Goal: Task Accomplishment & Management: Complete application form

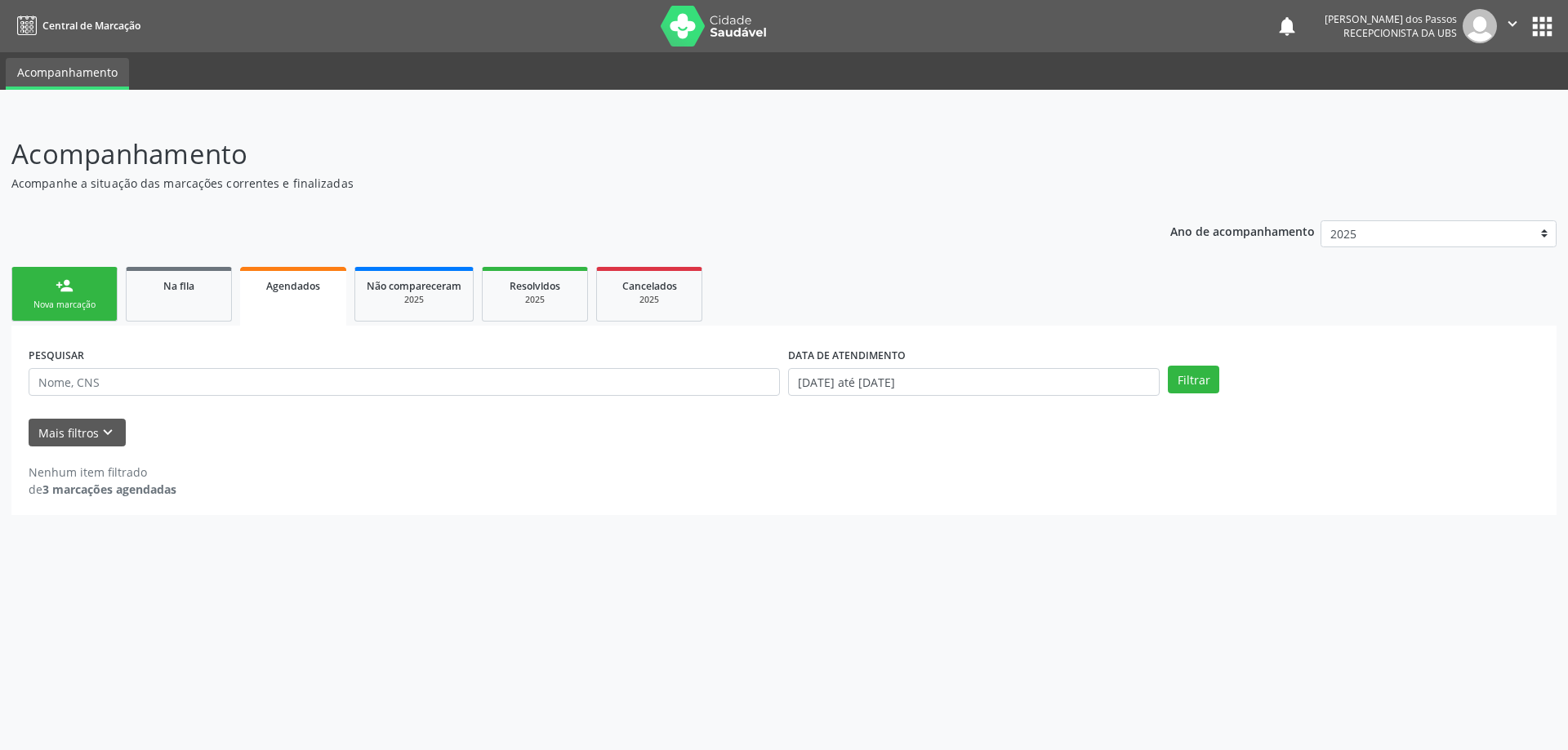
click at [291, 281] on span "Agendados" at bounding box center [292, 286] width 54 height 14
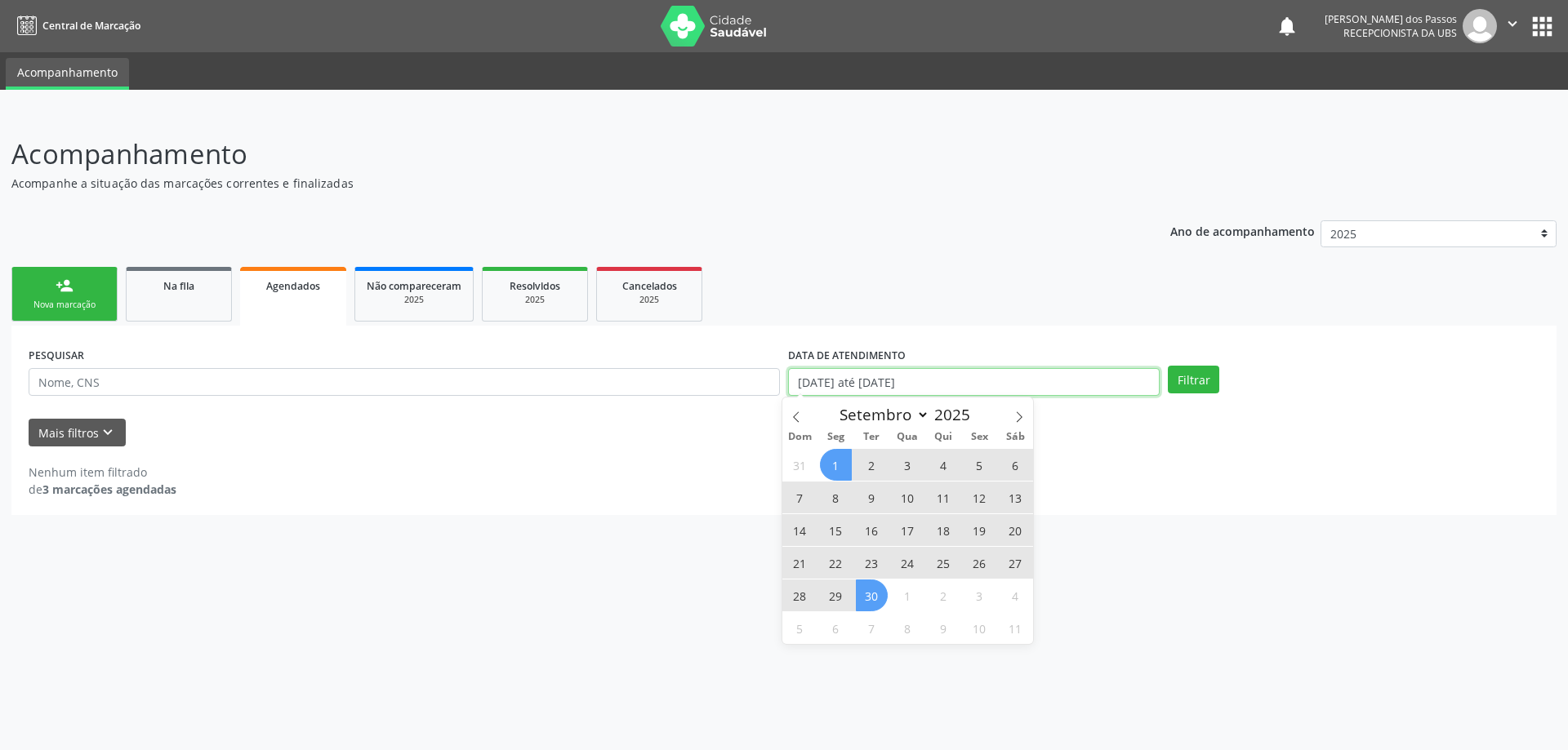
click at [885, 386] on input "01/09/2025 até 30/09/2025" at bounding box center [974, 382] width 372 height 27
click at [802, 421] on span at bounding box center [796, 411] width 27 height 27
select select "7"
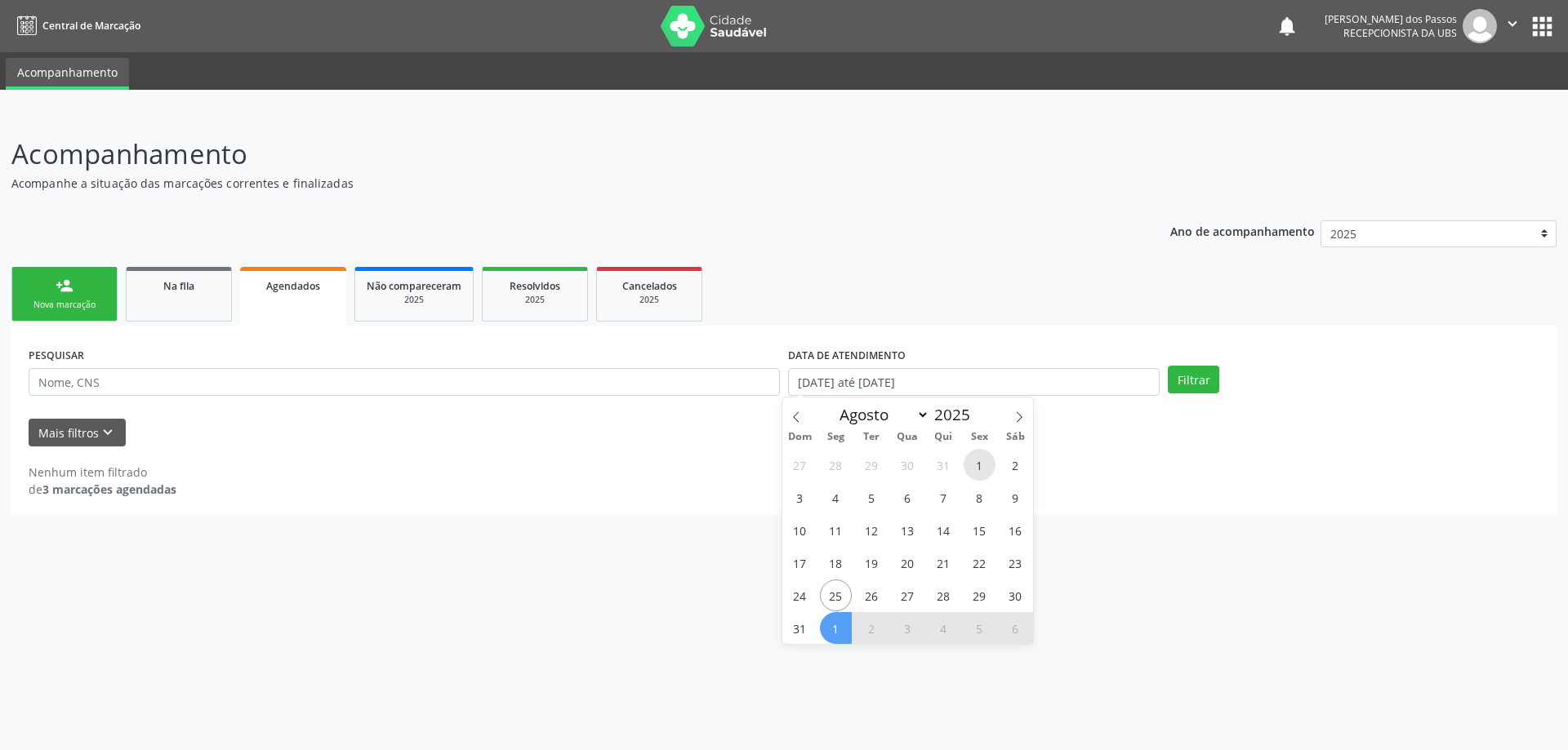
click at [978, 470] on span "1" at bounding box center [979, 464] width 32 height 32
type input "01/08/2025"
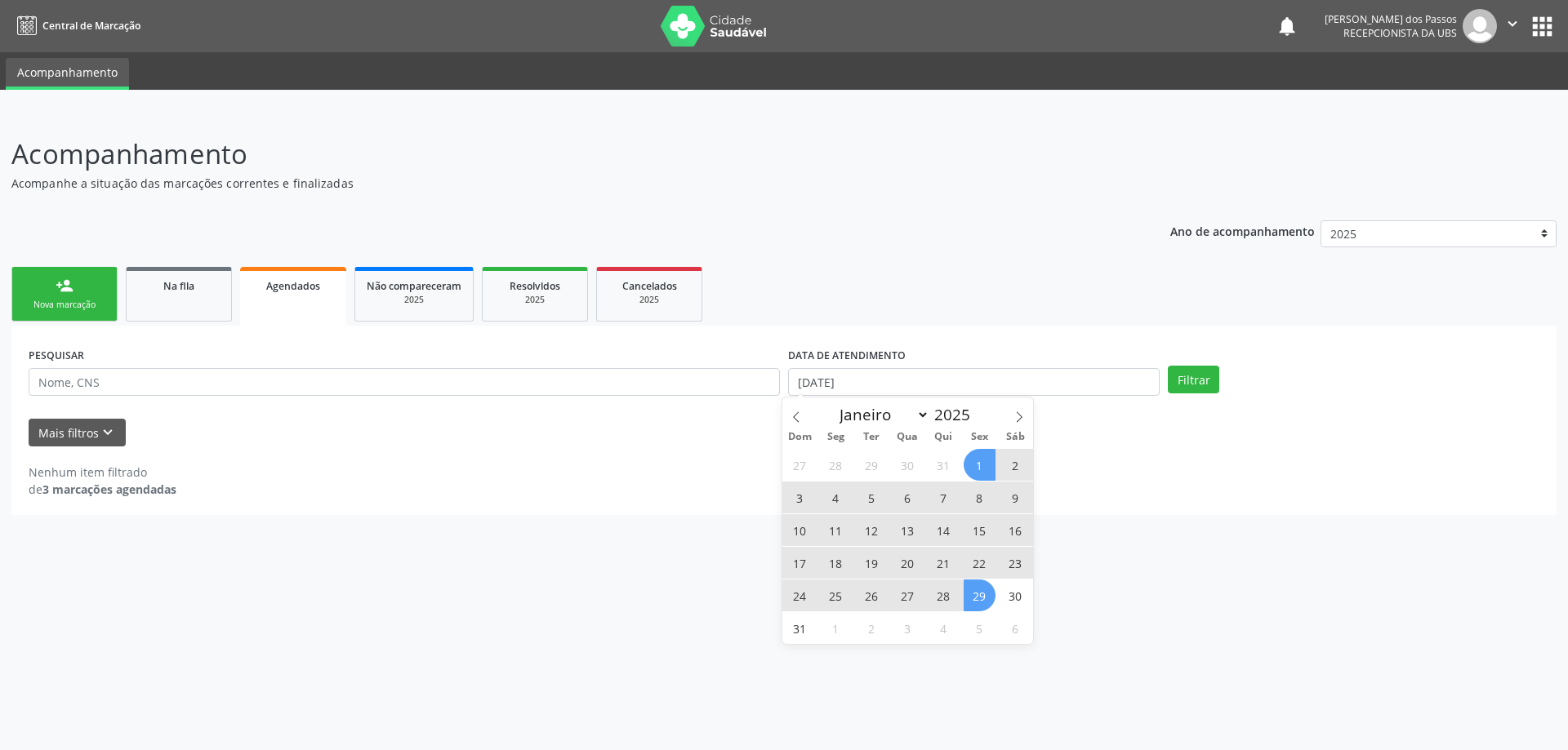
drag, startPoint x: 987, startPoint y: 599, endPoint x: 1013, endPoint y: 565, distance: 42.8
click at [987, 598] on span "29" at bounding box center [979, 595] width 32 height 32
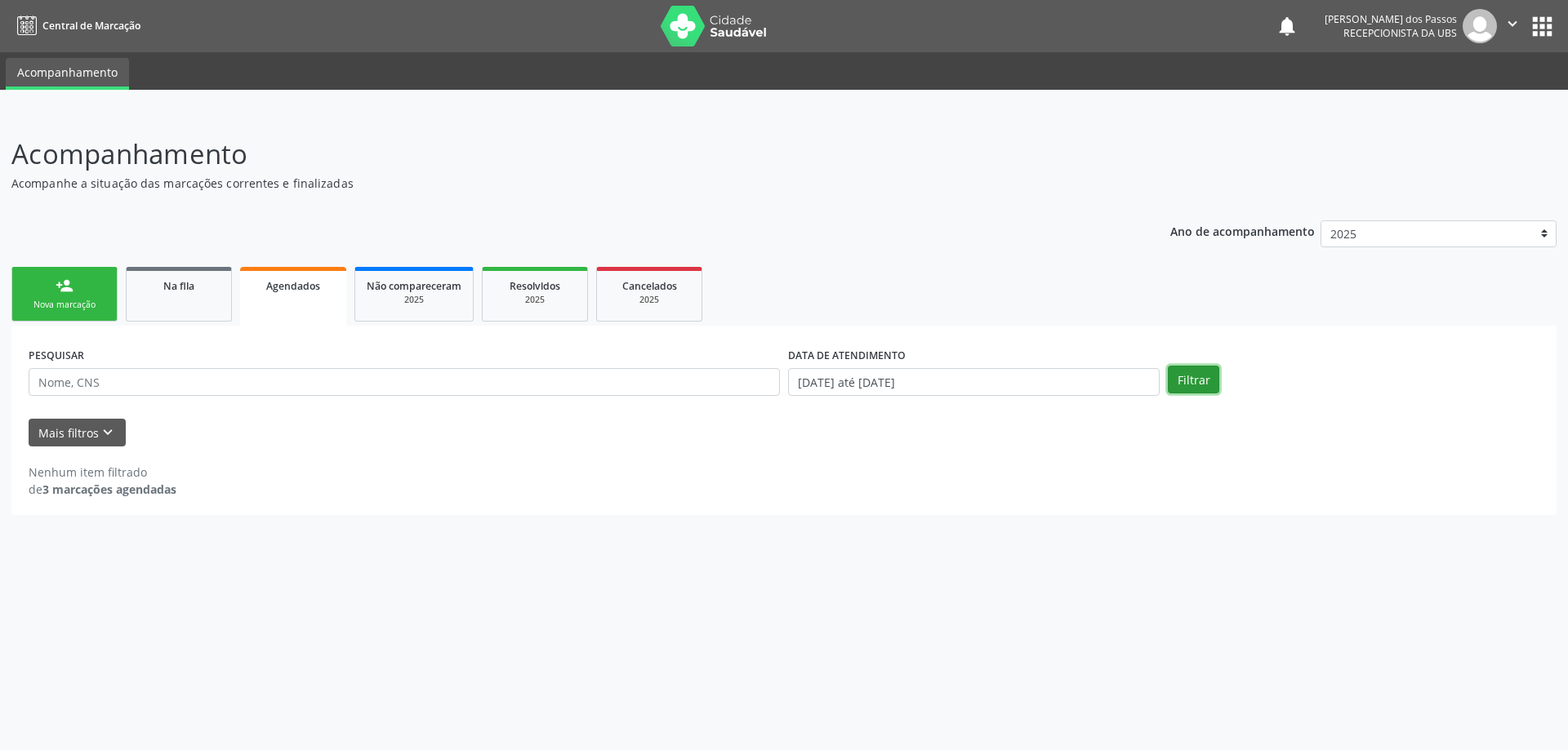
click at [1192, 379] on button "Filtrar" at bounding box center [1194, 380] width 52 height 27
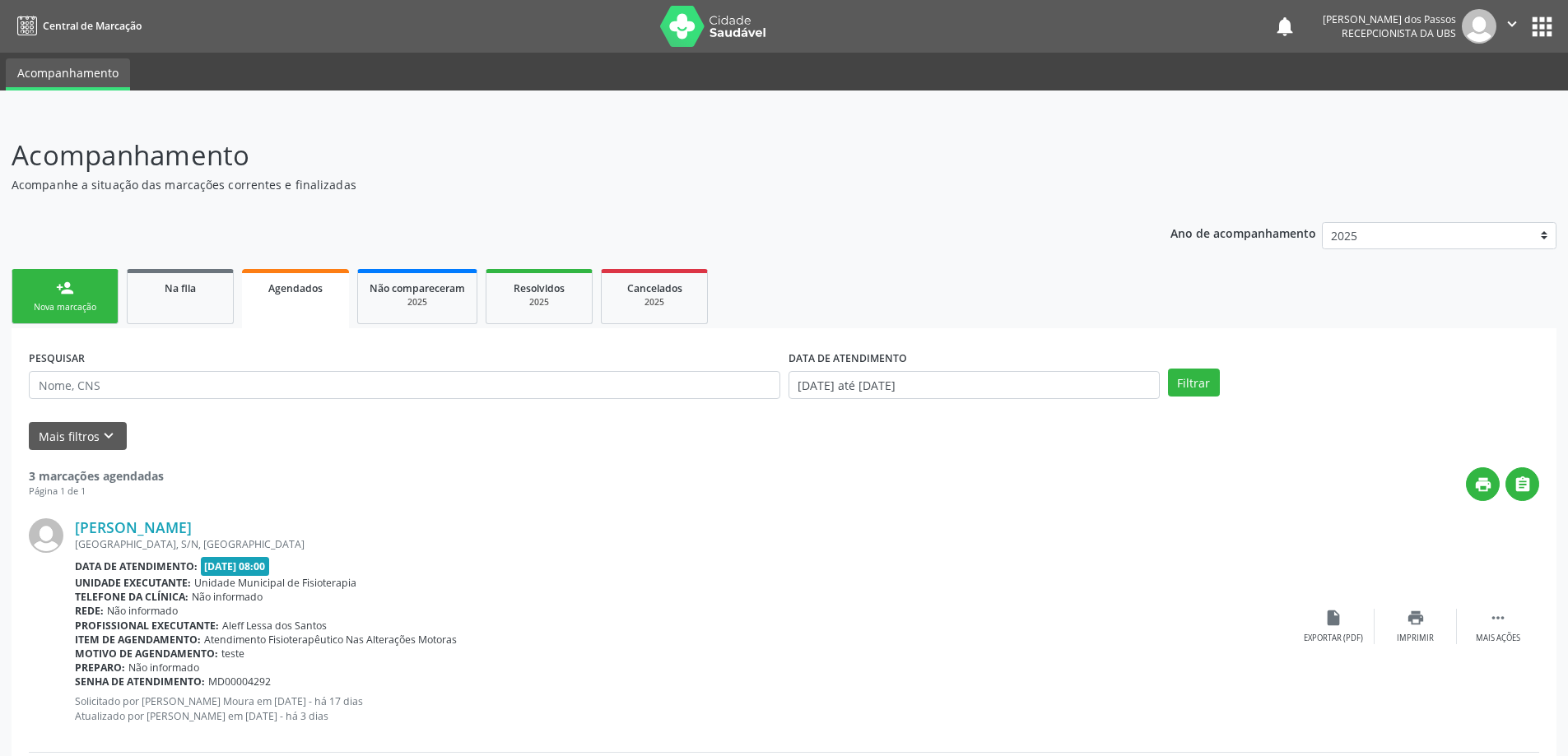
click at [68, 302] on div "Nova marcação" at bounding box center [65, 306] width 83 height 12
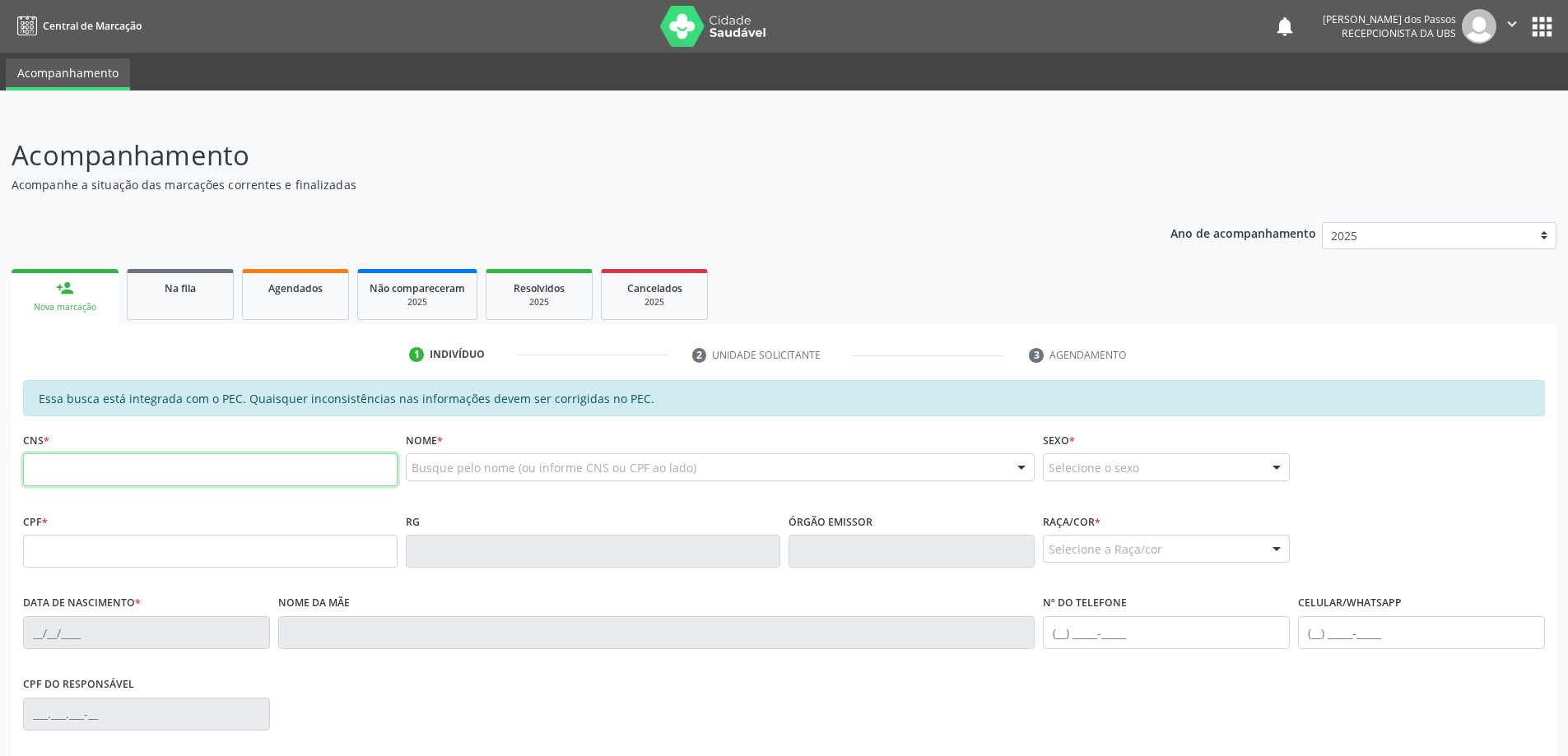
click at [83, 462] on input "text" at bounding box center [210, 470] width 374 height 33
click at [104, 468] on input "text" at bounding box center [210, 470] width 374 height 33
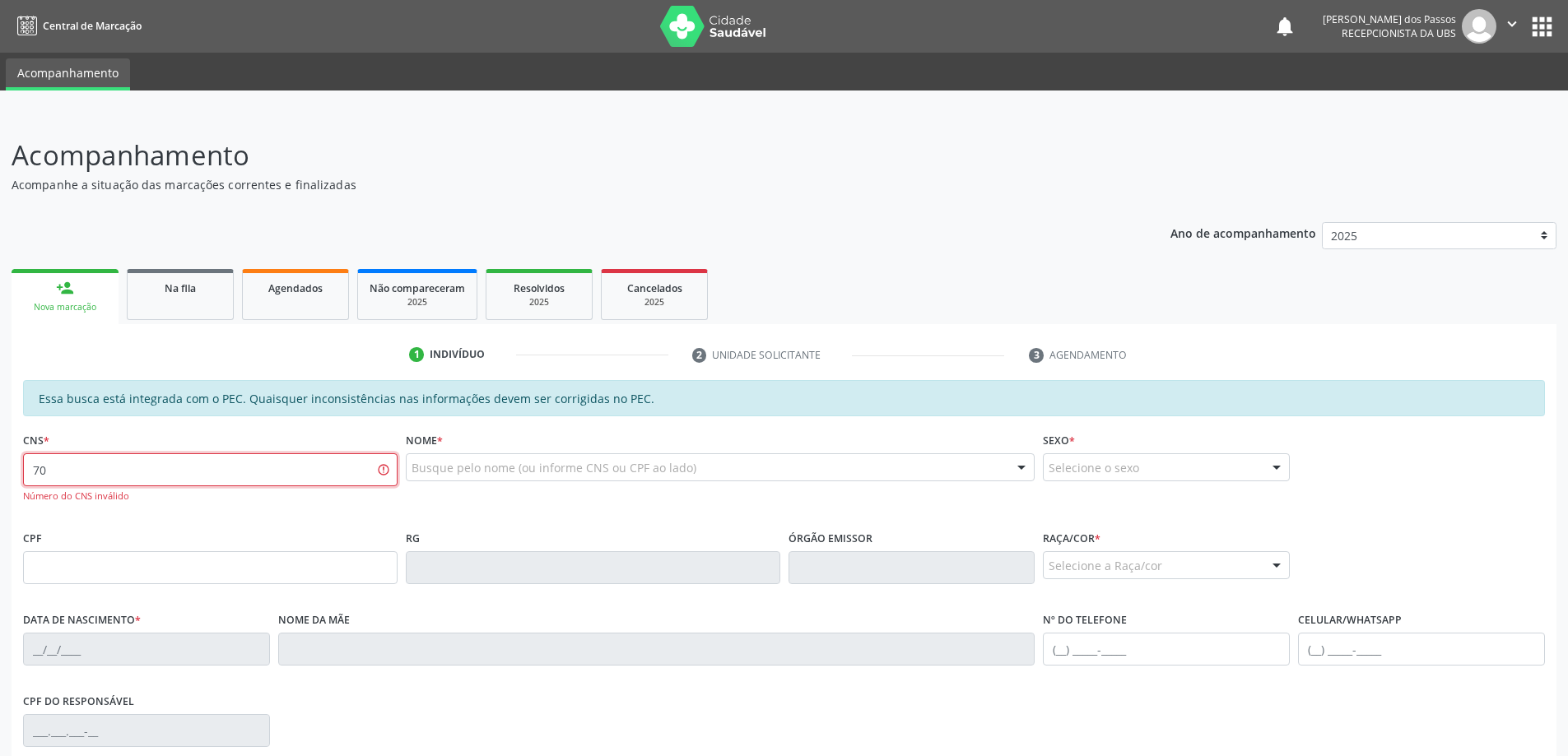
type input "7"
click at [122, 564] on input "text" at bounding box center [210, 568] width 374 height 33
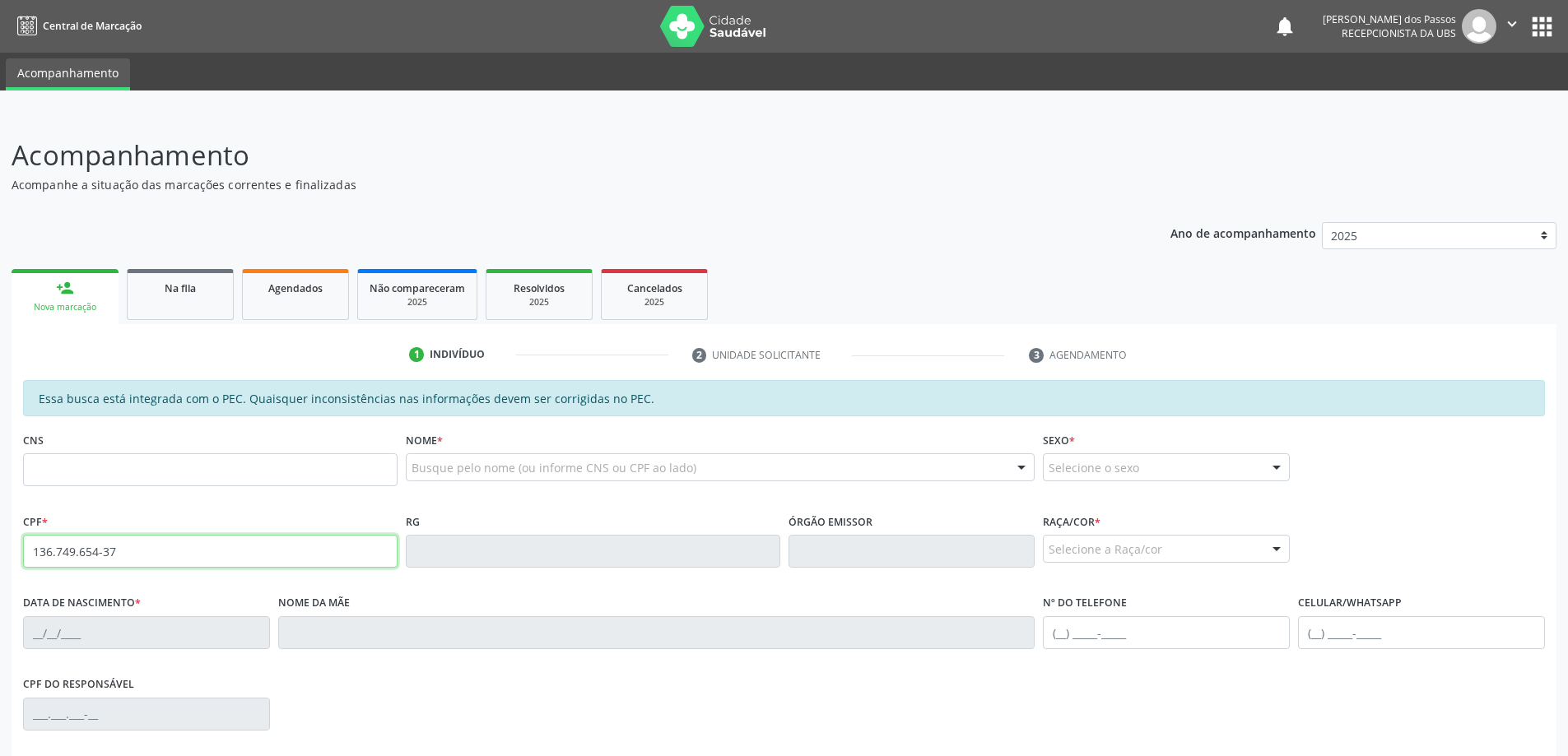
type input "136.749.654-37"
type input "707 8096 9985 9010"
type input "18/03/2010"
type input "Barbara Kacira Mauricio Figueiro"
type input "(82) 9976-5780"
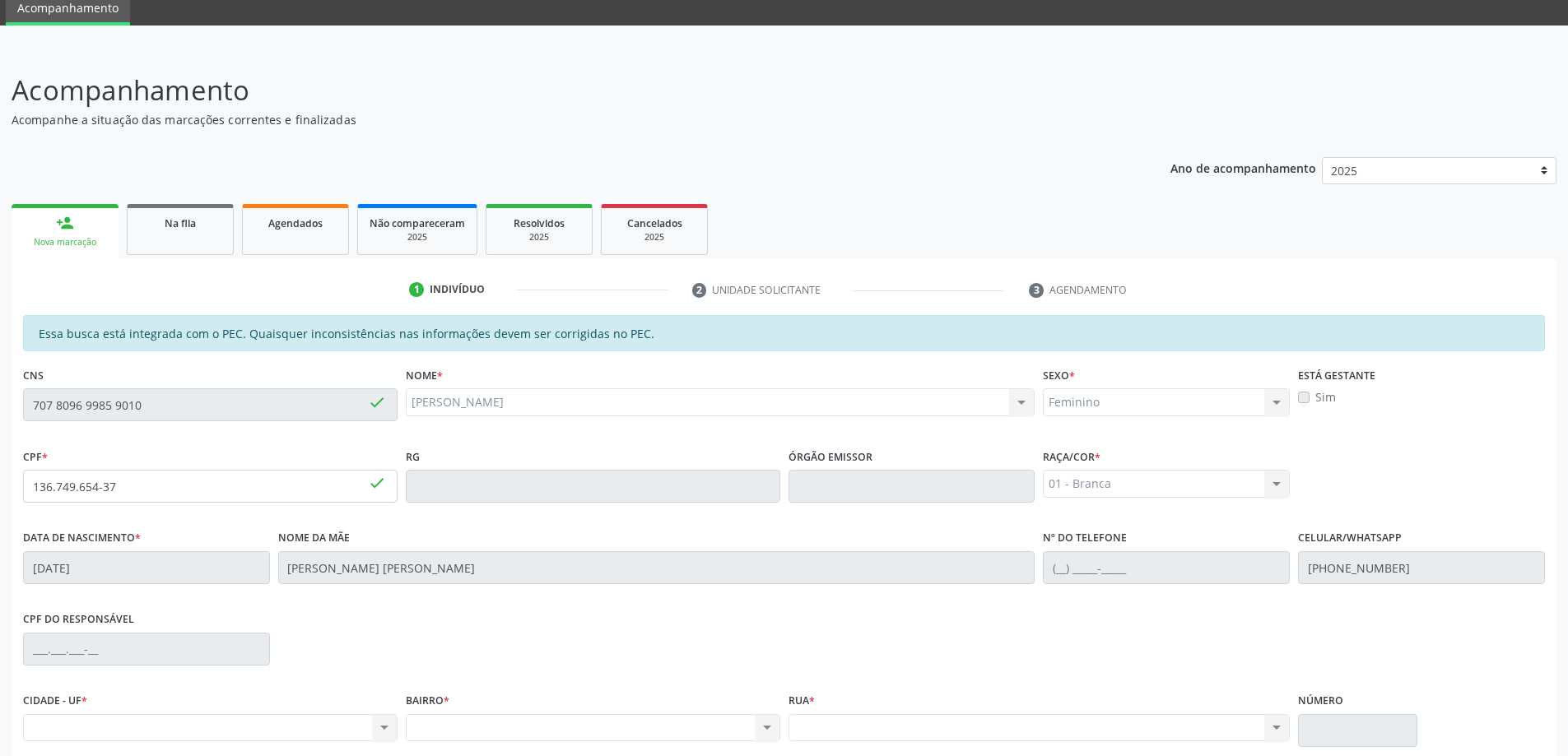
scroll to position [206, 0]
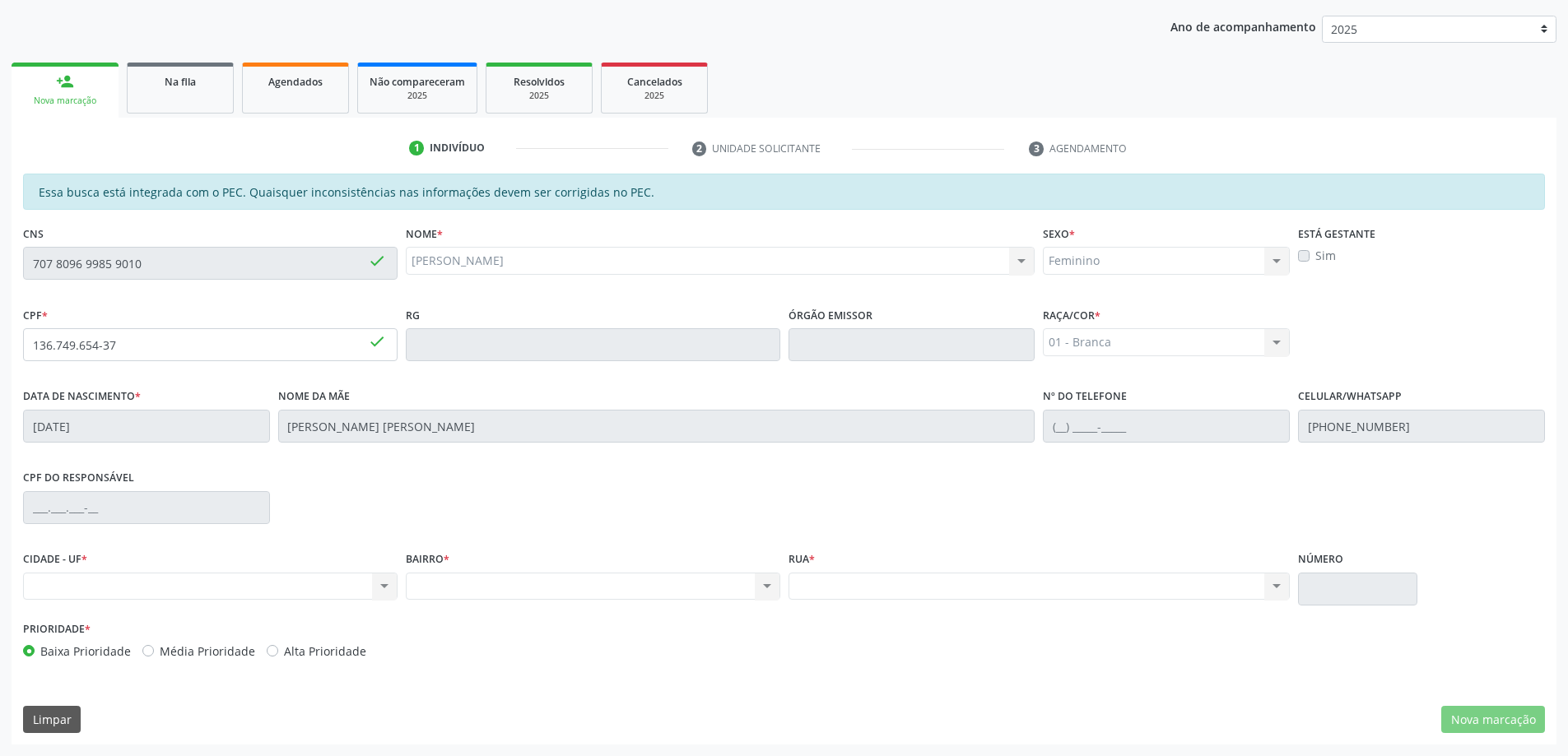
click at [168, 586] on div "Nenhum resultado encontrado para: " " Não há nenhuma opção para ser exibida." at bounding box center [210, 586] width 374 height 28
click at [384, 586] on div "Nenhum resultado encontrado para: " " Não há nenhuma opção para ser exibida." at bounding box center [210, 586] width 374 height 28
click at [169, 583] on div "Nenhum resultado encontrado para: " " Não há nenhuma opção para ser exibida." at bounding box center [210, 586] width 374 height 28
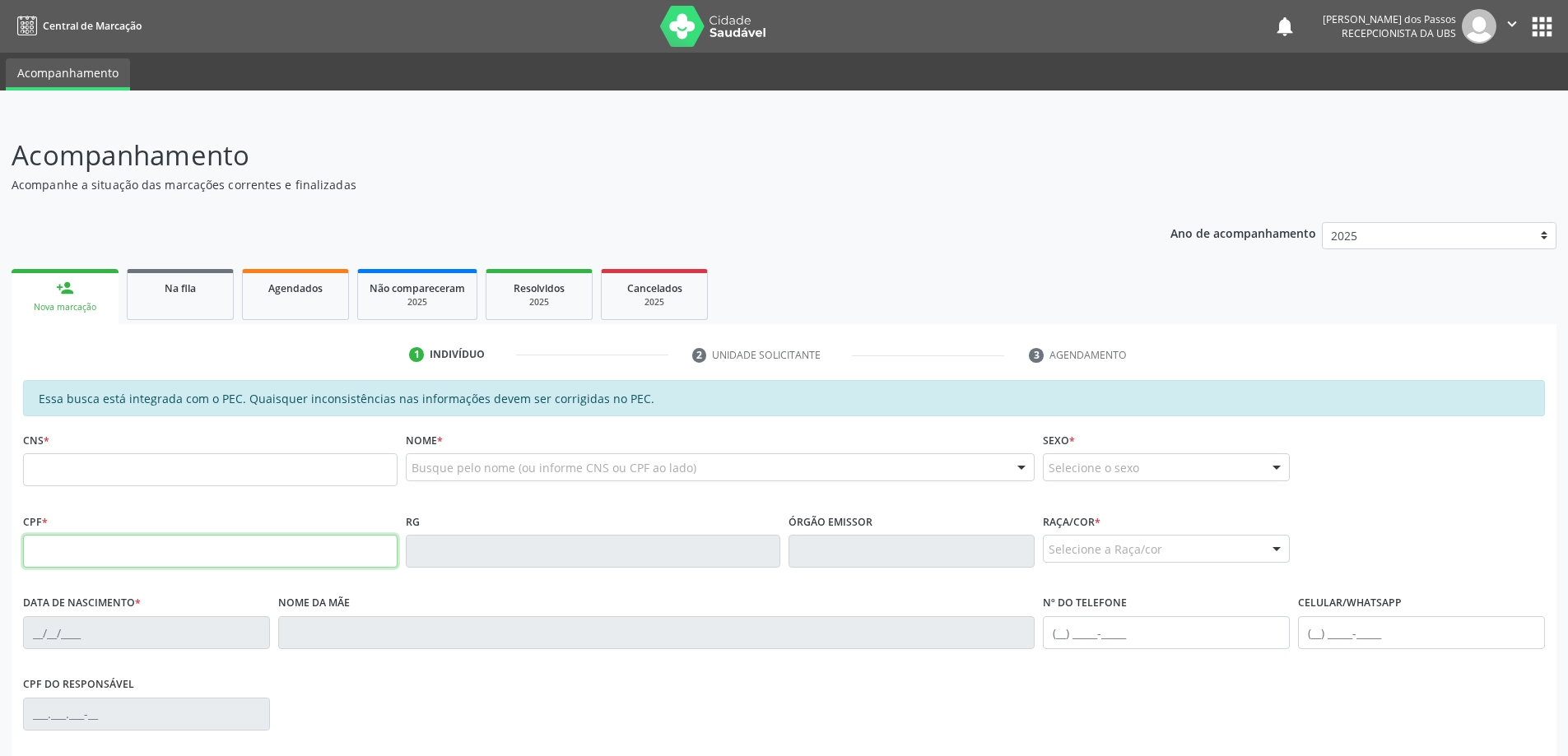
click at [72, 548] on input "text" at bounding box center [210, 551] width 374 height 33
type input "136.749.654-37"
type input "707 8096 9985 9010"
type input "[DATE]"
type input "[PERSON_NAME] [PERSON_NAME]"
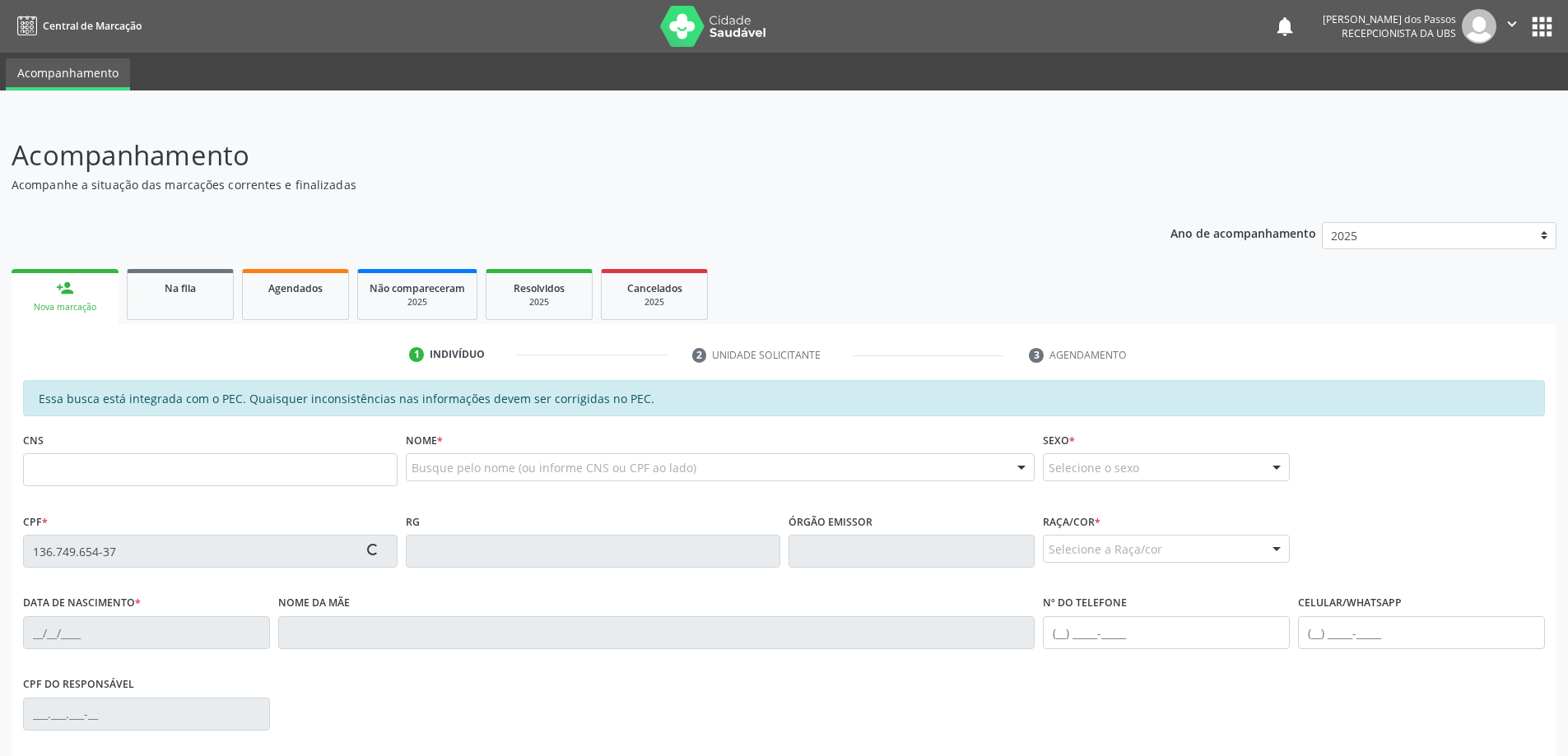
type input "[PHONE_NUMBER]"
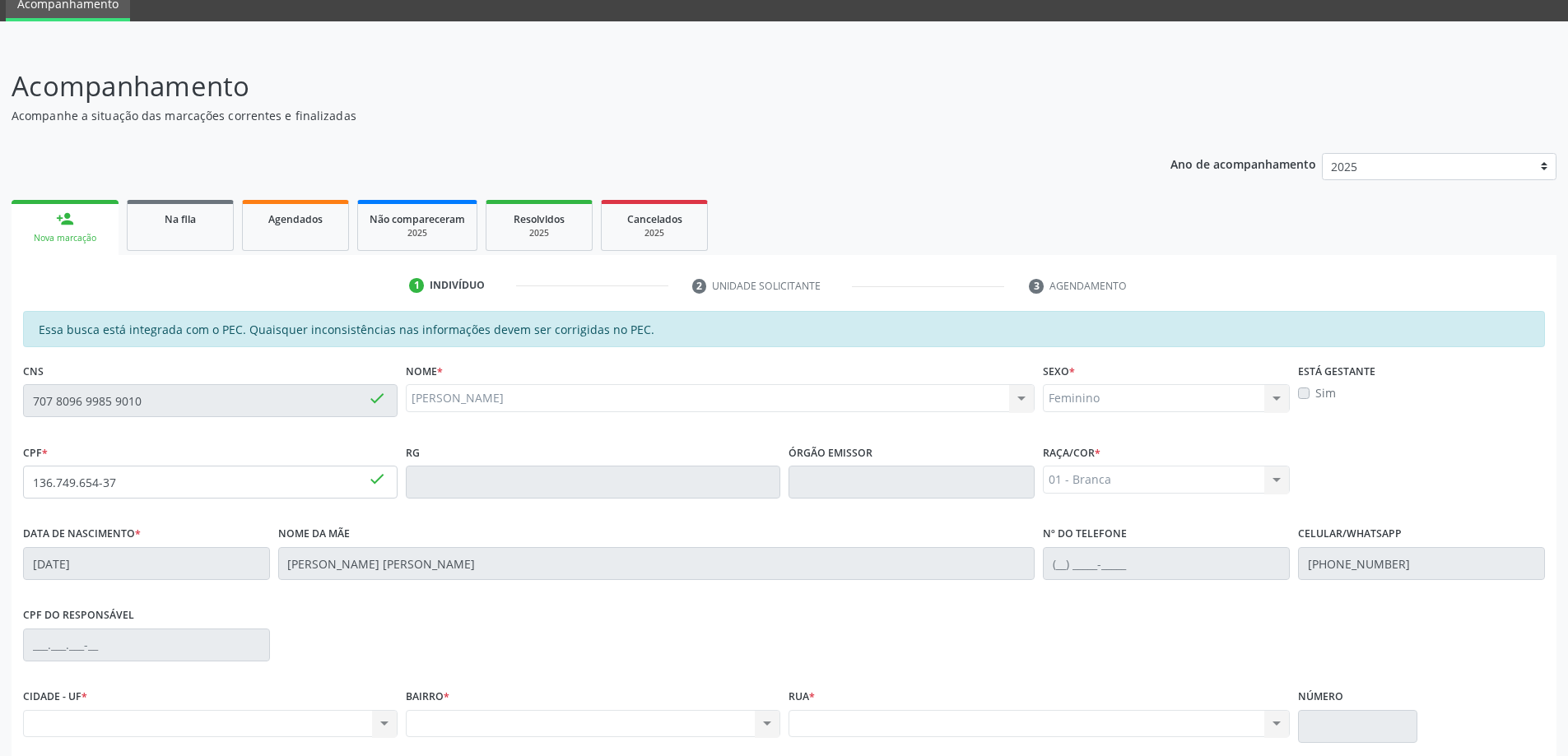
scroll to position [206, 0]
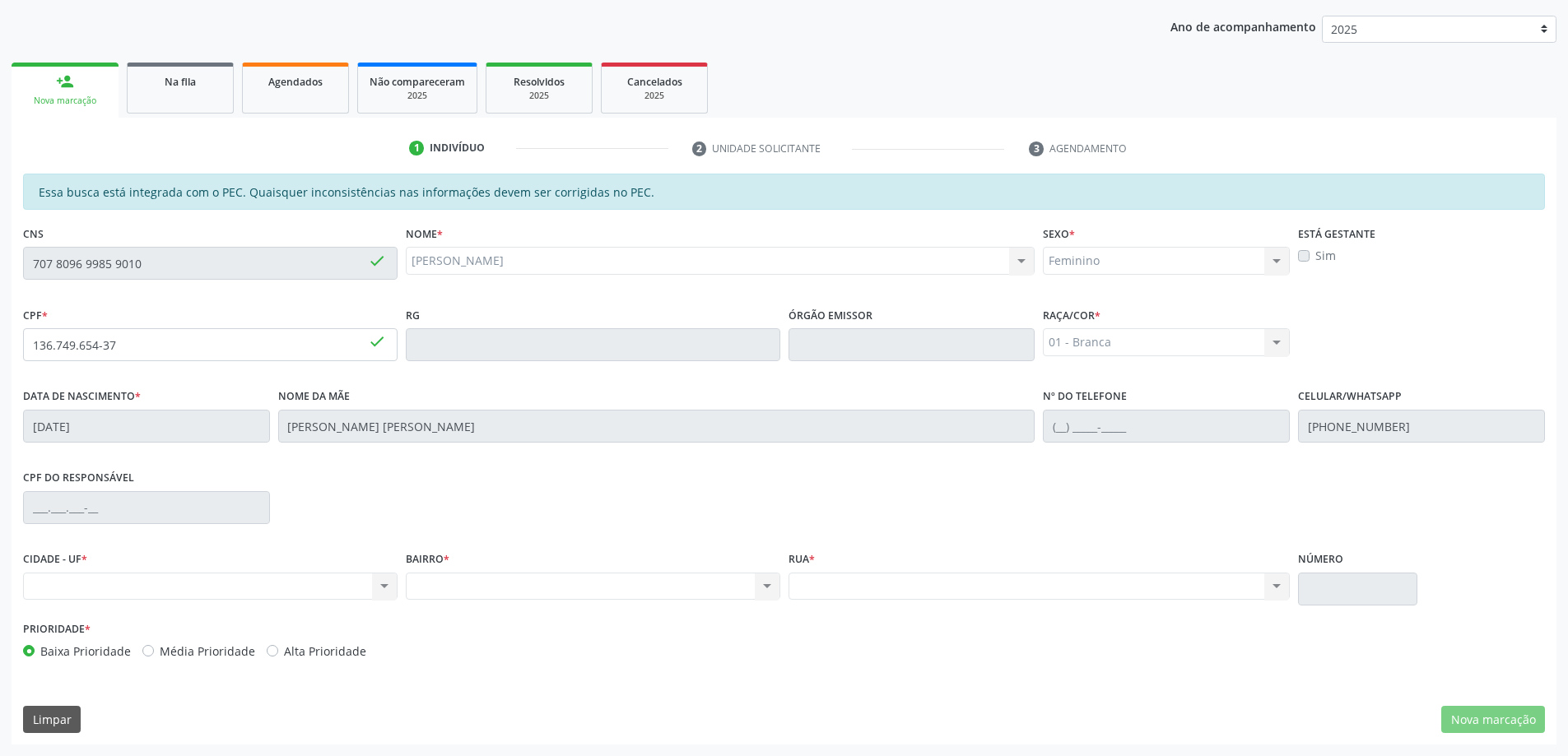
click at [118, 585] on div "Nenhum resultado encontrado para: " " Não há nenhuma opção para ser exibida." at bounding box center [210, 586] width 374 height 28
click at [217, 586] on div "Nenhum resultado encontrado para: " " Não há nenhuma opção para ser exibida." at bounding box center [210, 586] width 374 height 28
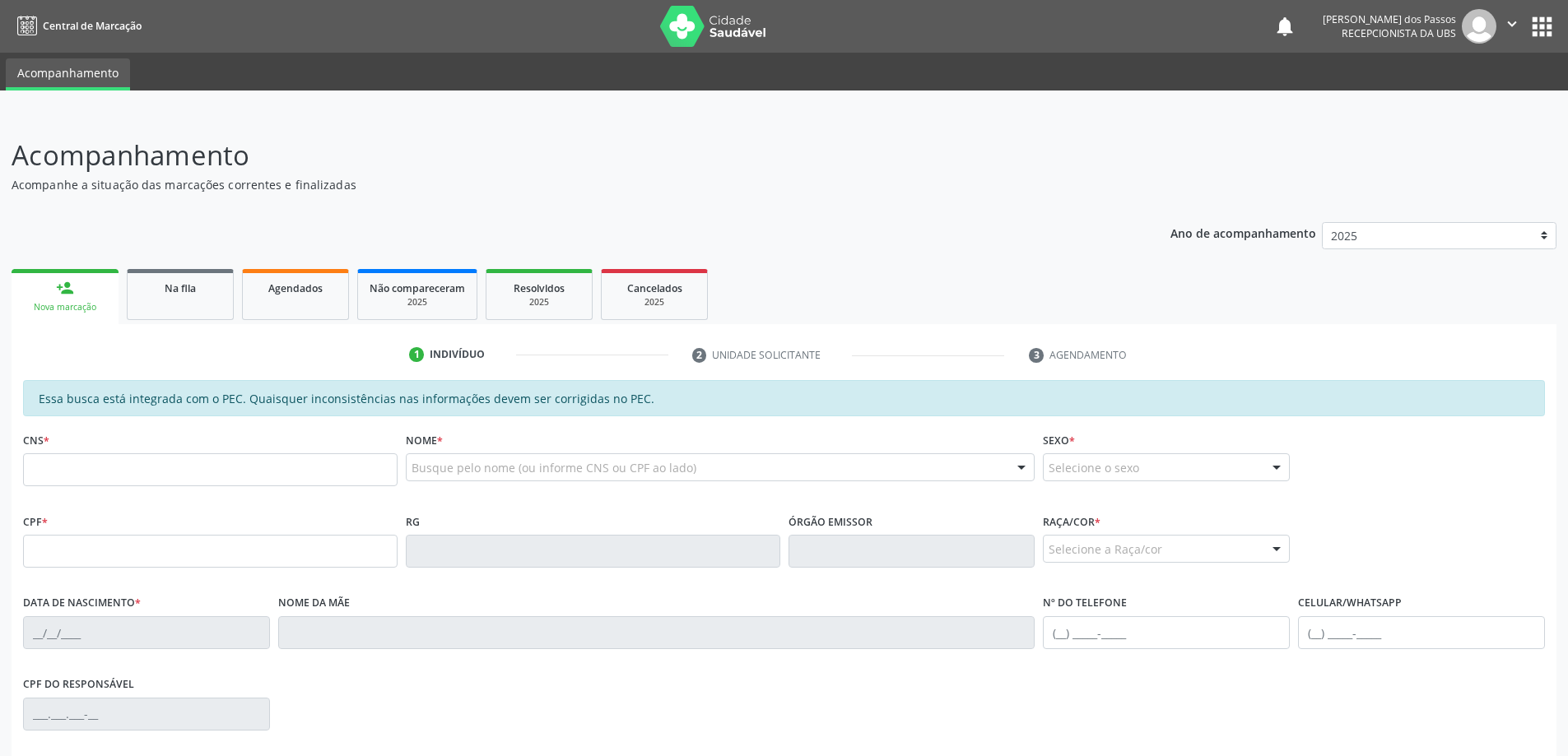
click at [94, 464] on input "text" at bounding box center [210, 470] width 374 height 33
type input "700 7009 3145 4873"
type input "036.860.314-85"
type input "27/09/1976"
type input "Maria Madalena Gomes dos Santos"
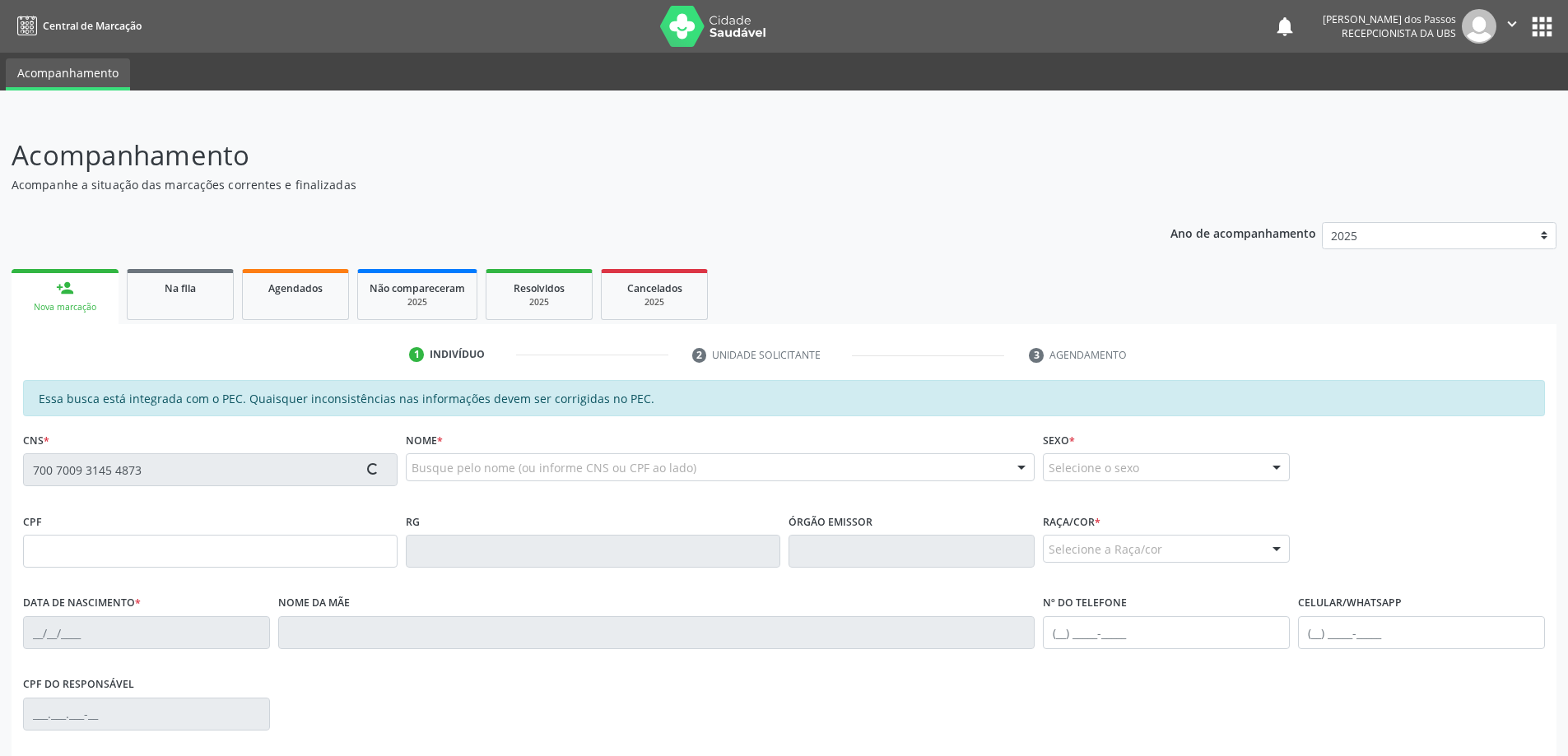
type input "(82) 99813-5926"
type input "S/N"
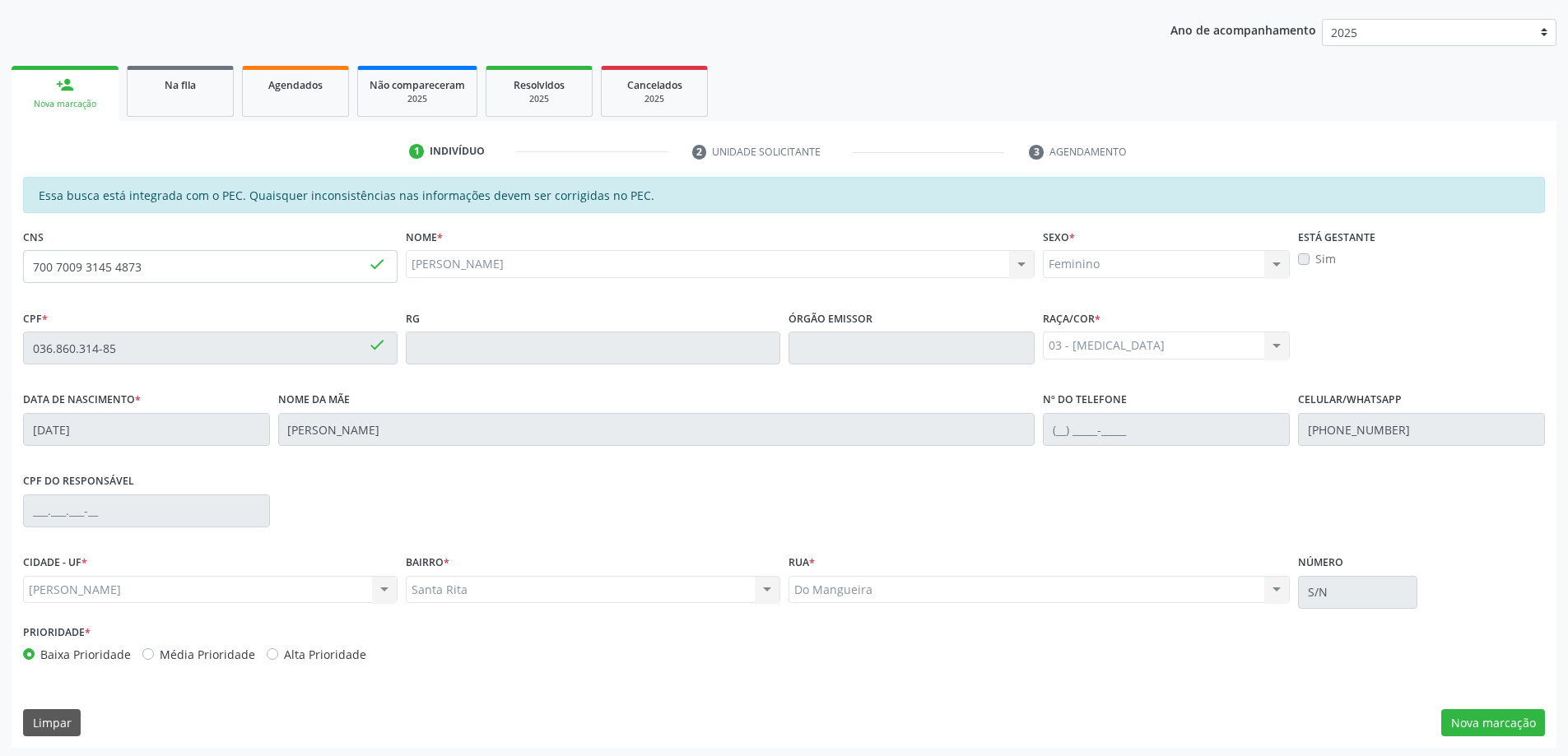
scroll to position [206, 0]
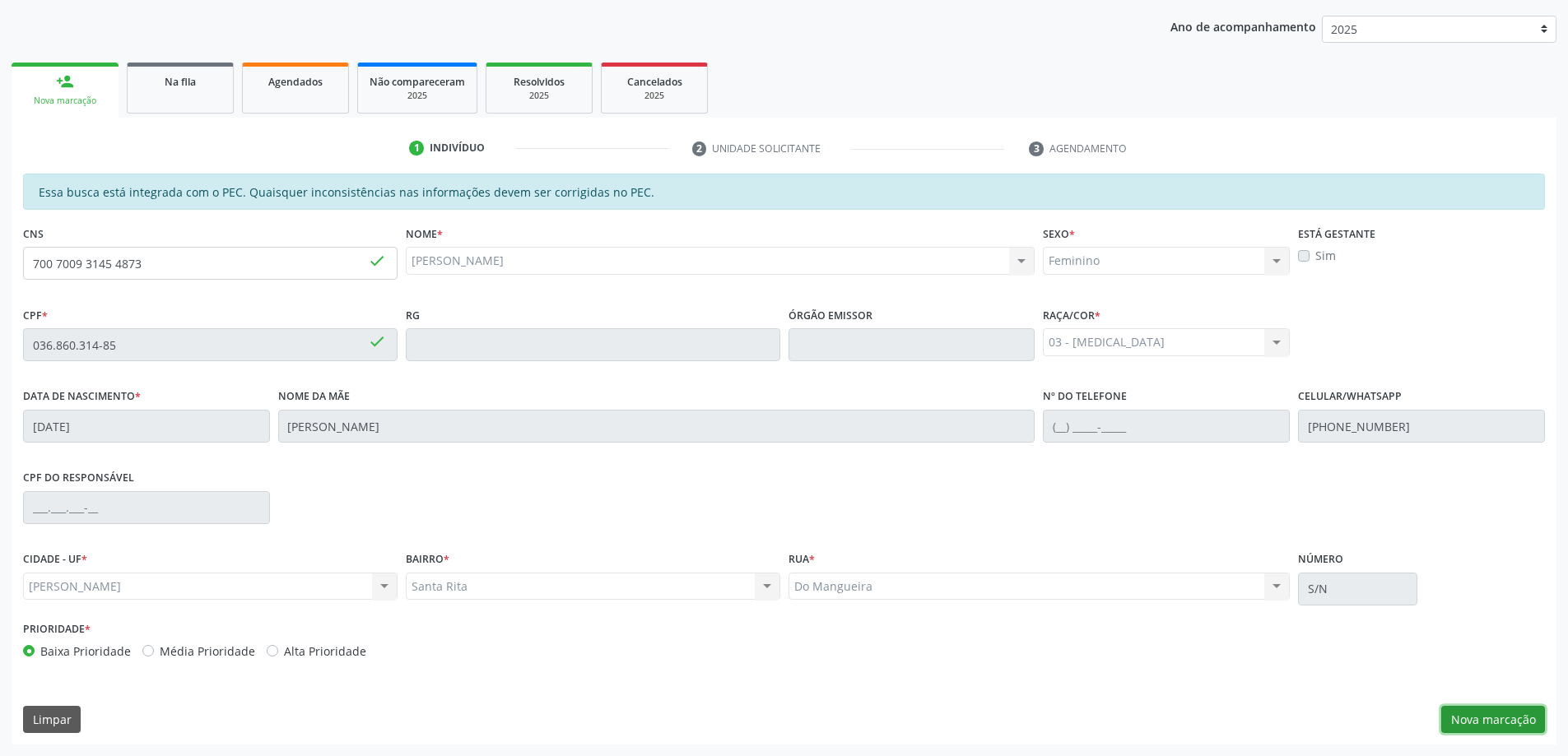
click at [1486, 721] on button "Nova marcação" at bounding box center [1492, 720] width 104 height 28
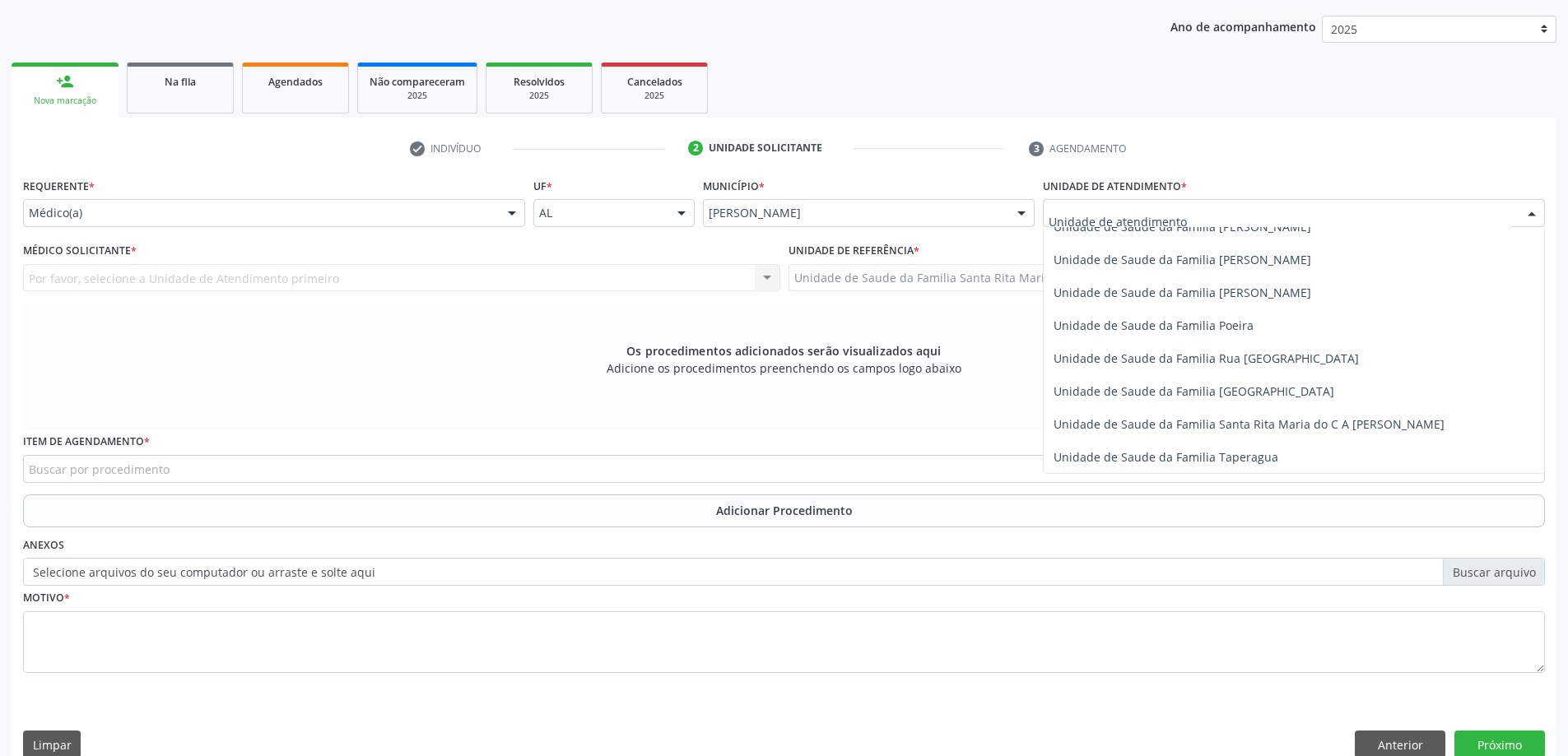
scroll to position [987, 0]
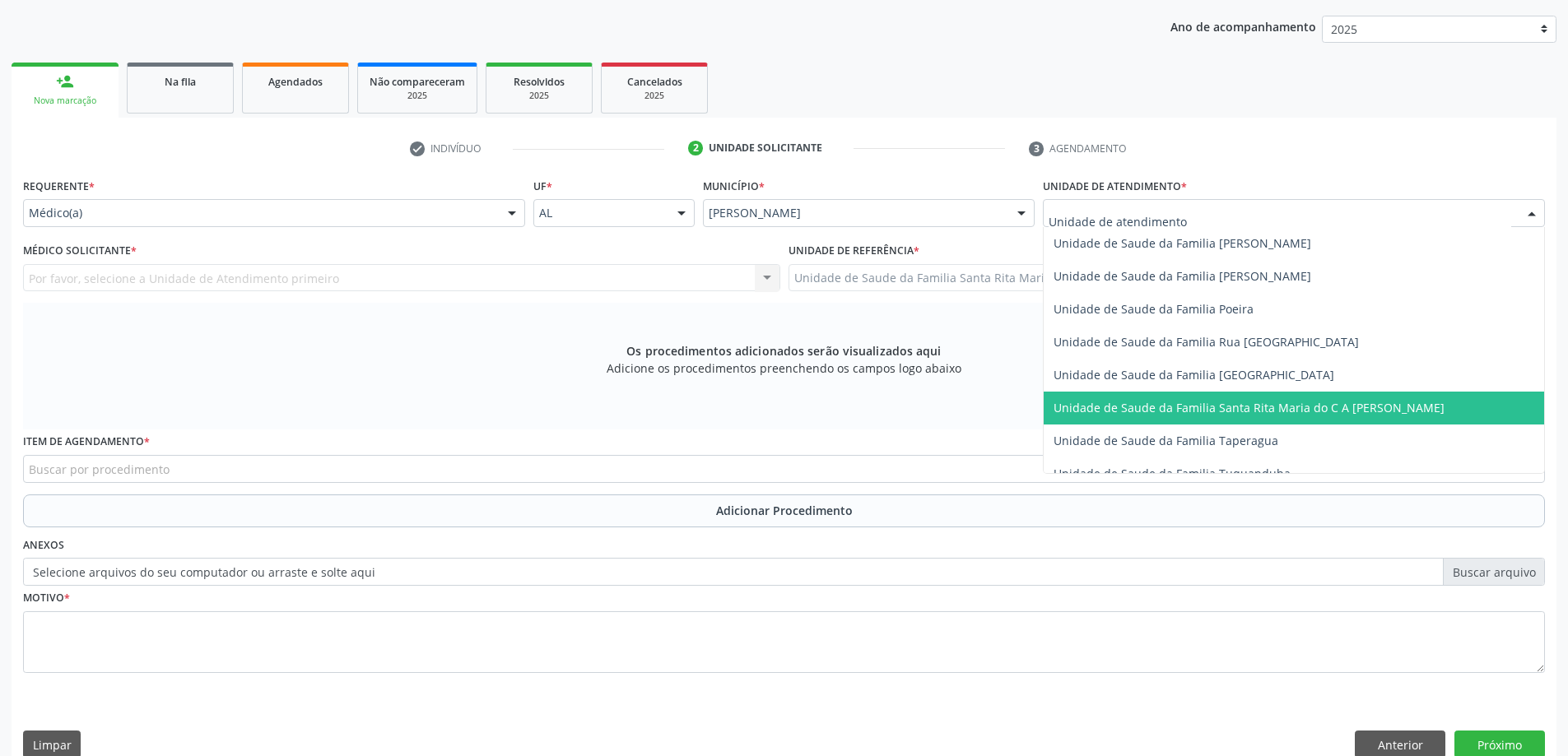
click at [1170, 412] on span "Unidade de Saude da Familia Santa Rita Maria do C A [PERSON_NAME]" at bounding box center [1249, 407] width 391 height 16
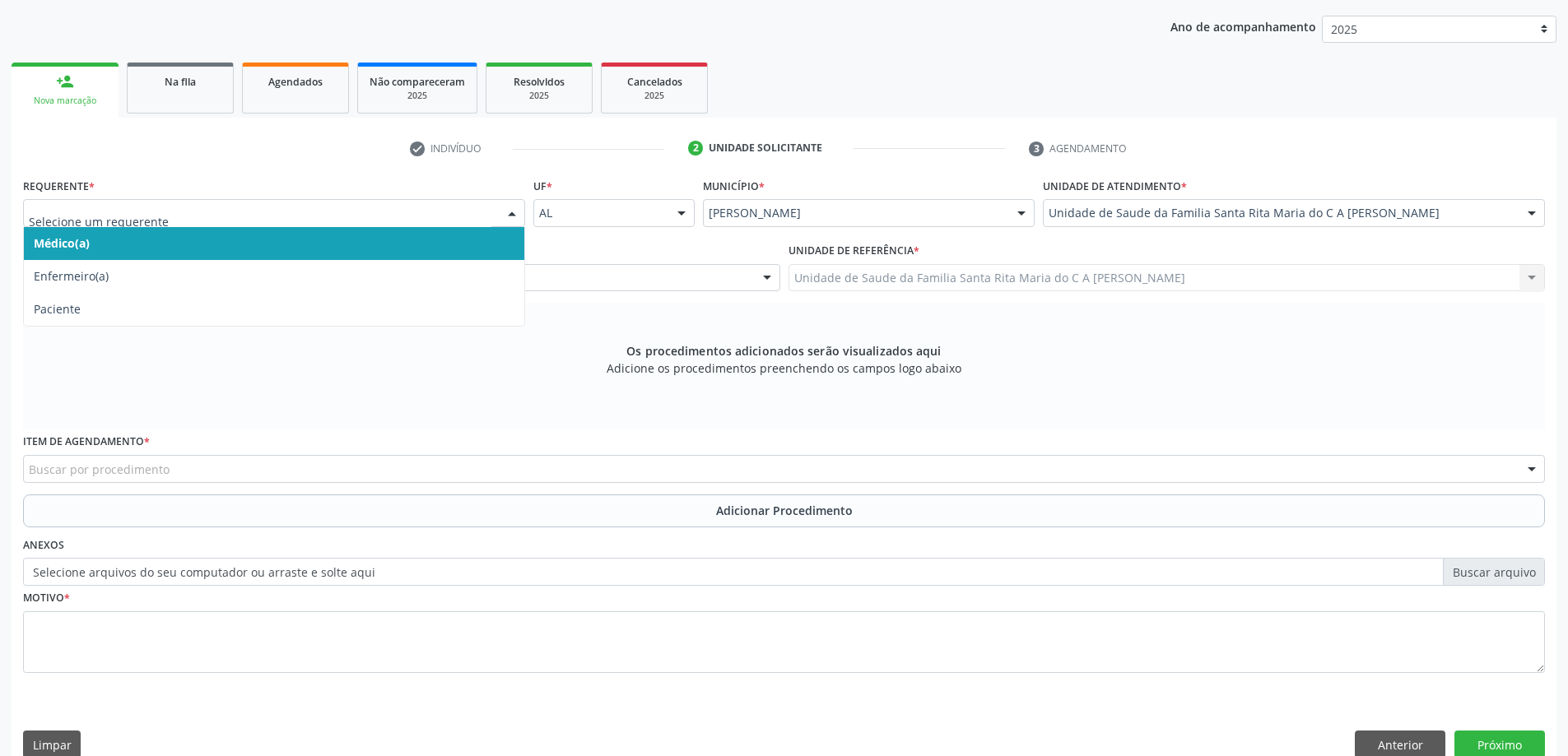
click at [331, 243] on span "Médico(a)" at bounding box center [273, 244] width 500 height 33
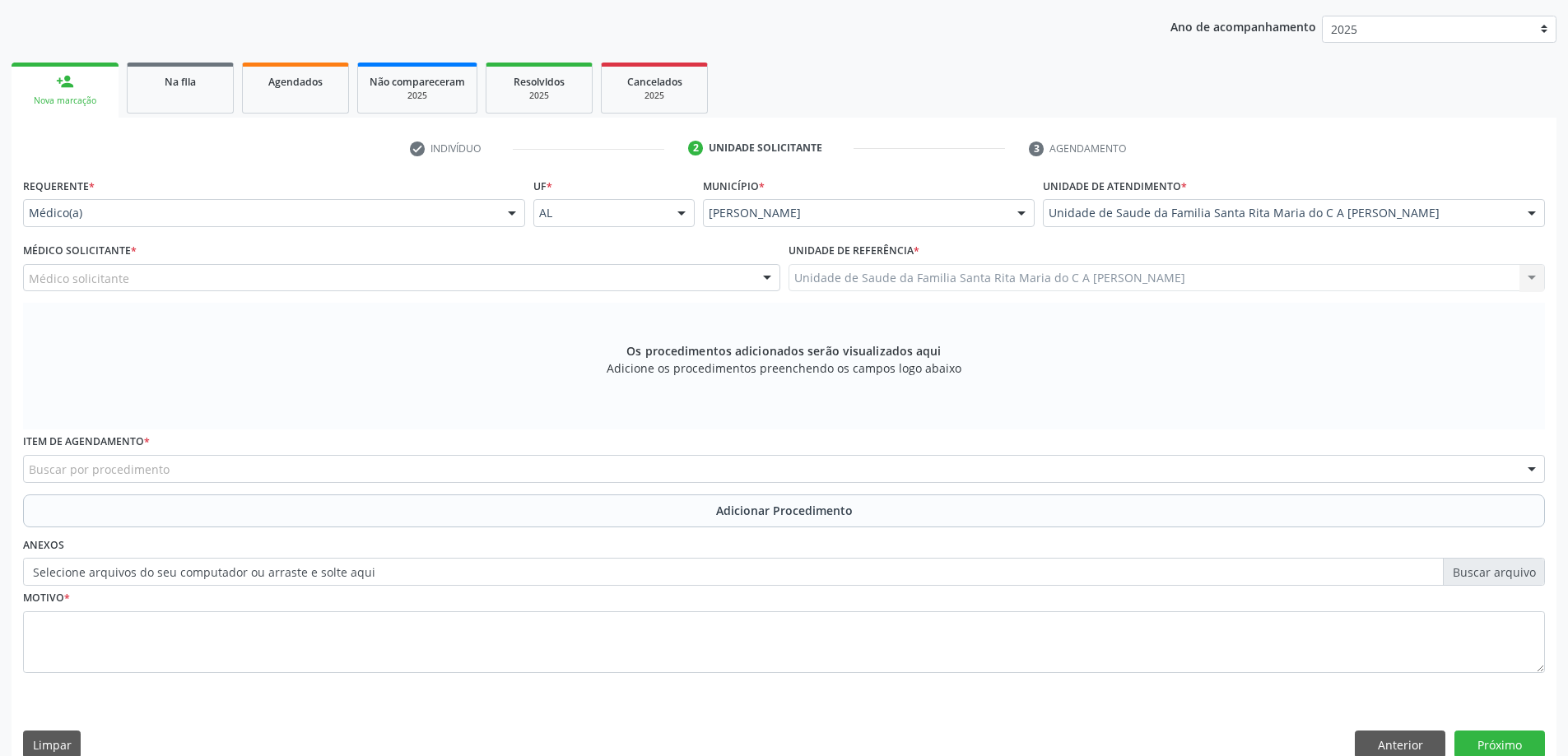
click at [285, 274] on div "Médico solicitante" at bounding box center [401, 278] width 757 height 28
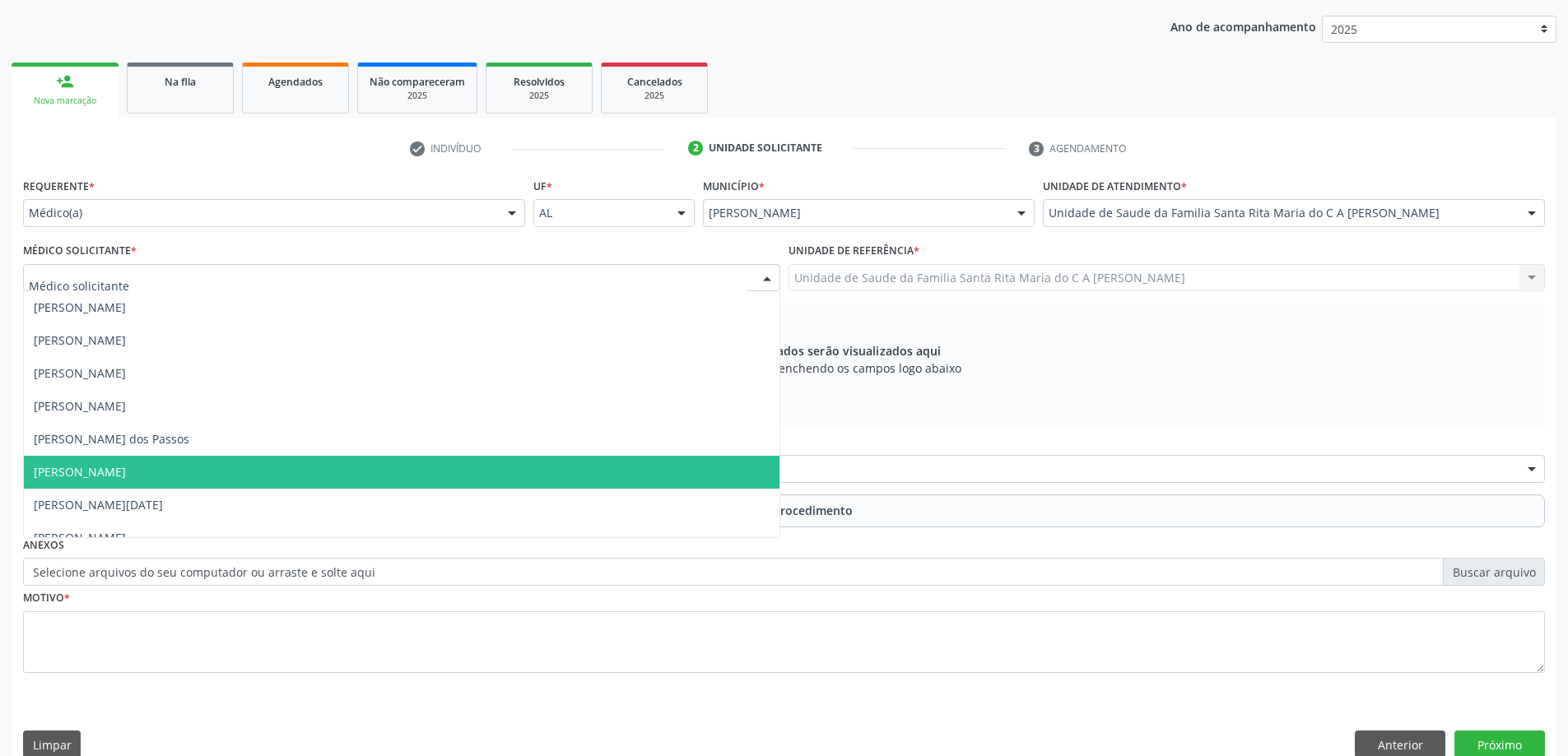
click at [235, 467] on span "Maria Celia Amorim Castro" at bounding box center [401, 472] width 755 height 33
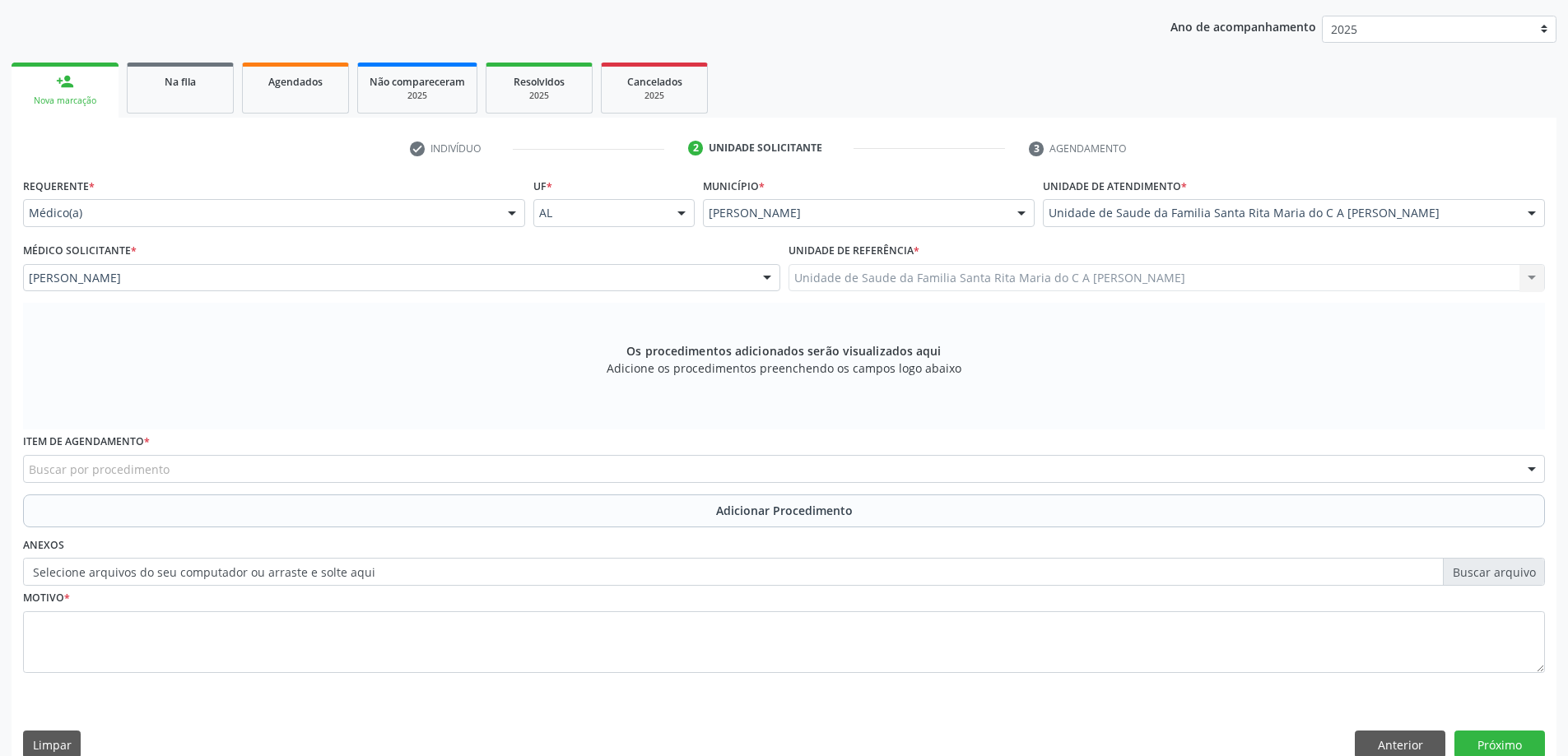
click at [223, 467] on div "Buscar por procedimento" at bounding box center [784, 469] width 1521 height 28
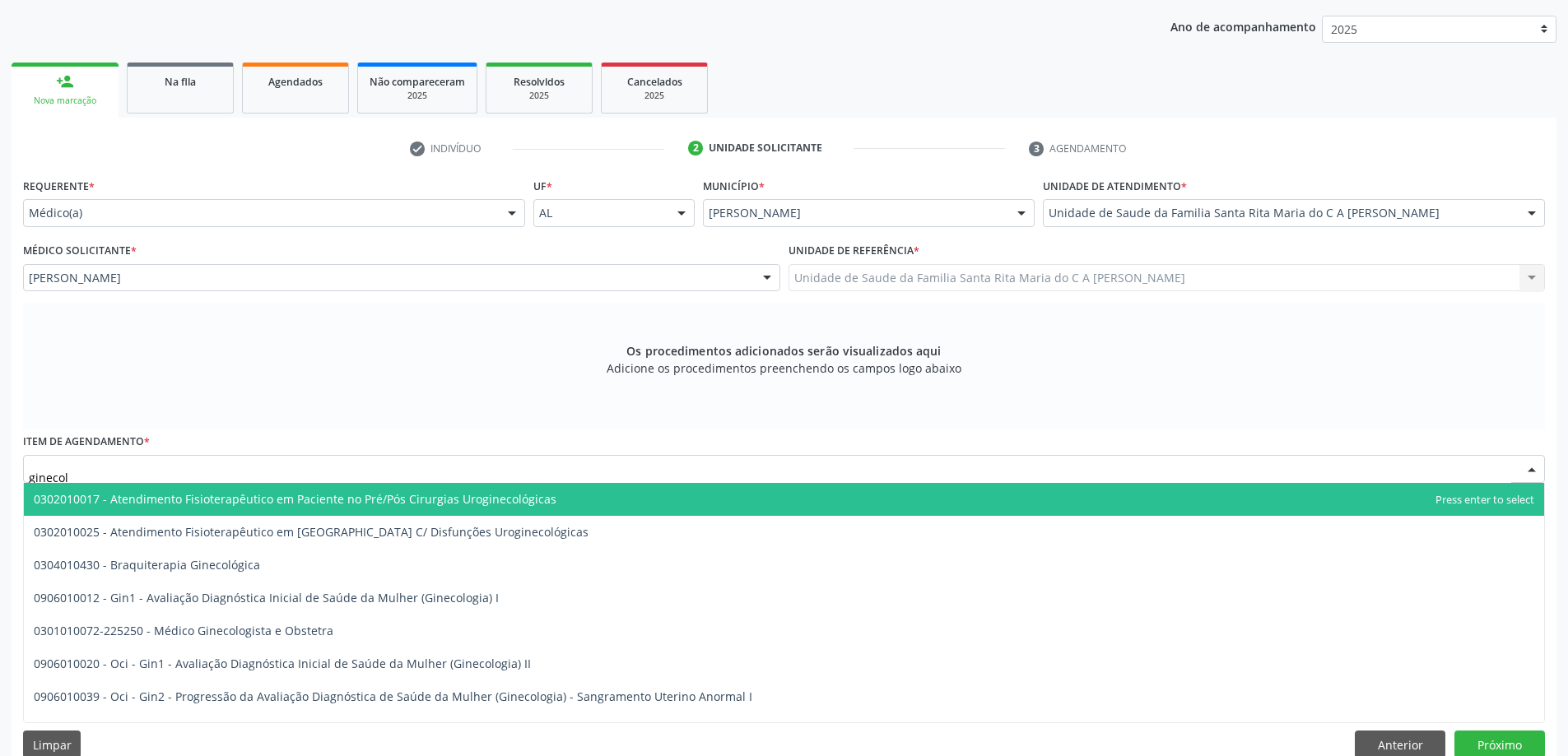
type input "ginecolo"
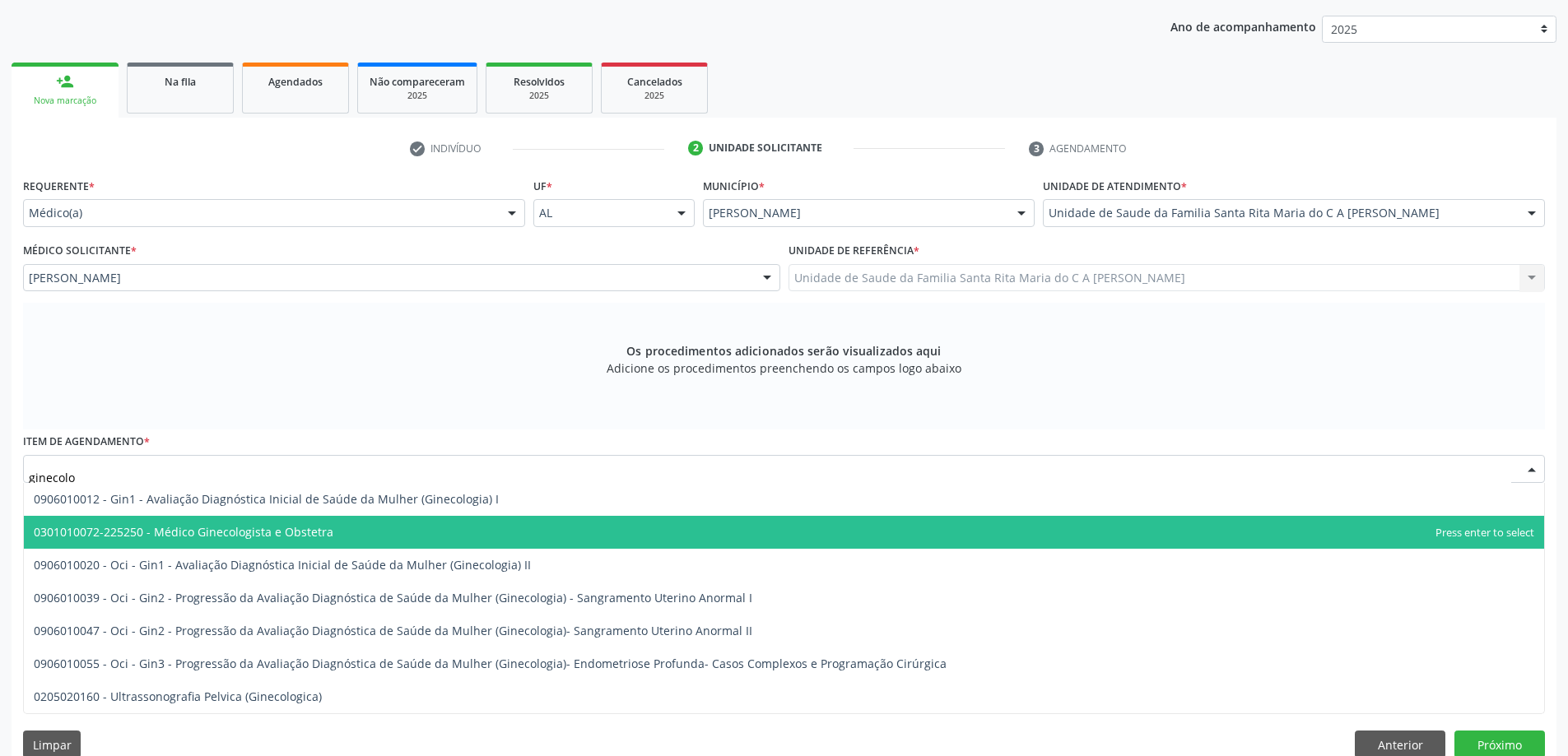
click at [272, 535] on span "0301010072-225250 - Médico Ginecologista e Obstetra" at bounding box center [183, 531] width 299 height 16
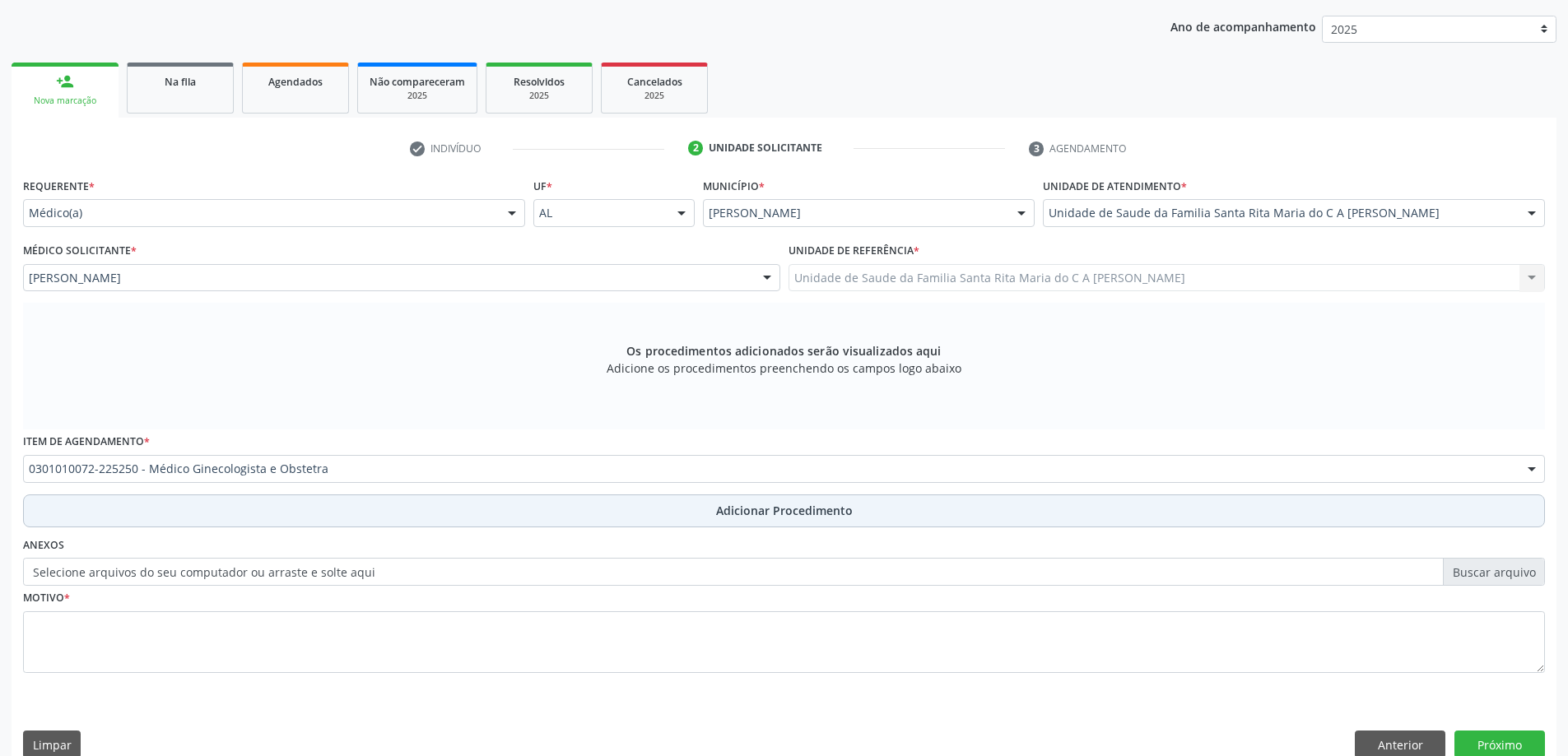
click at [242, 515] on button "Adicionar Procedimento" at bounding box center [784, 511] width 1521 height 33
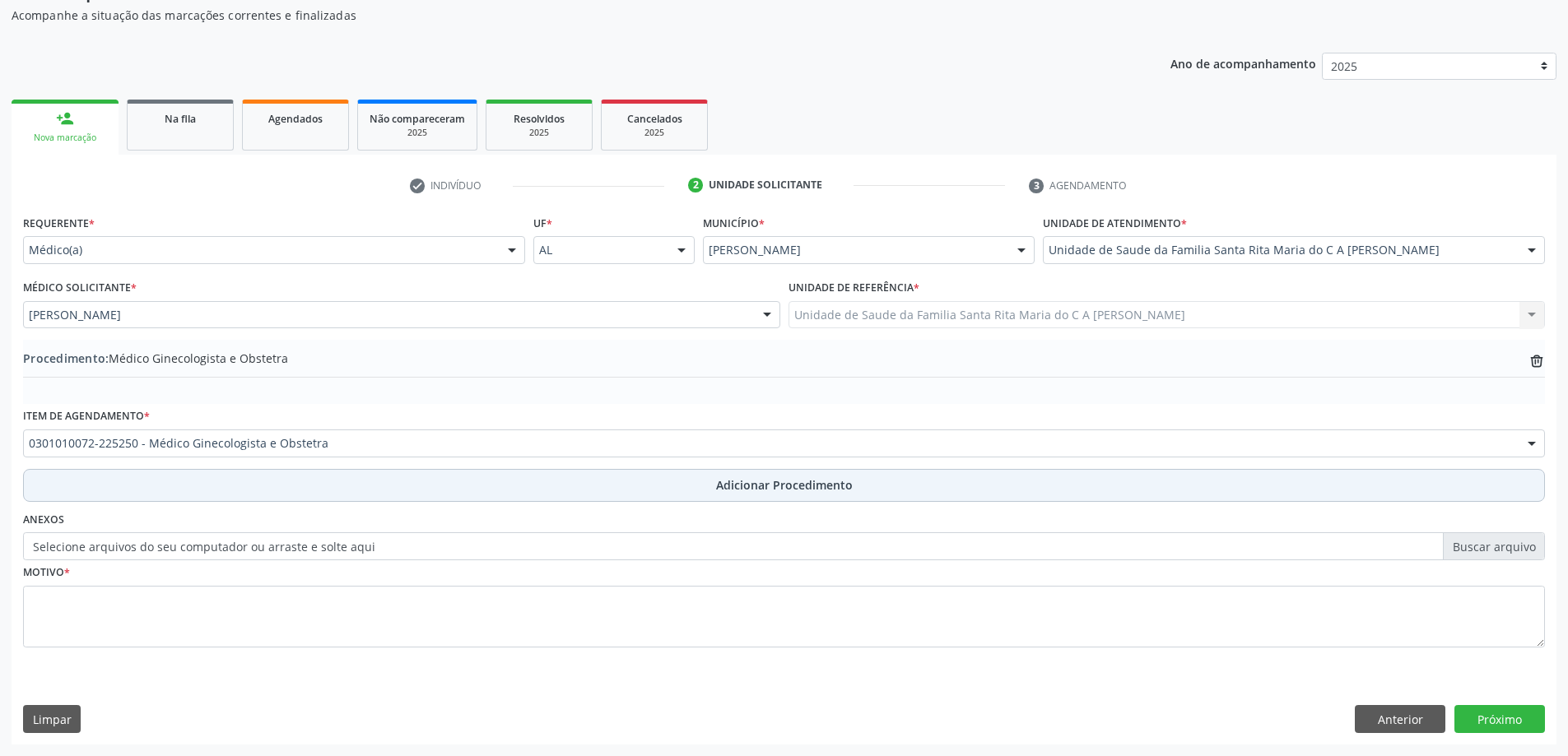
scroll to position [170, 0]
click at [216, 484] on button "Adicionar Procedimento" at bounding box center [784, 485] width 1521 height 33
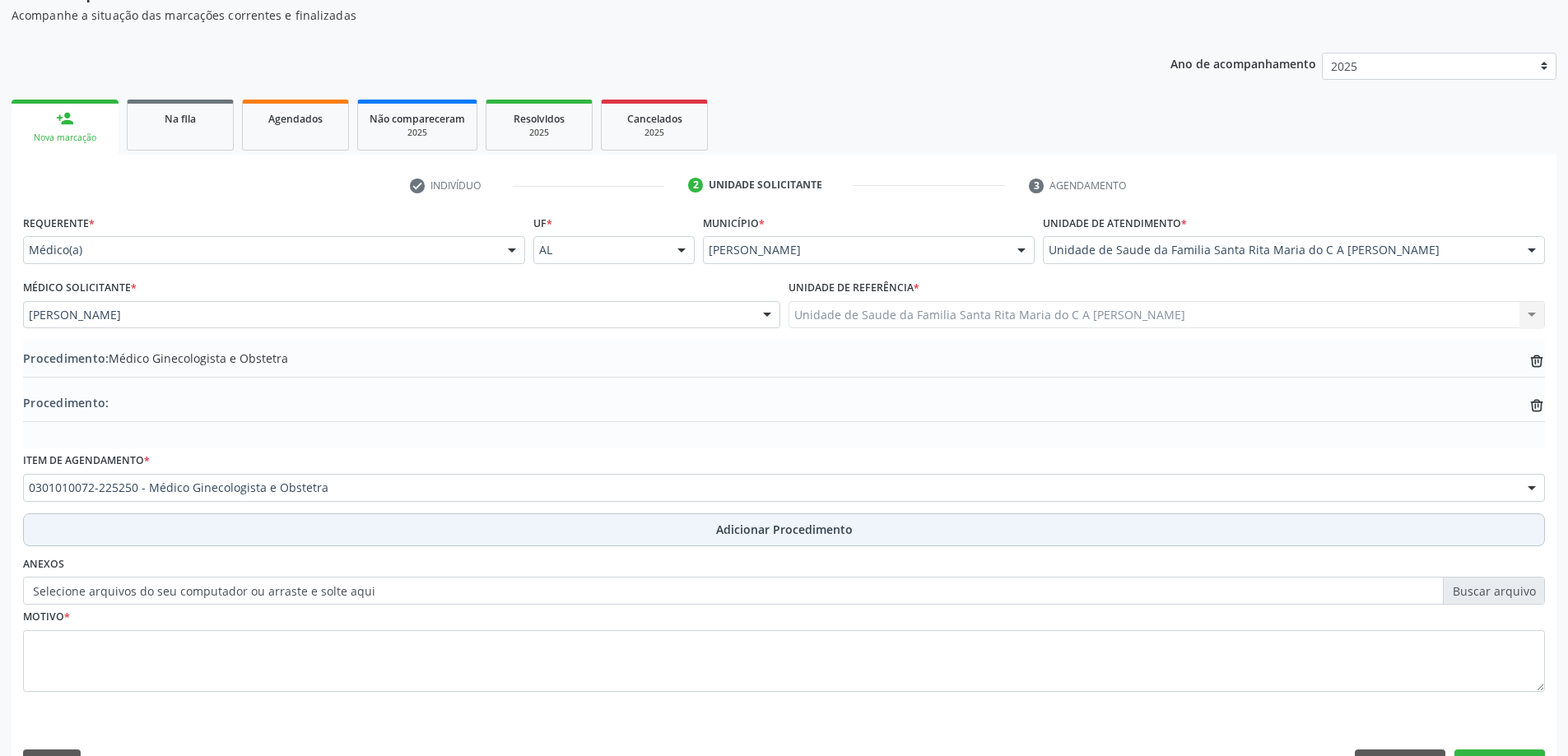
scroll to position [206, 0]
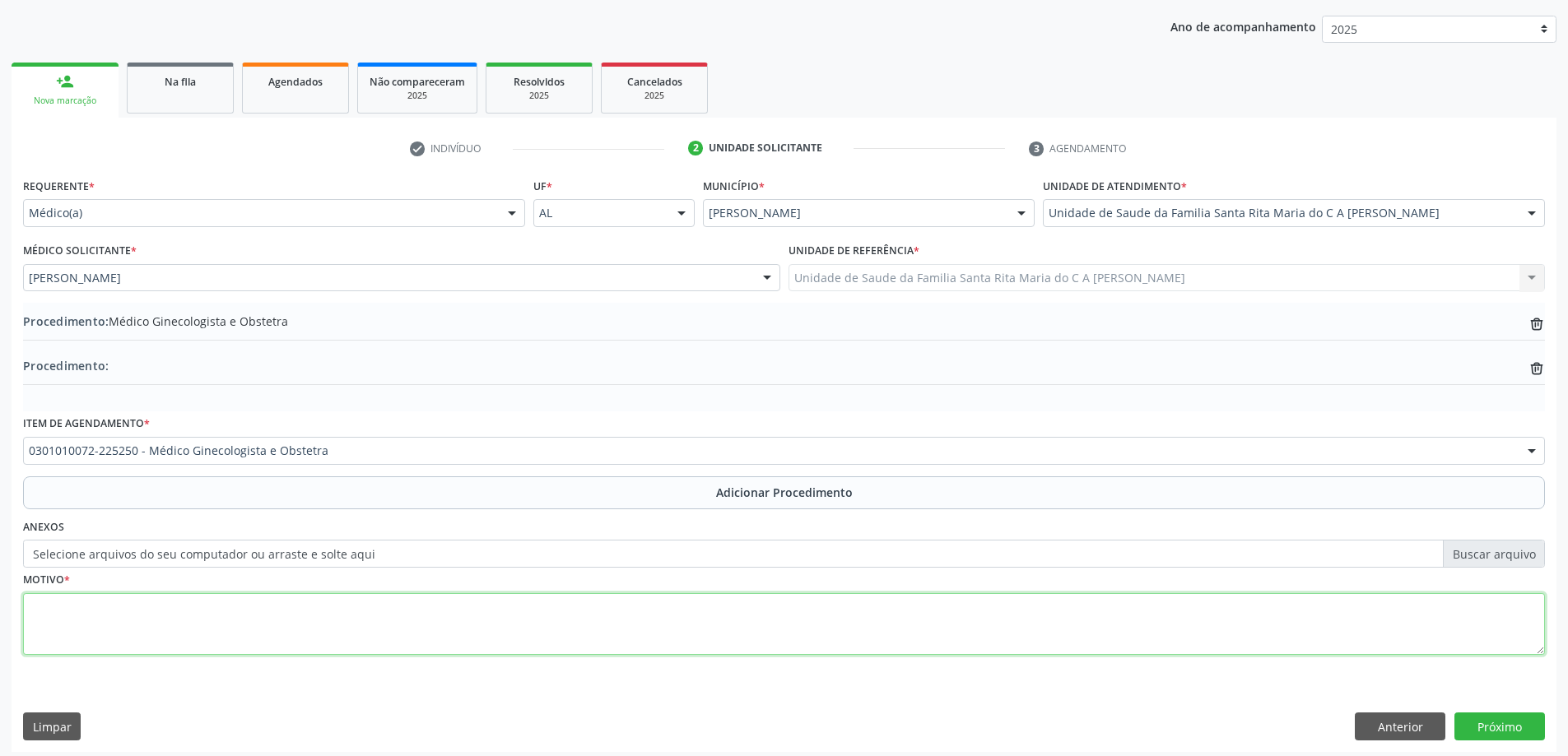
click at [198, 611] on textarea at bounding box center [784, 625] width 1521 height 62
type textarea "avaliação"
click at [1481, 732] on button "Próximo" at bounding box center [1499, 727] width 91 height 28
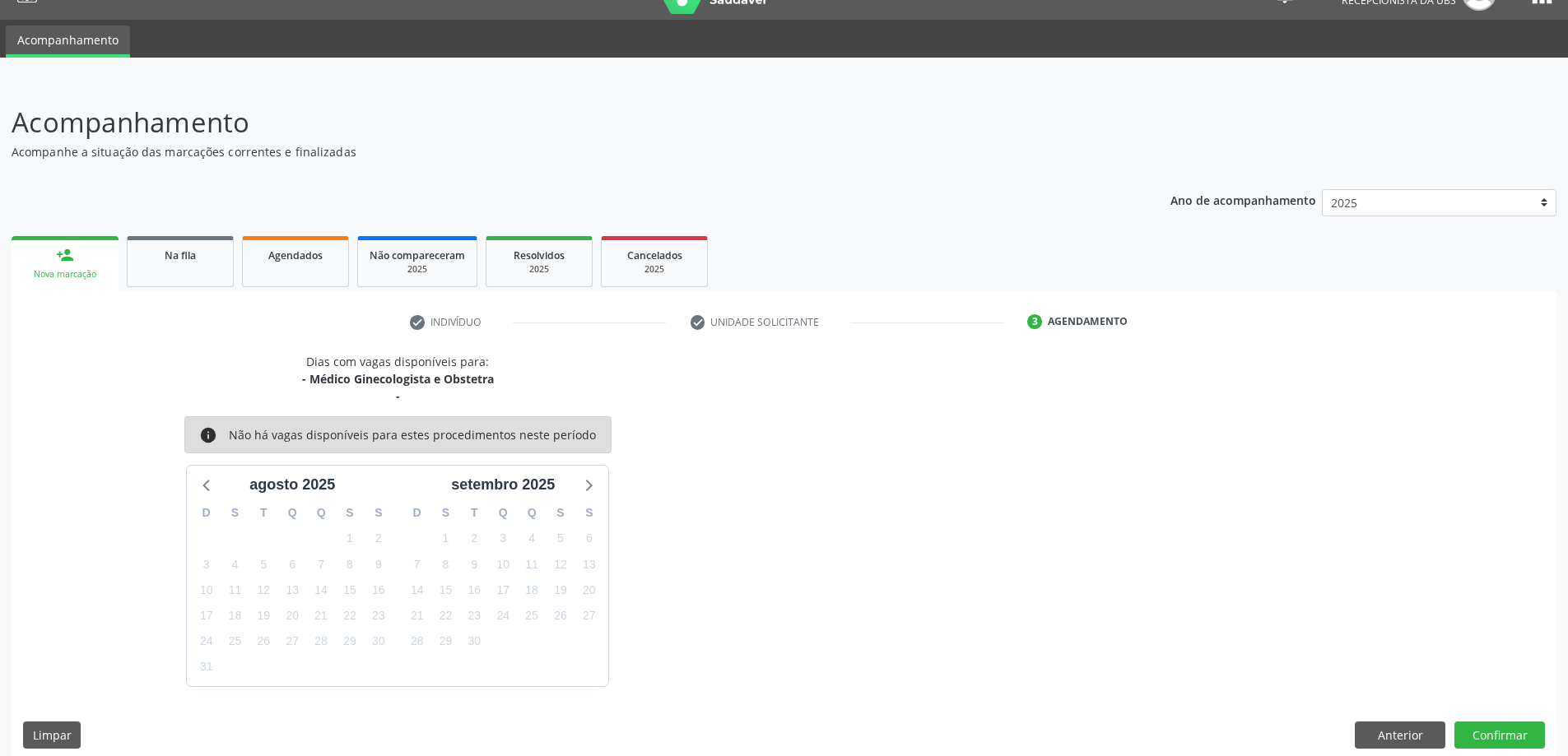
scroll to position [49, 0]
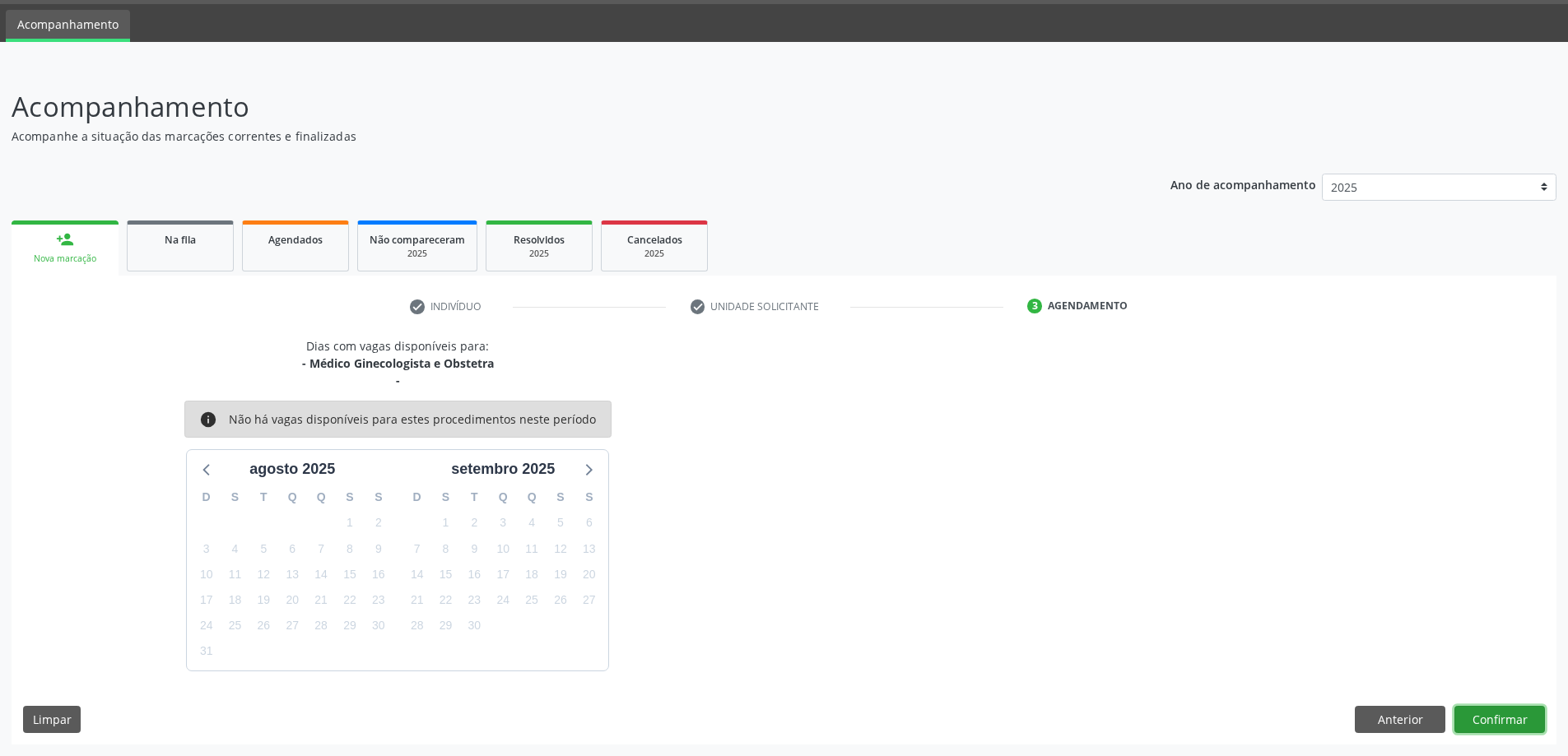
click at [1489, 714] on button "Confirmar" at bounding box center [1499, 720] width 91 height 28
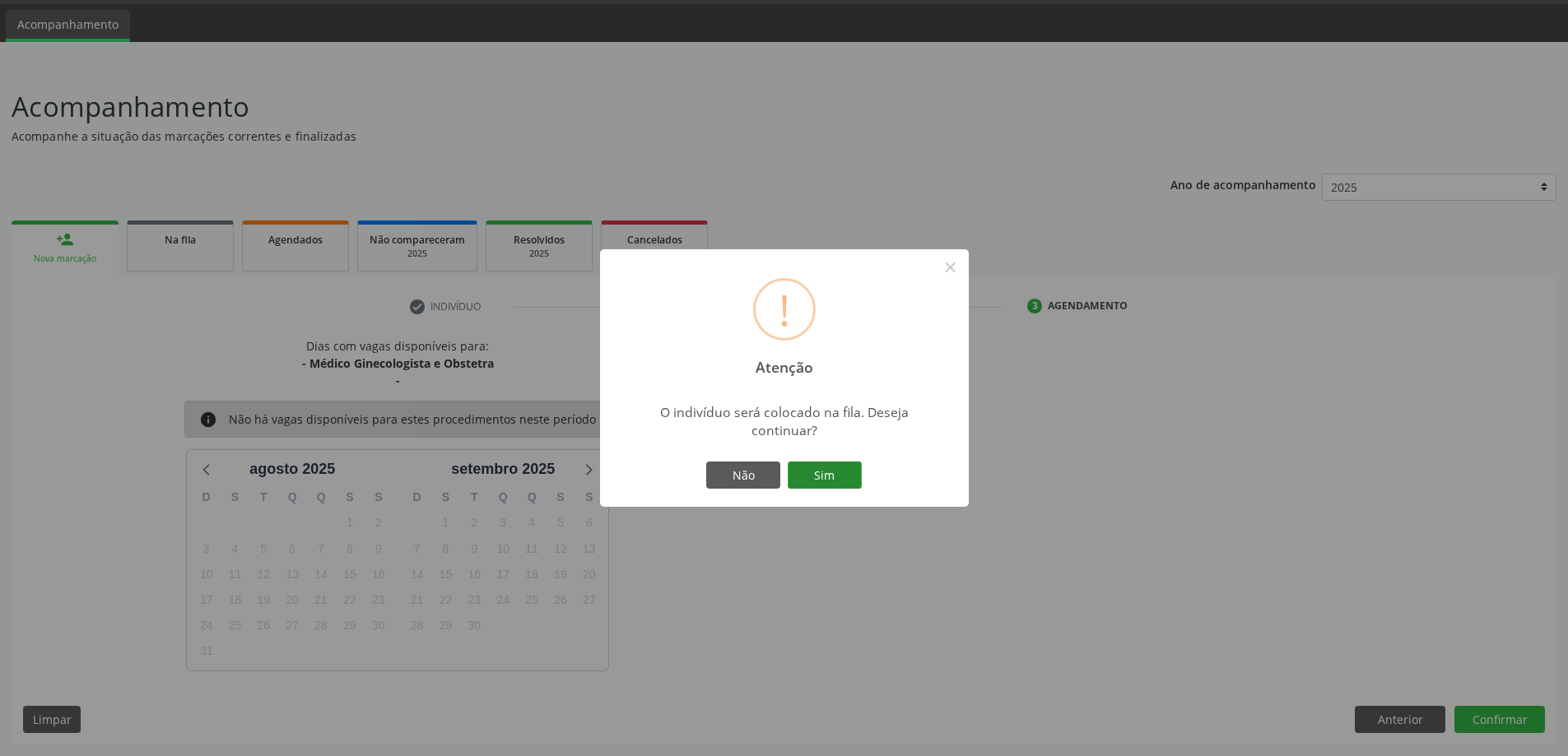
click at [812, 472] on button "Sim" at bounding box center [824, 475] width 74 height 28
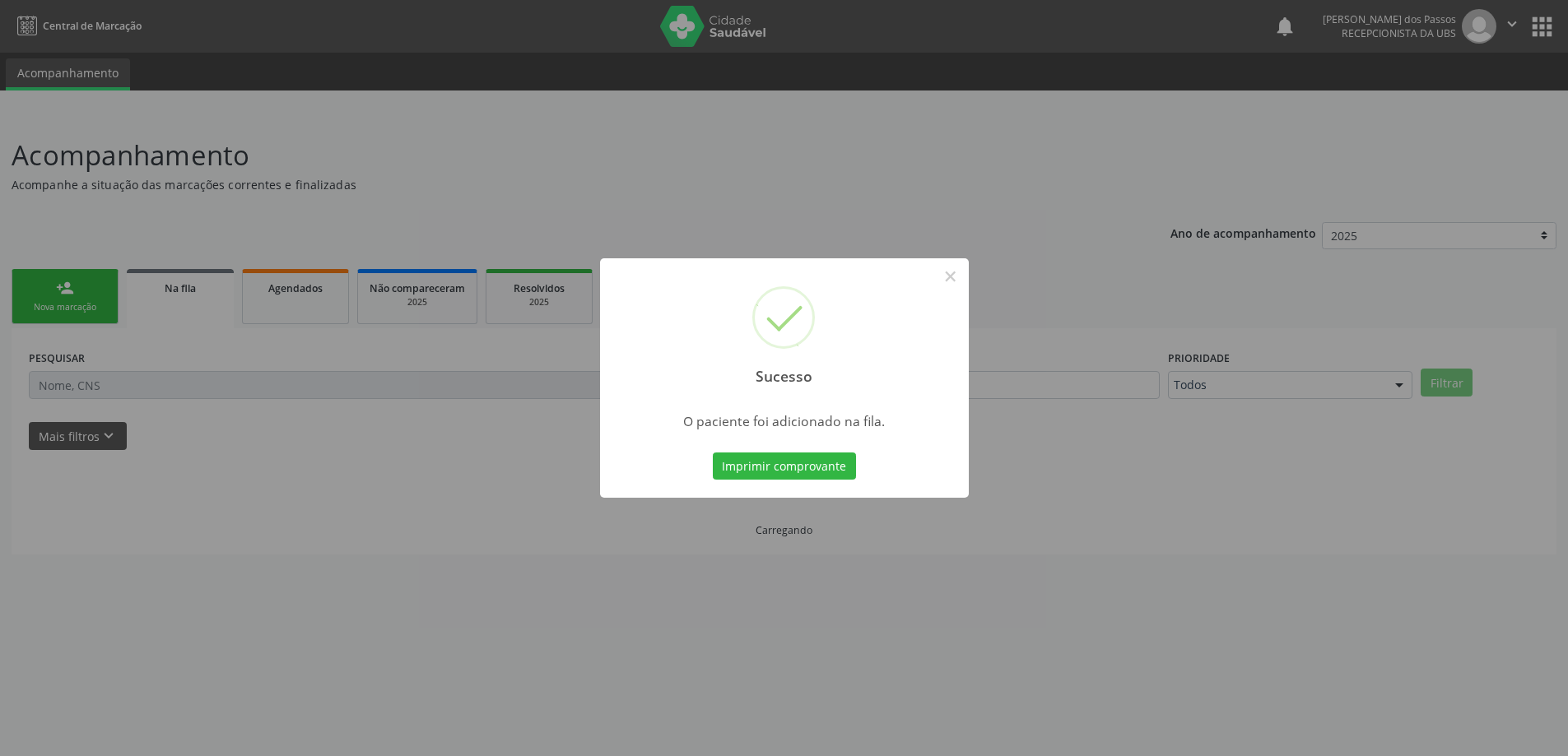
scroll to position [0, 0]
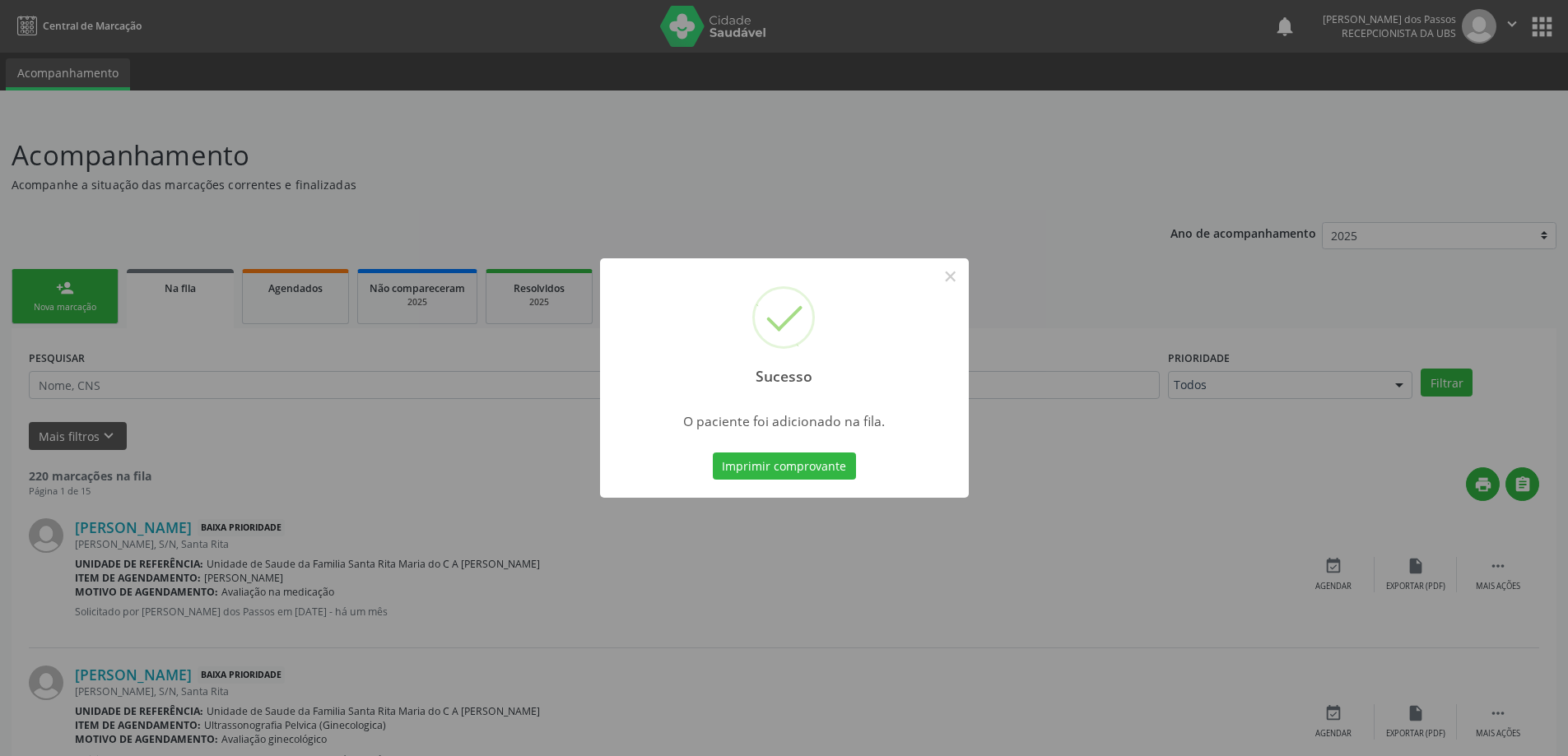
click at [812, 470] on button "Imprimir comprovante" at bounding box center [784, 466] width 143 height 28
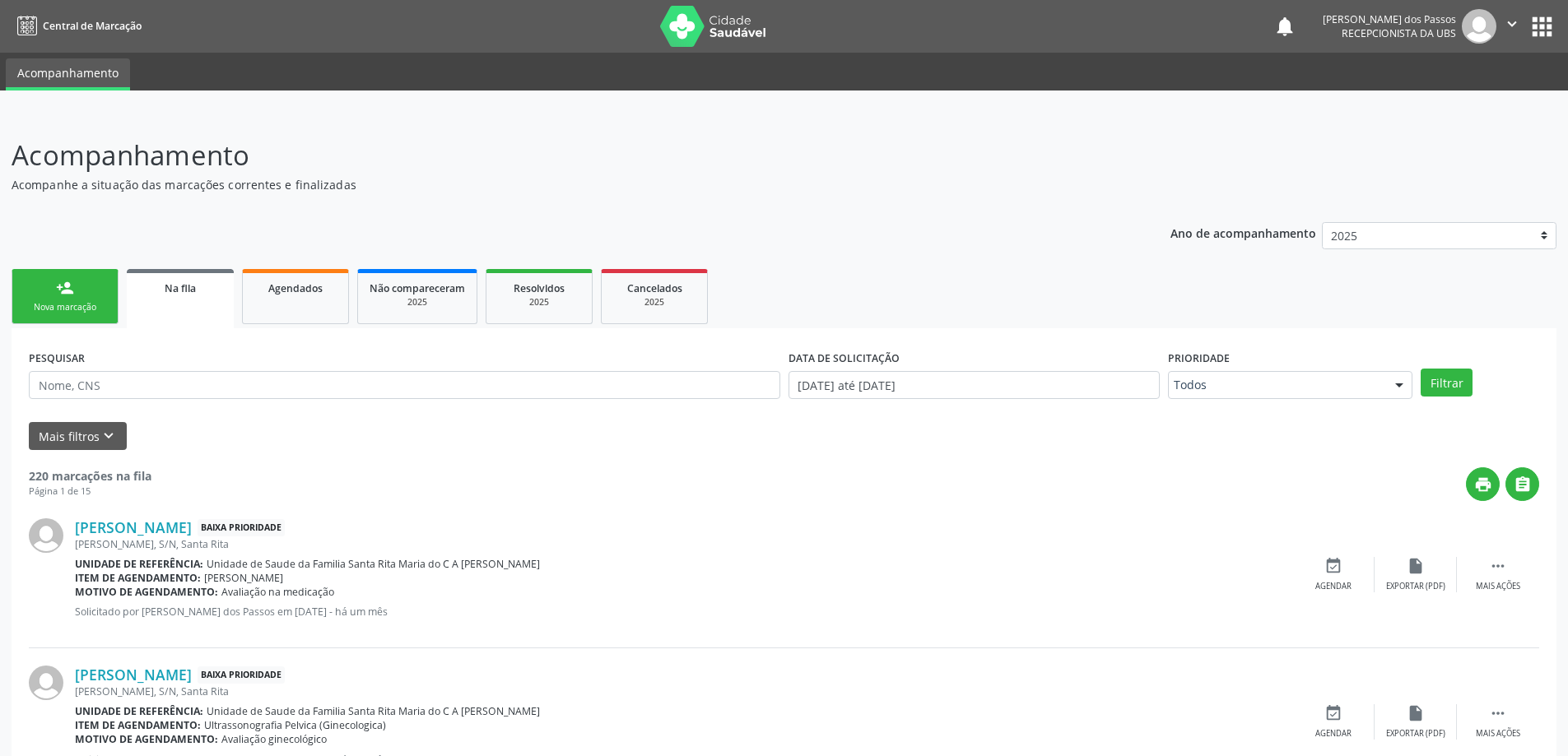
click at [61, 295] on div "person_add" at bounding box center [65, 288] width 18 height 18
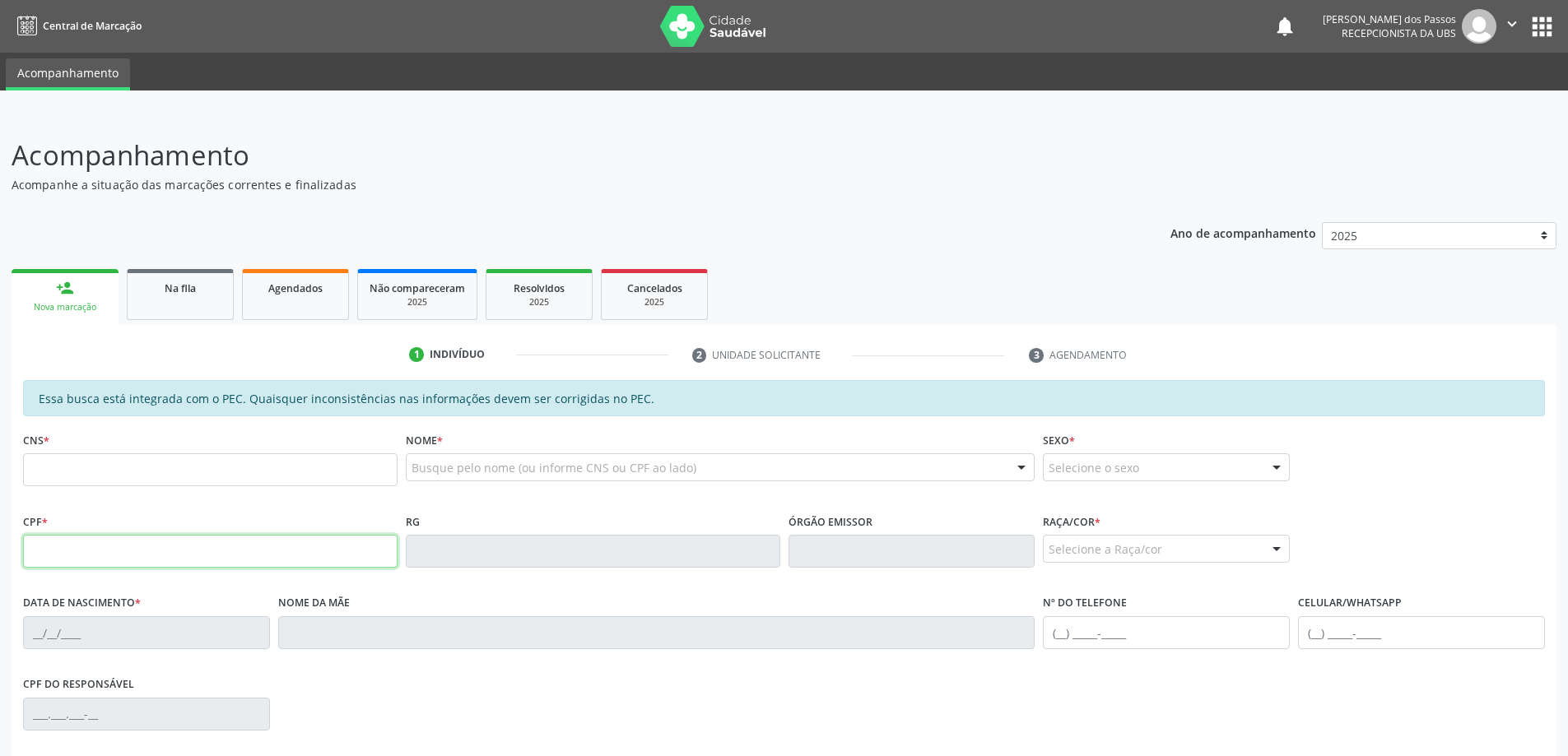
click at [116, 547] on input "text" at bounding box center [210, 551] width 374 height 33
type input "136.749.654-37"
type input "707 8096 9985 9010"
type input "18/03/2010"
type input "Barbara Kacira Mauricio Figueiro"
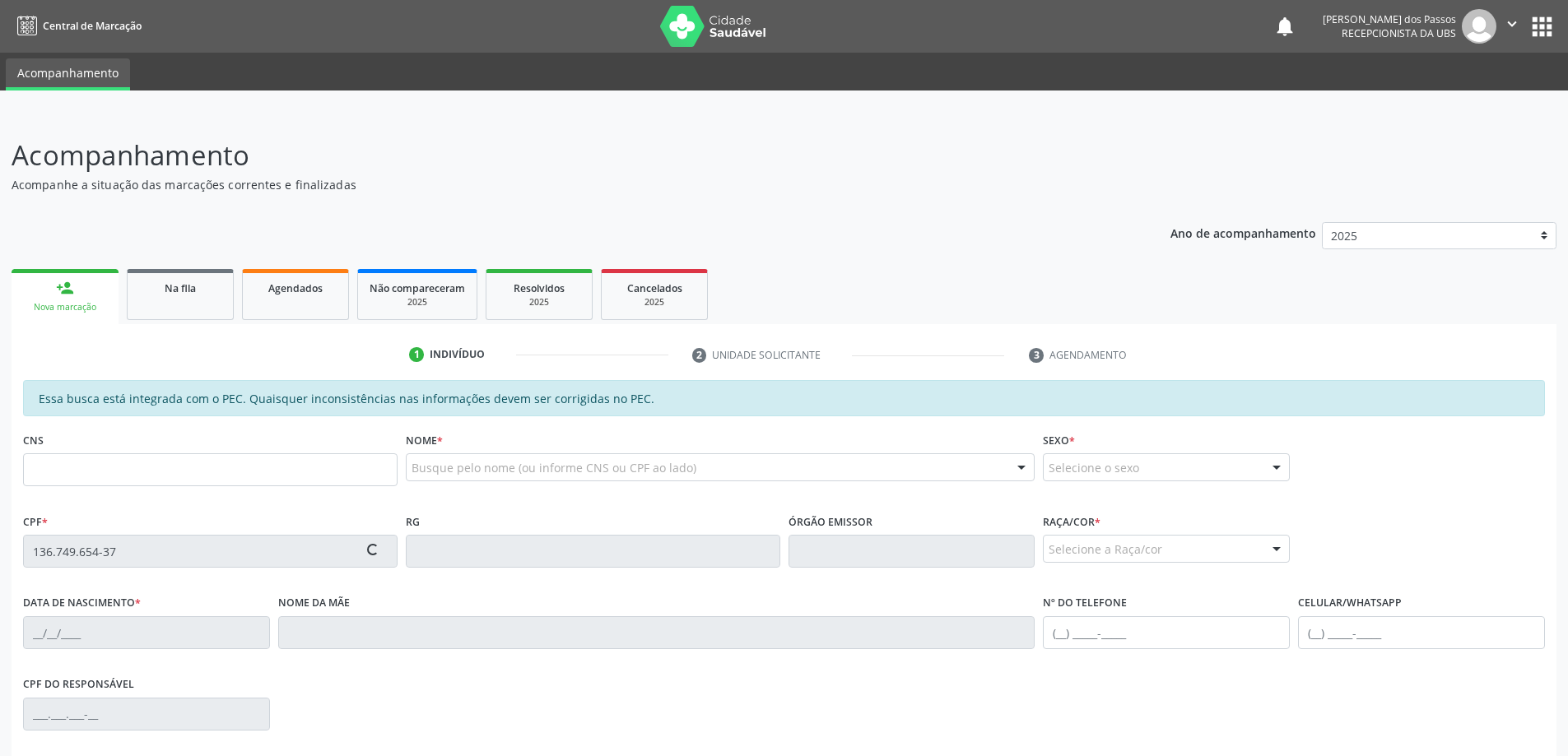
type input "(82) 9976-5780"
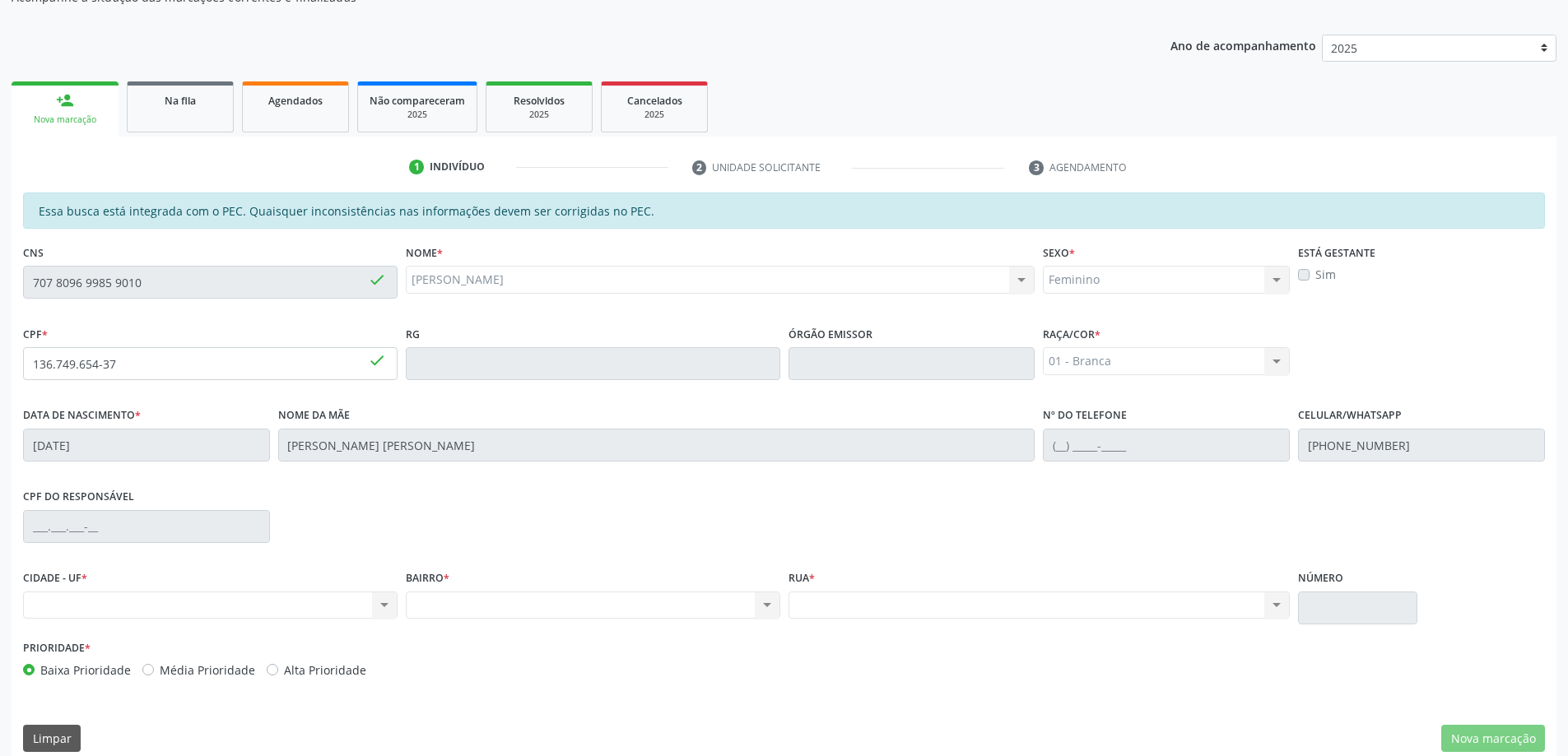
scroll to position [206, 0]
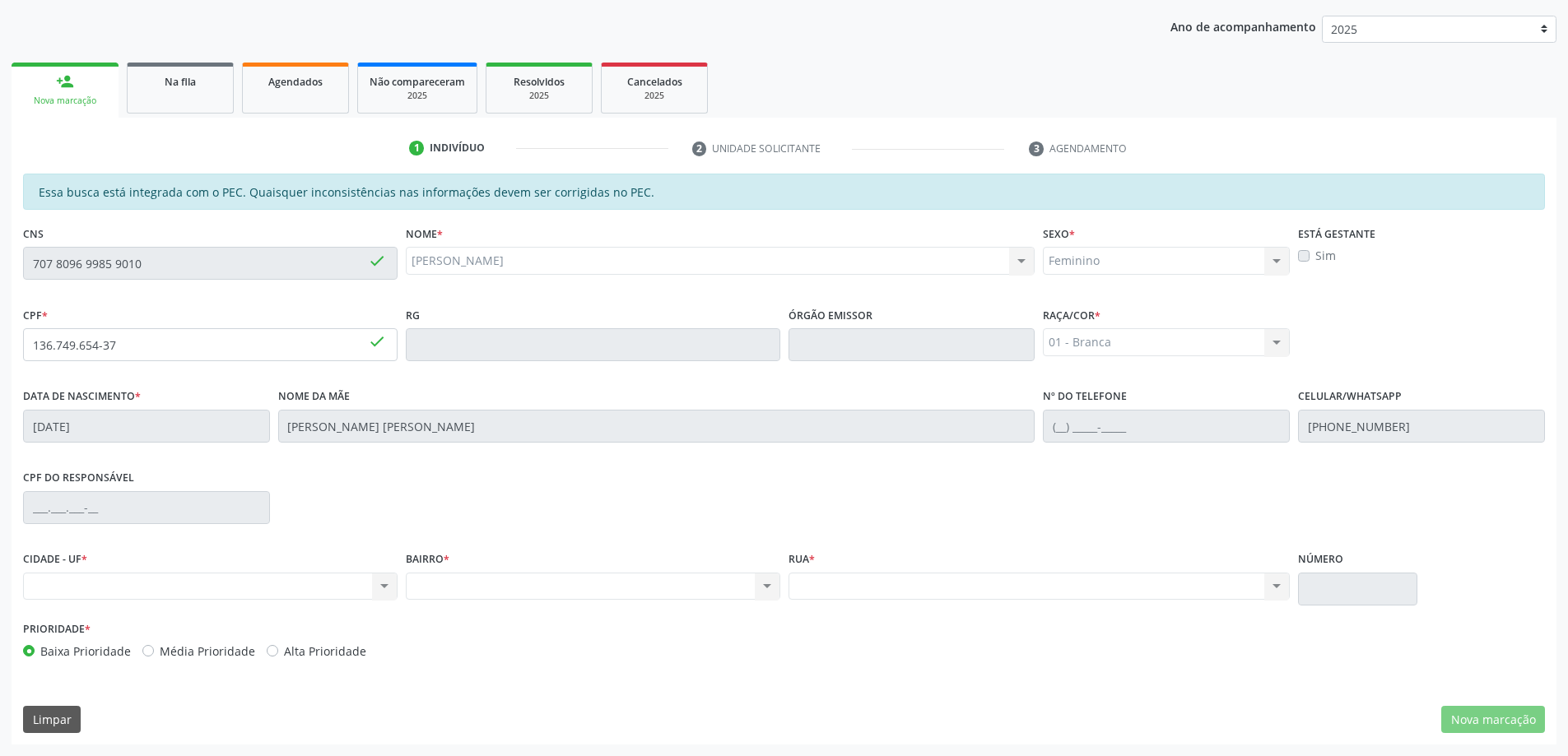
click at [124, 583] on div "Nenhum resultado encontrado para: " " Não há nenhuma opção para ser exibida." at bounding box center [210, 586] width 374 height 28
click at [383, 584] on div "Nenhum resultado encontrado para: " " Não há nenhuma opção para ser exibida." at bounding box center [210, 586] width 374 height 28
click at [772, 586] on div "Nenhum resultado encontrado para: " " Não há nenhuma opção para ser exibida." at bounding box center [593, 586] width 374 height 28
click at [52, 92] on link "person_add Nova marcação" at bounding box center [65, 90] width 107 height 55
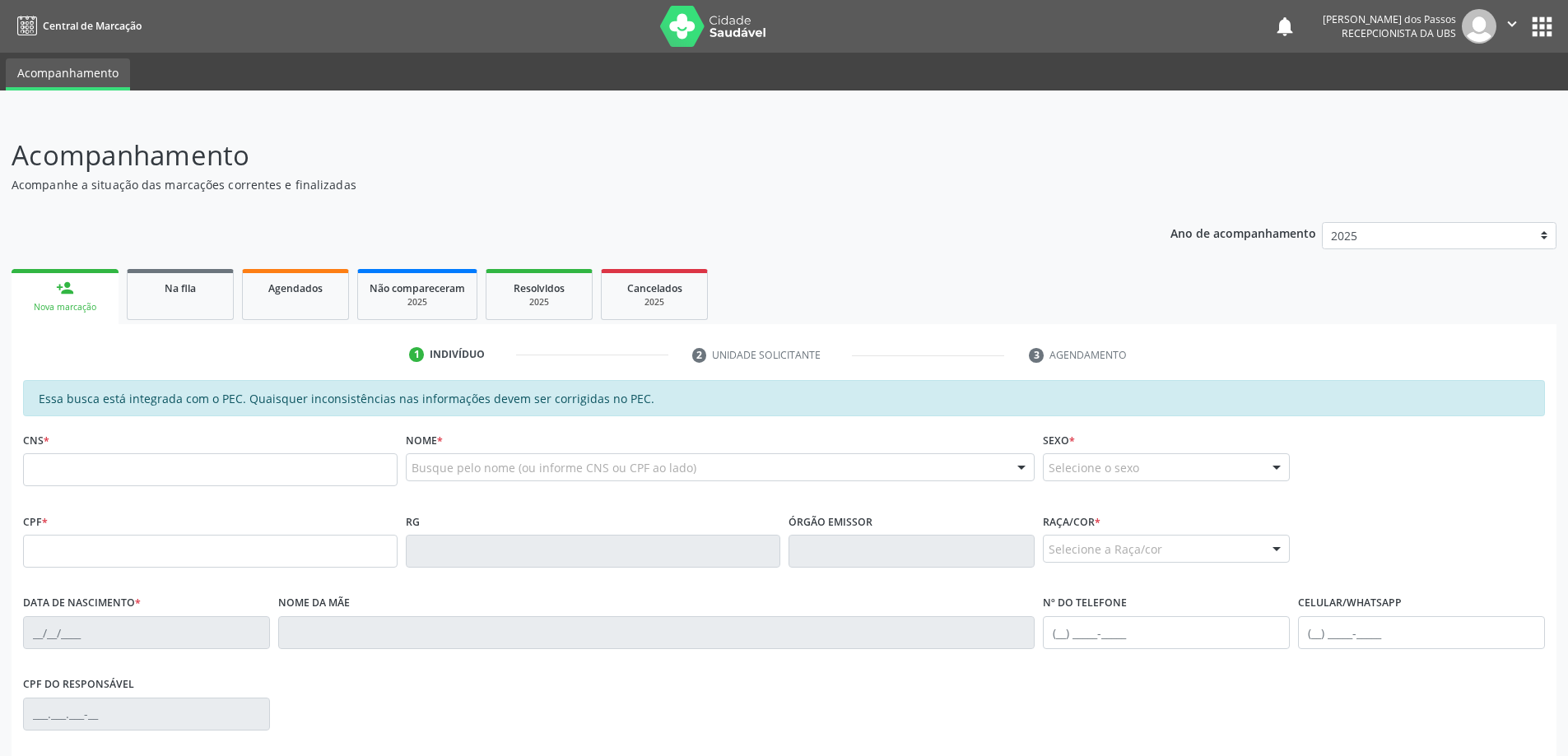
click at [127, 461] on input "text" at bounding box center [210, 470] width 374 height 33
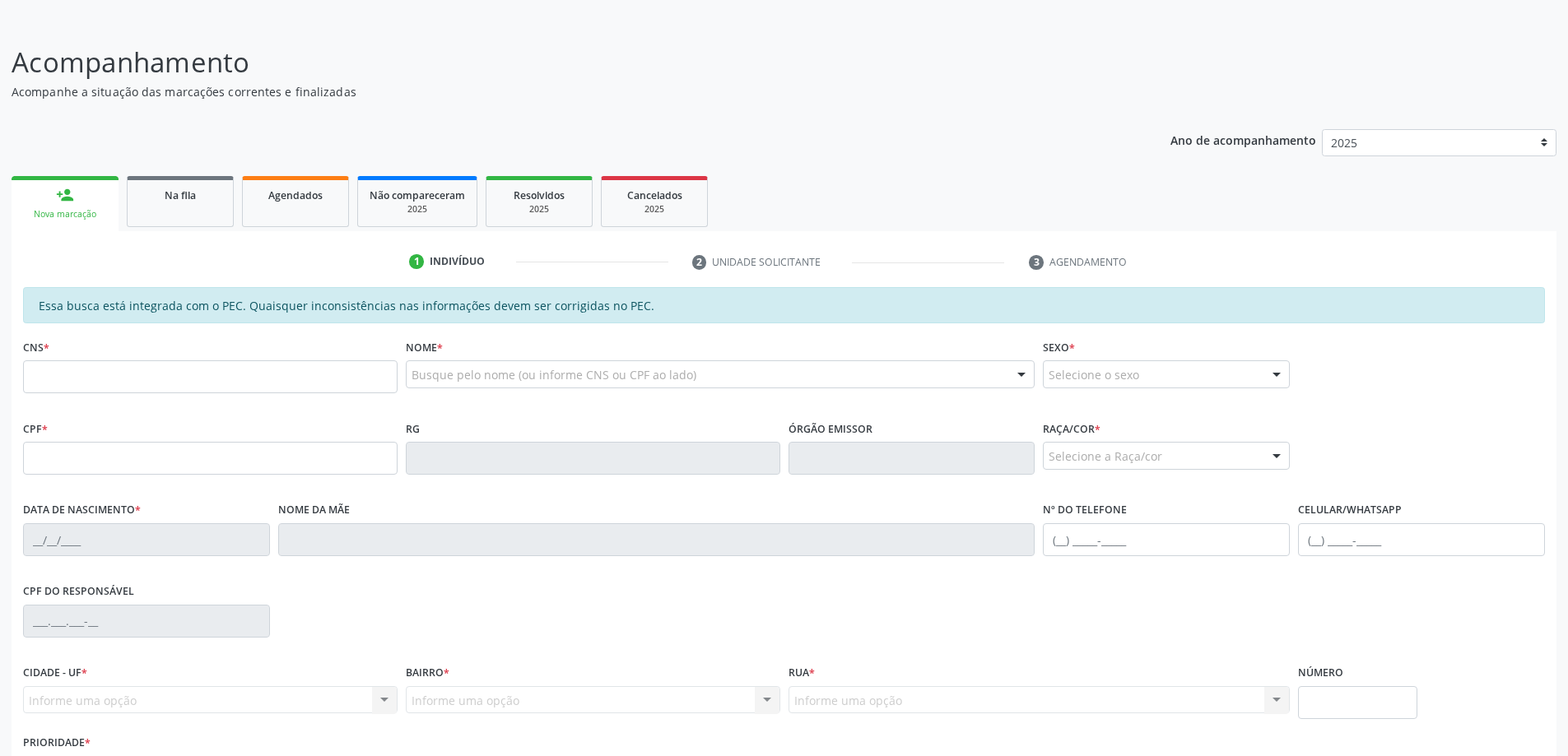
scroll to position [206, 0]
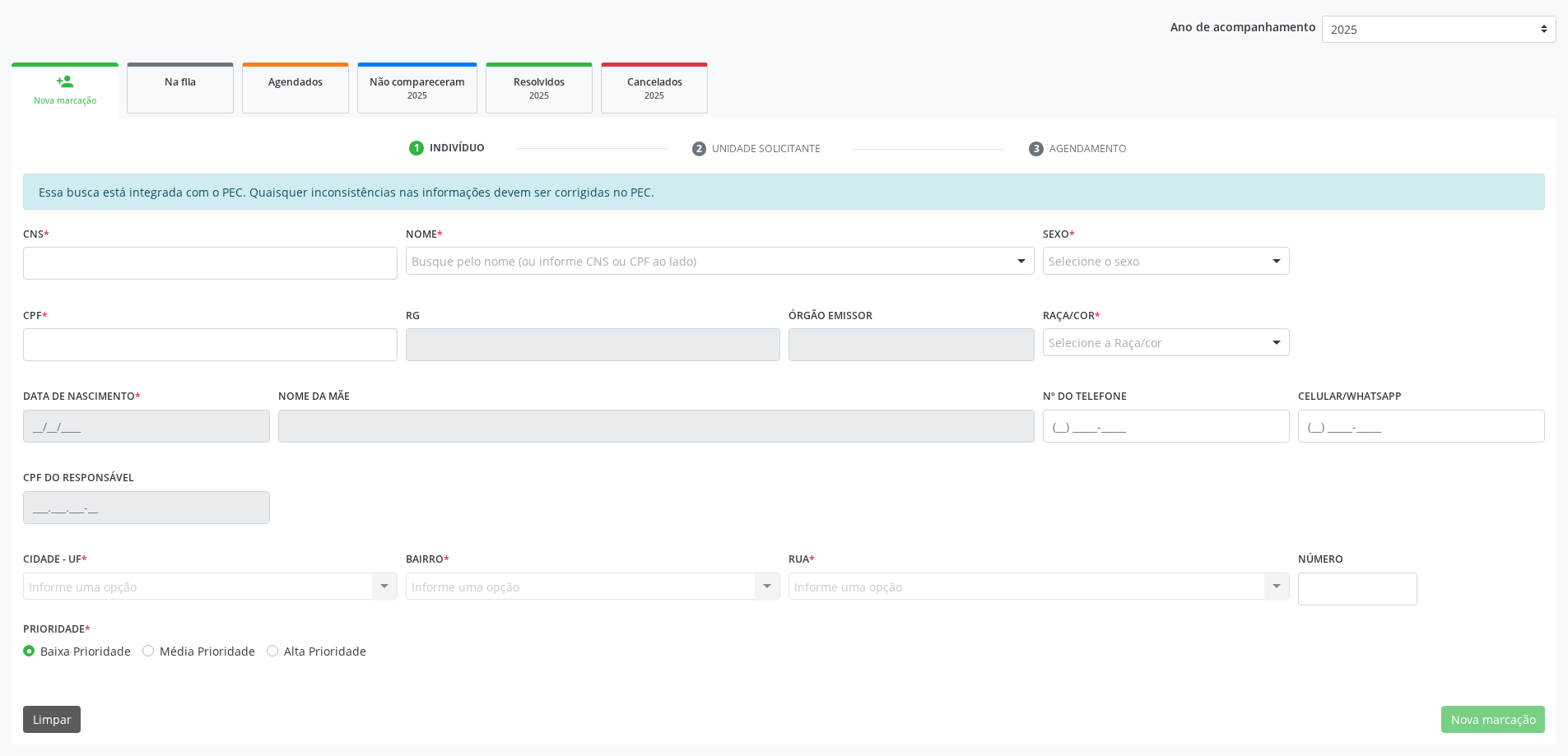
click at [186, 589] on div "Informe uma opção Marechal Deodoro - AL Nenhum resultado encontrado para: " " N…" at bounding box center [210, 586] width 374 height 28
click at [163, 341] on input "text" at bounding box center [210, 345] width 374 height 33
type input "136.749.654-37"
type input "707 8096 9985 9010"
type input "[DATE]"
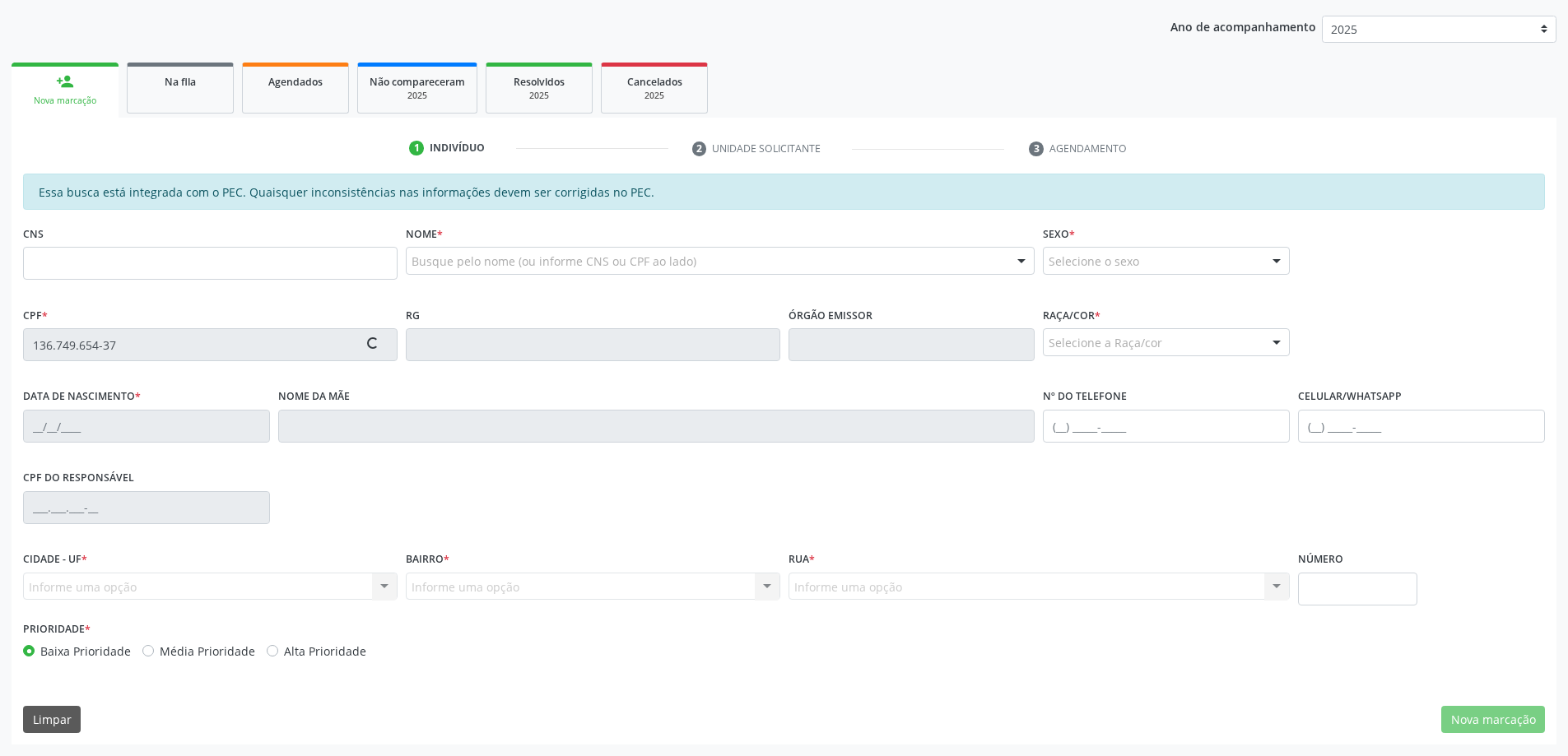
type input "[PERSON_NAME] [PERSON_NAME]"
type input "[PHONE_NUMBER]"
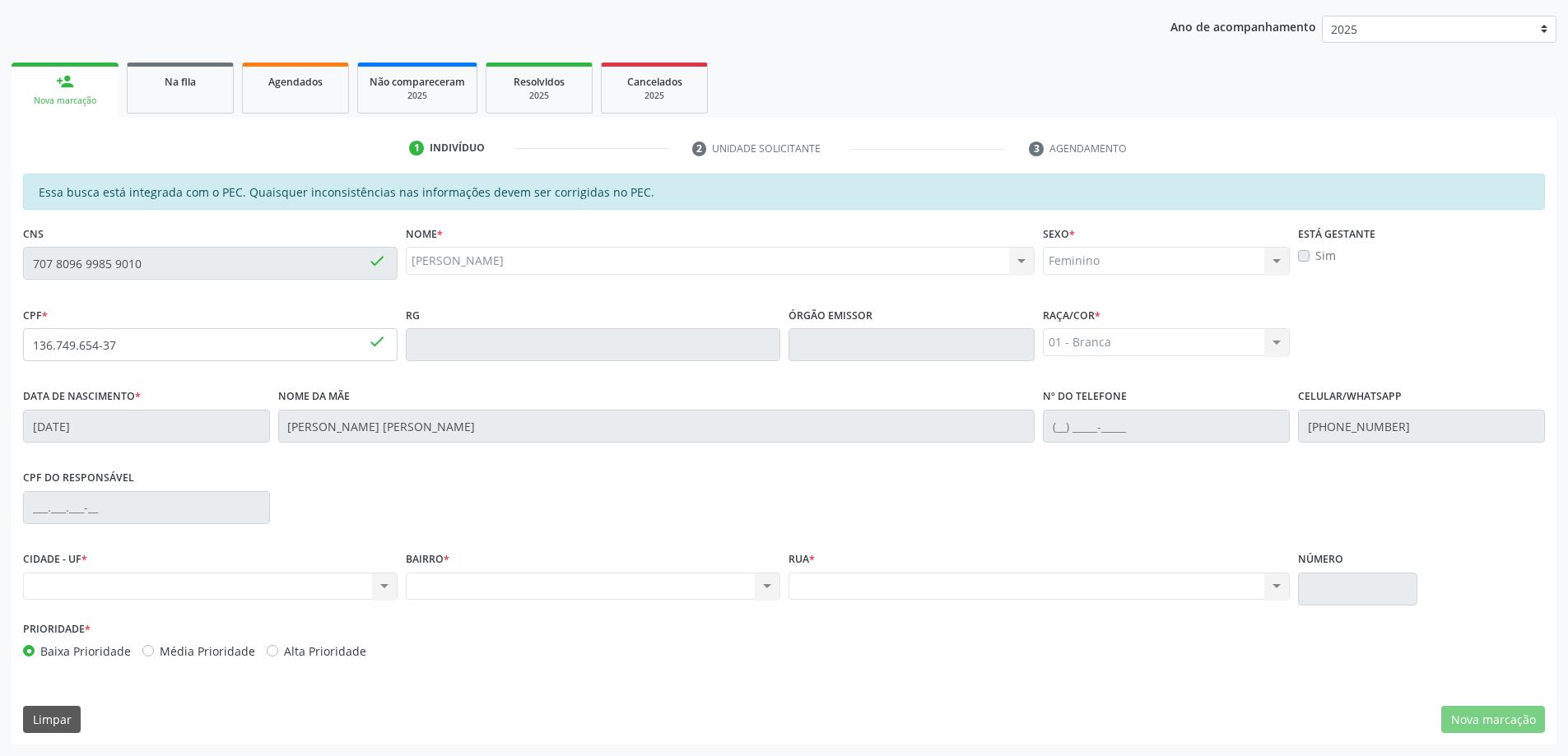
click at [386, 584] on div "Nenhum resultado encontrado para: " " Não há nenhuma opção para ser exibida." at bounding box center [210, 586] width 374 height 28
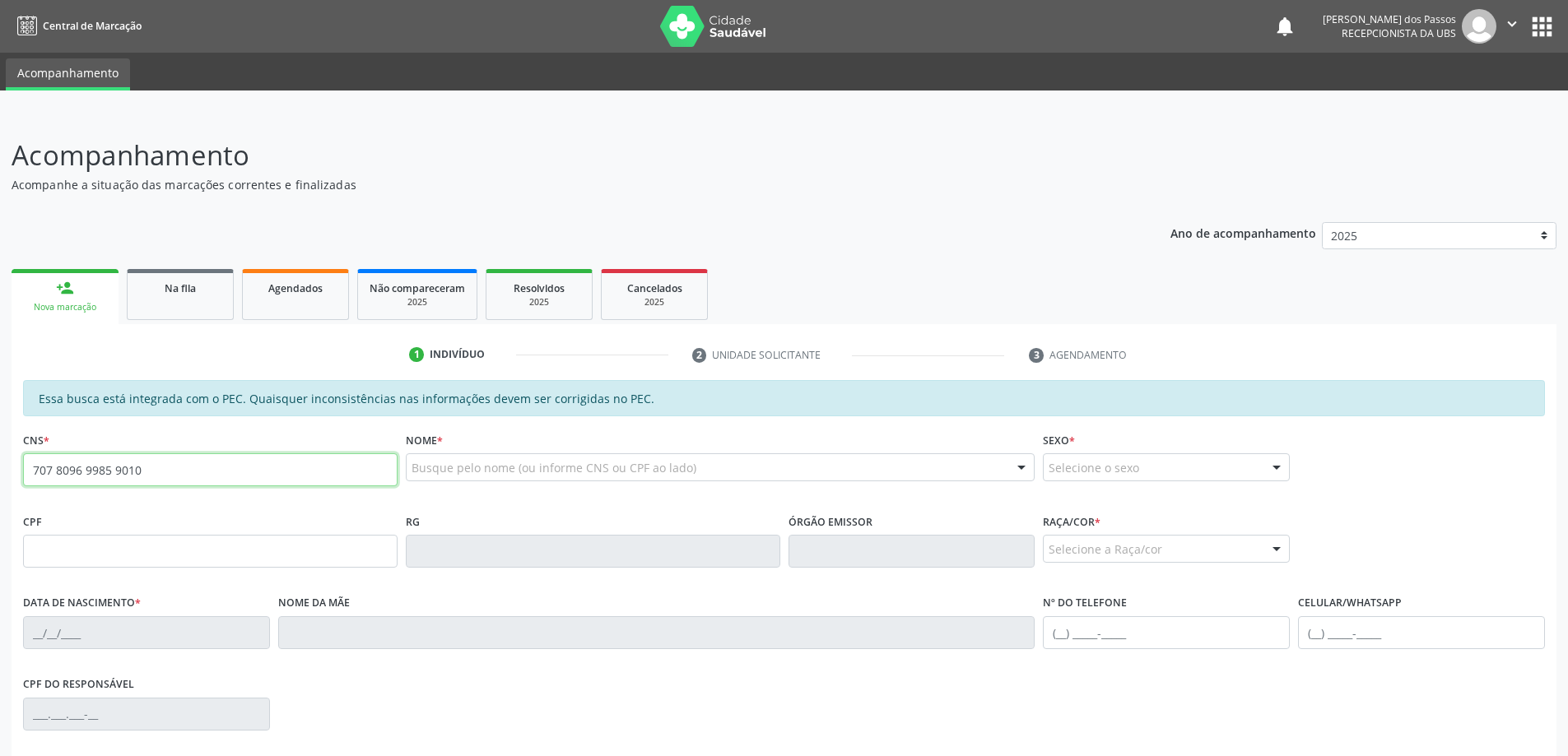
type input "707 8096 9985 9010"
type input "136.749.654-37"
type input "18/03/2010"
type input "Barbara Kacira Mauricio Figueiro"
type input "(82) 9976-5780"
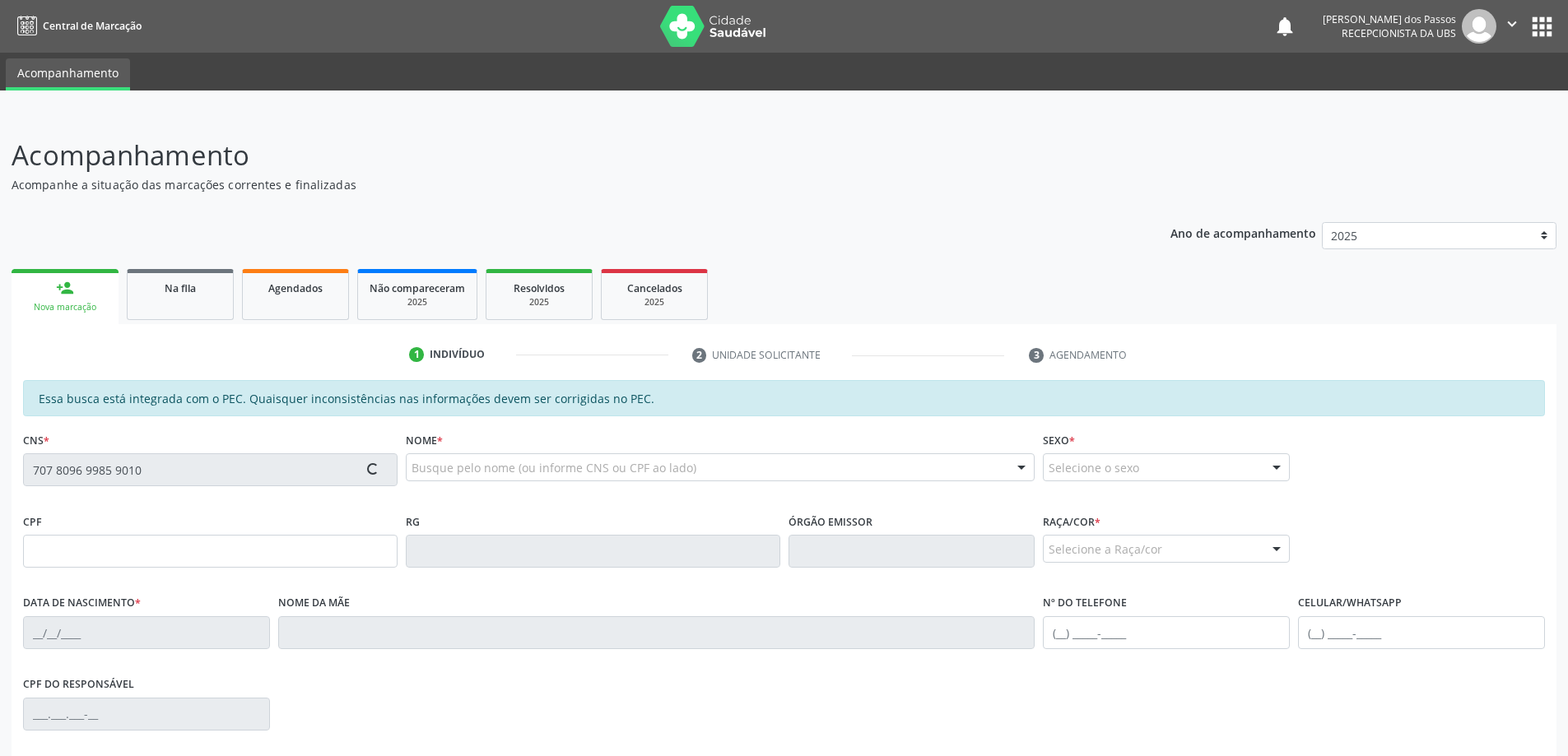
type input "S/N"
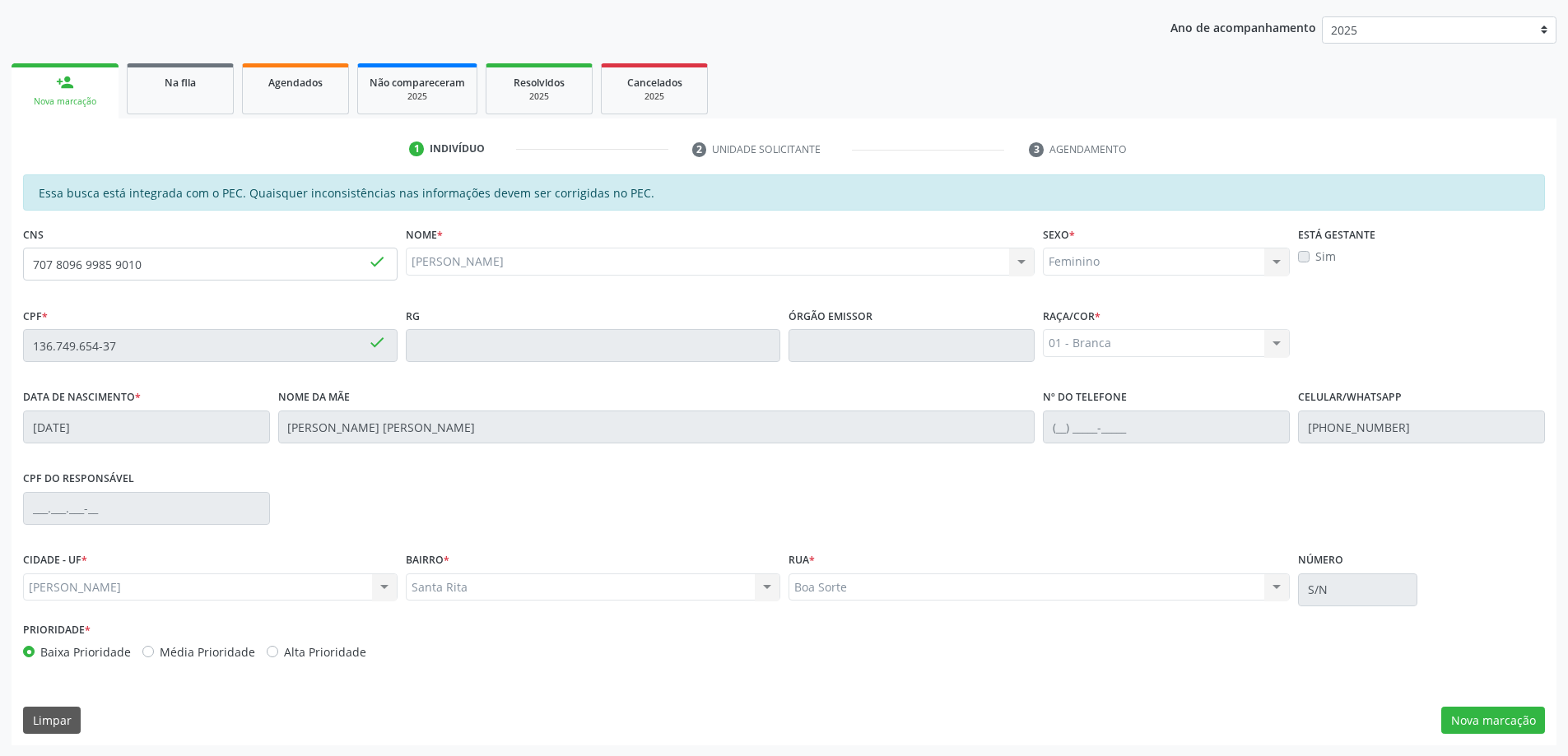
scroll to position [206, 0]
click at [1490, 717] on button "Nova marcação" at bounding box center [1492, 720] width 104 height 28
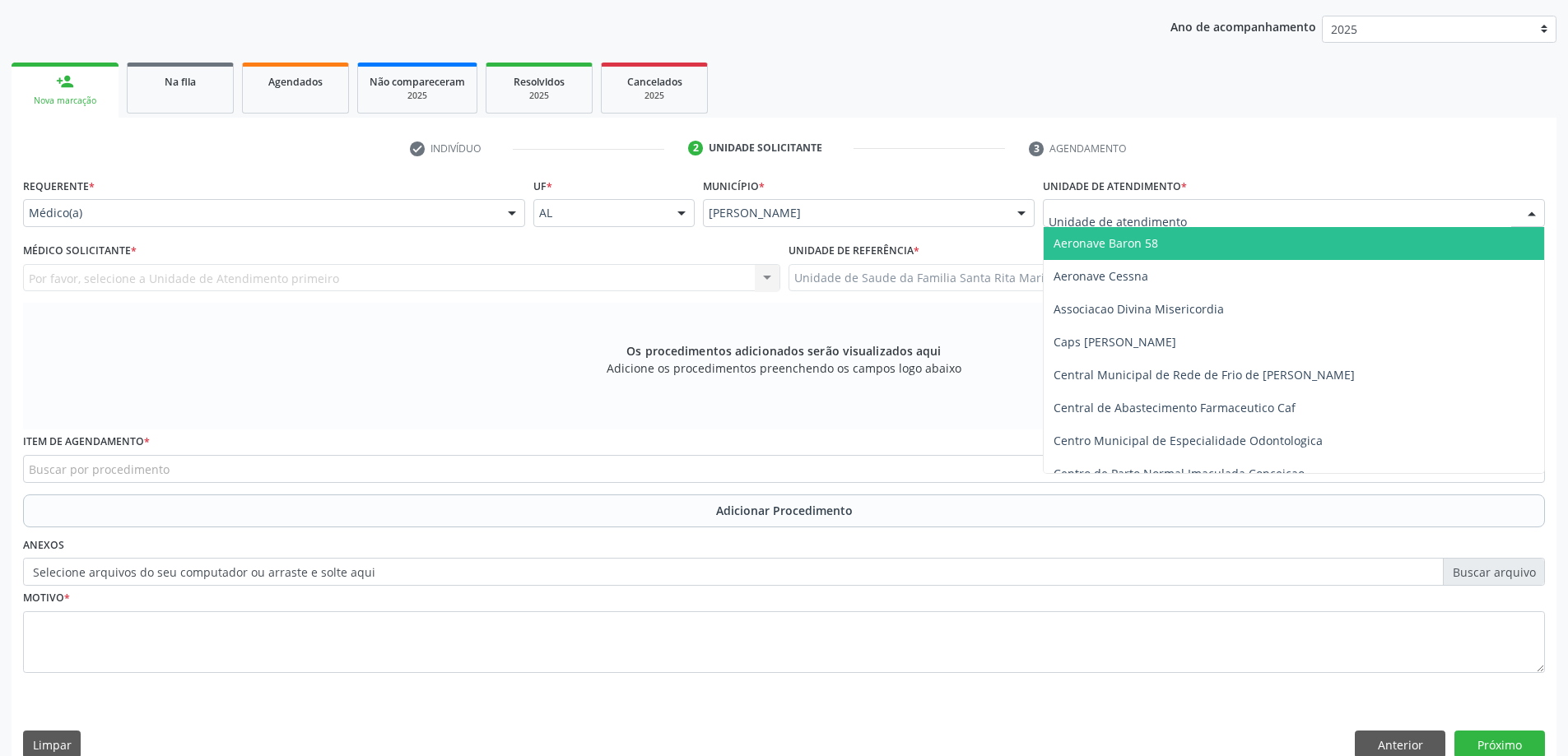
click at [1195, 217] on div at bounding box center [1293, 213] width 502 height 28
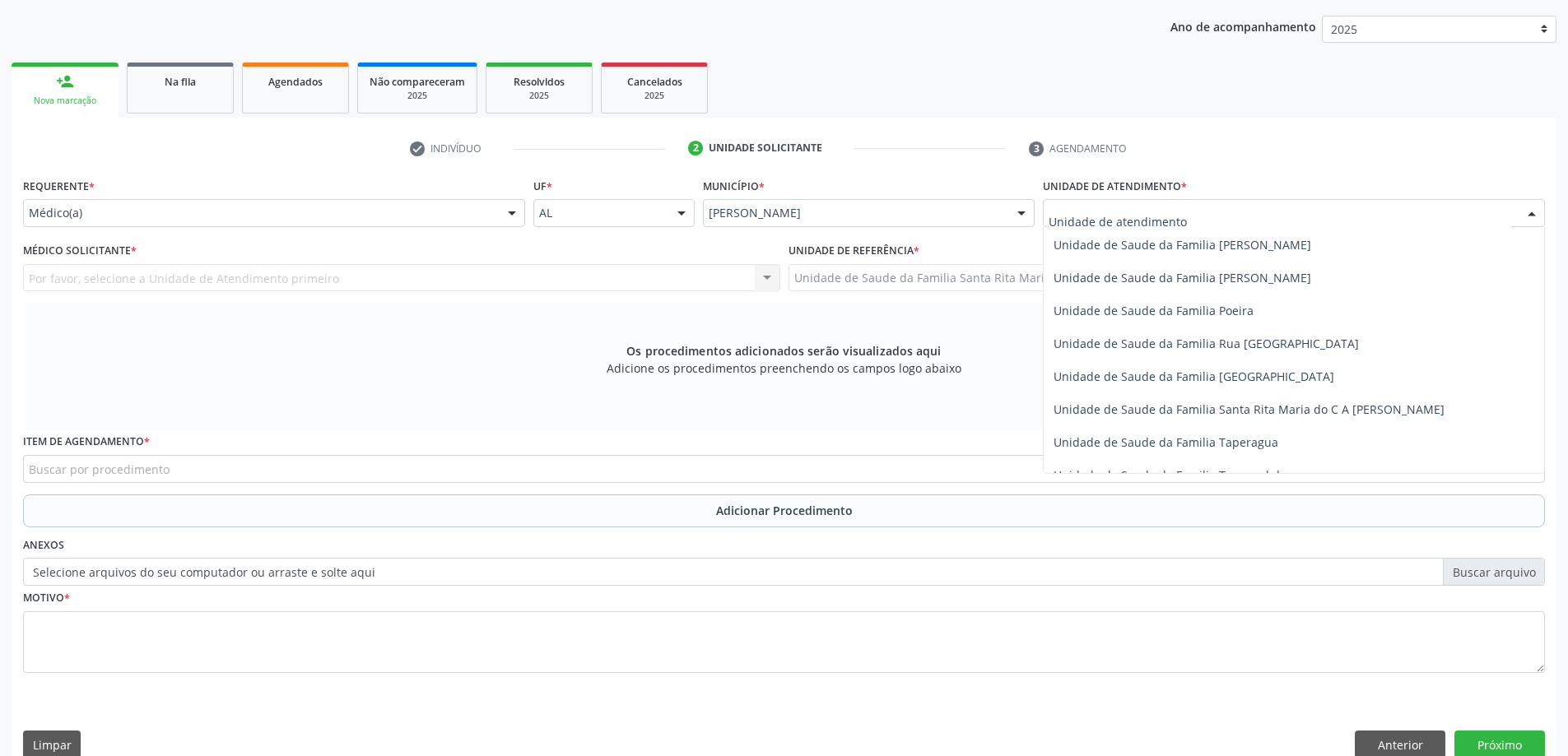
scroll to position [987, 0]
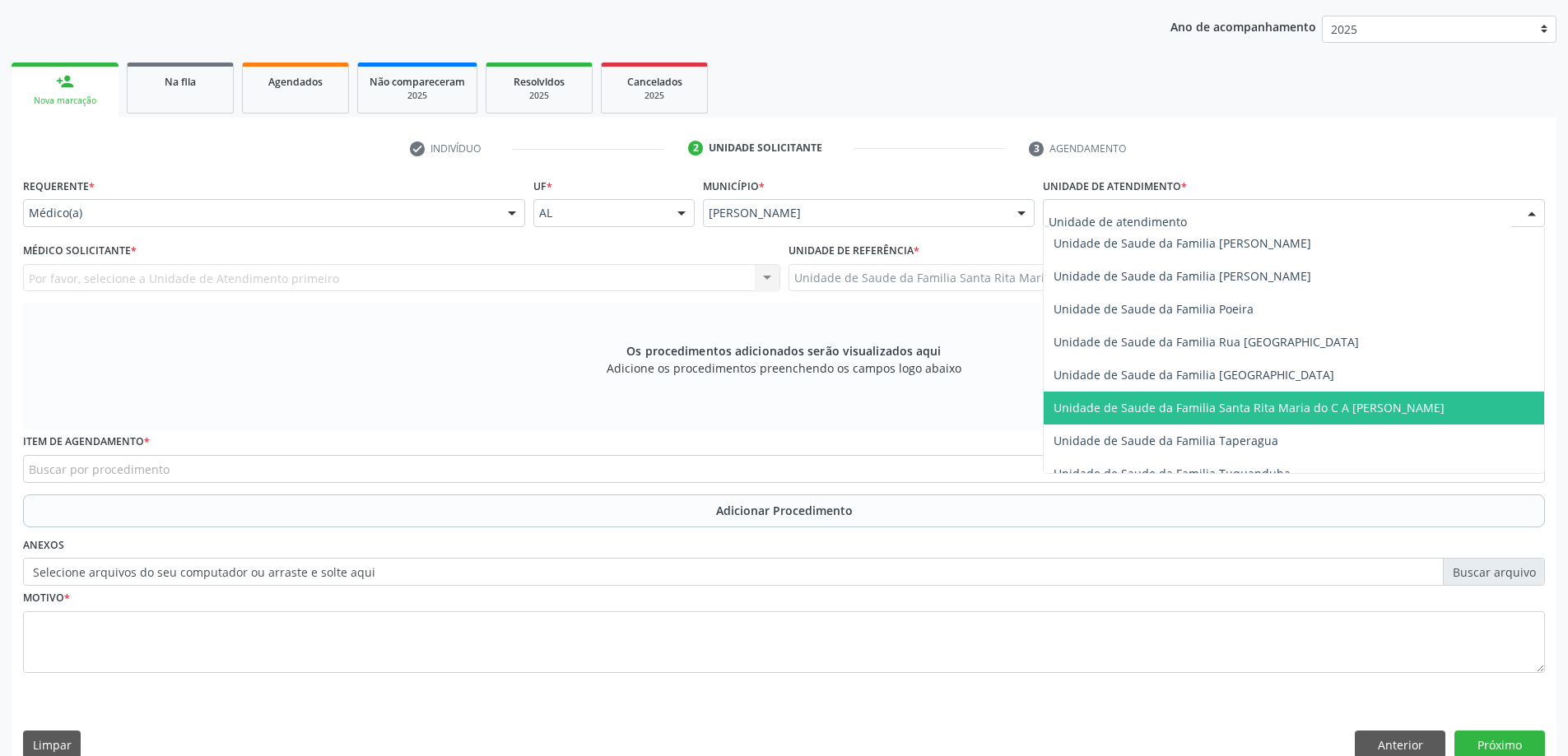
click at [1173, 405] on span "Unidade de Saude da Familia Santa Rita Maria do C A [PERSON_NAME]" at bounding box center [1249, 407] width 391 height 16
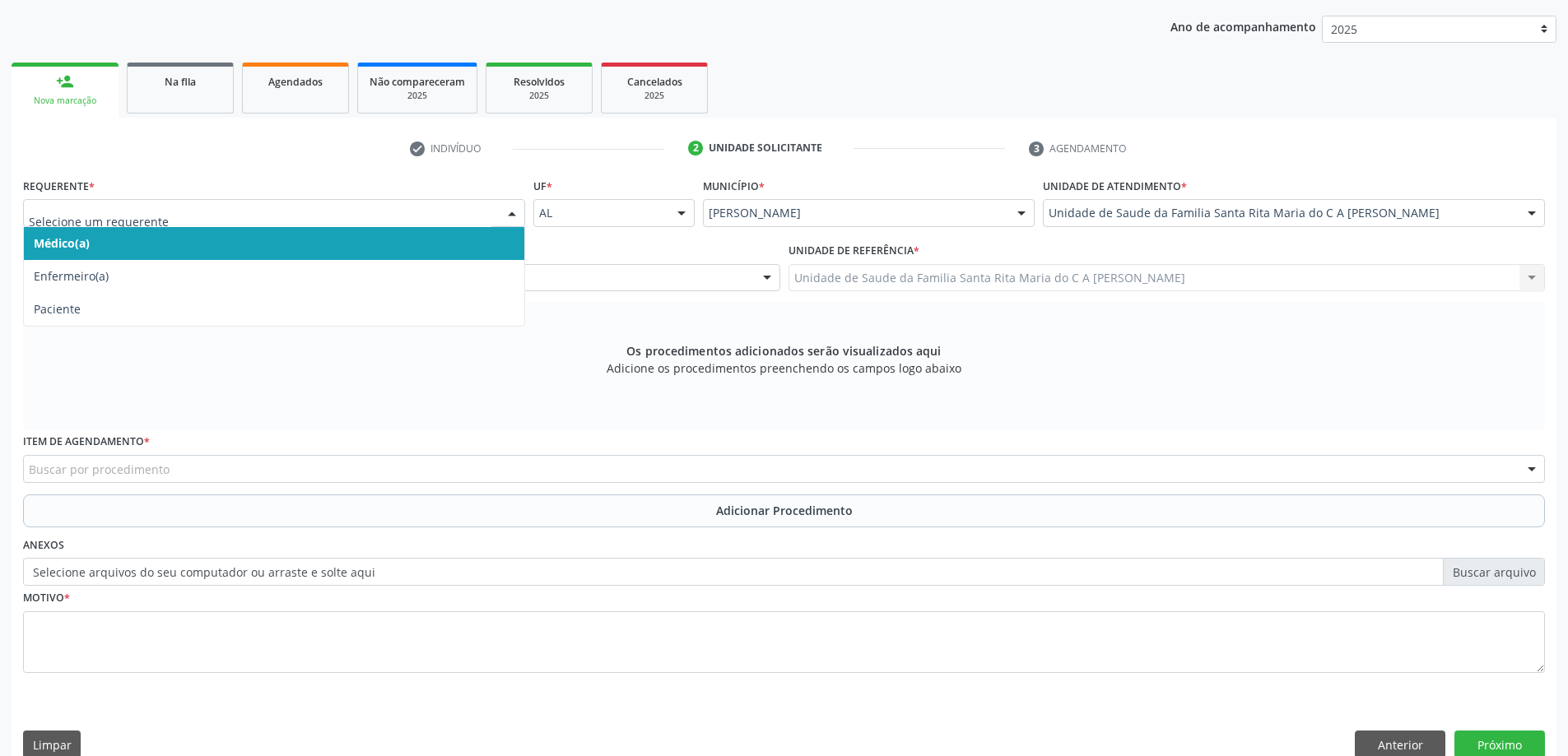
click at [284, 253] on span "Médico(a)" at bounding box center [273, 244] width 500 height 33
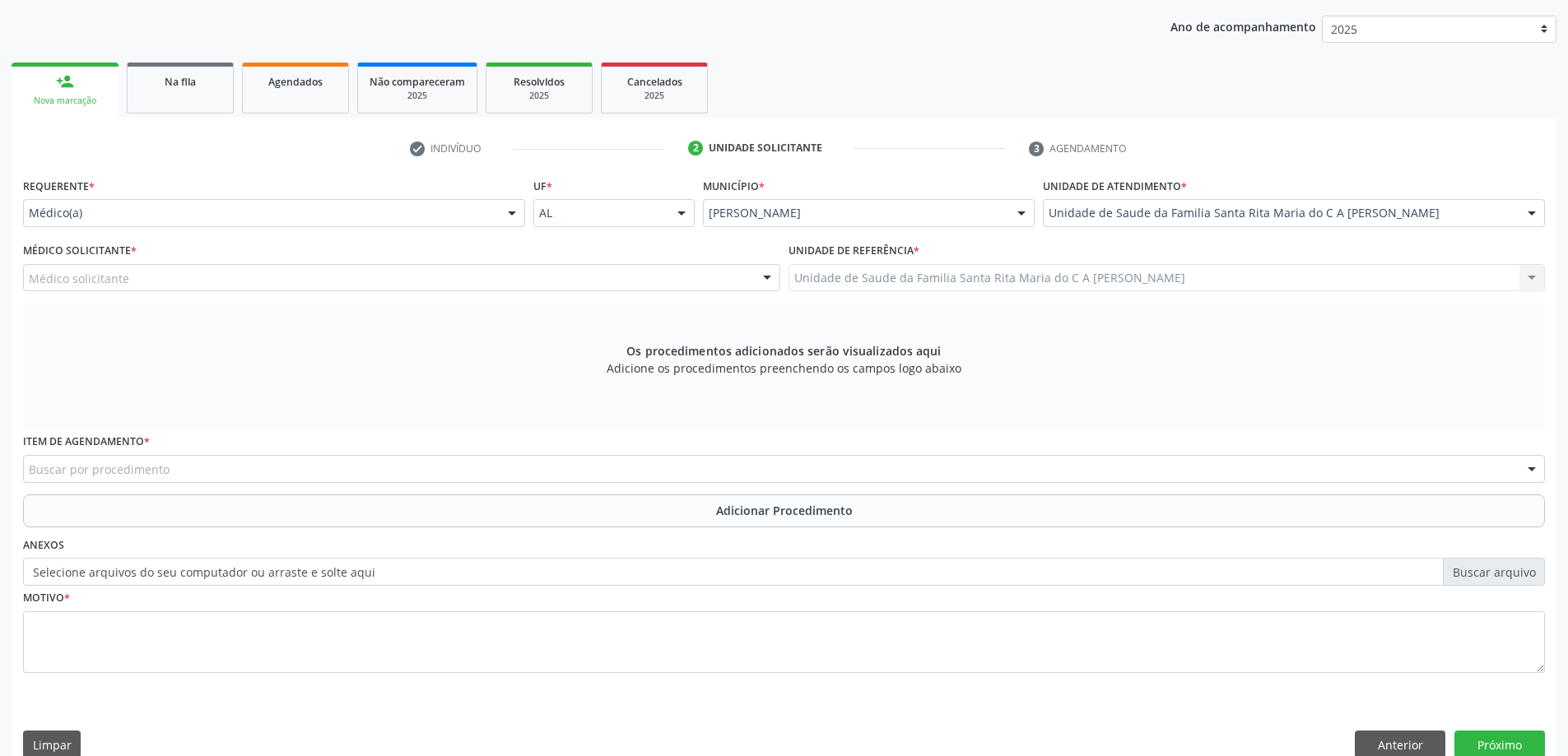
click at [288, 277] on div "Médico solicitante" at bounding box center [401, 278] width 757 height 28
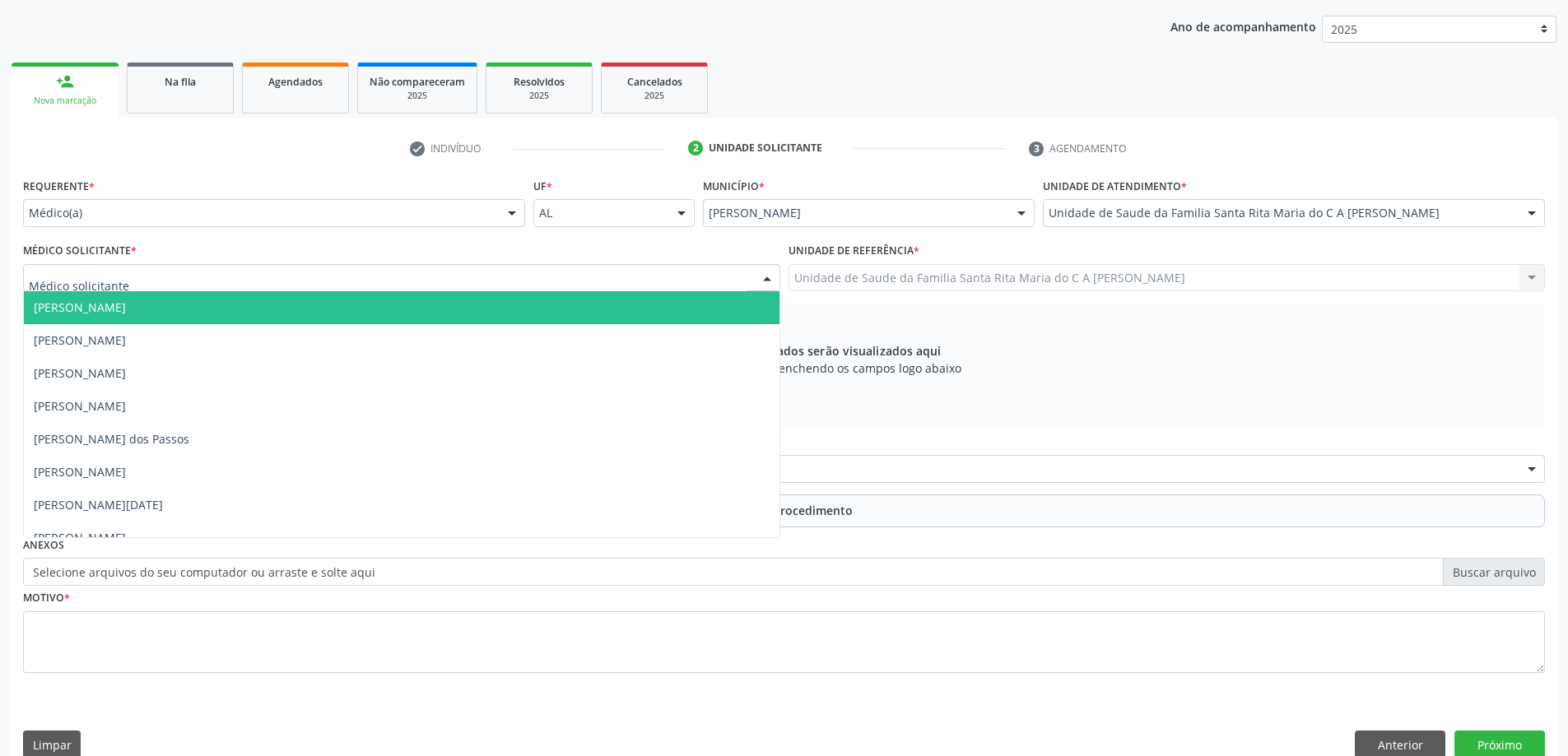
click at [183, 228] on div "Requerente * Médico(a) Médico(a) Enfermeiro(a) Paciente Nenhum resultado encont…" at bounding box center [274, 206] width 510 height 64
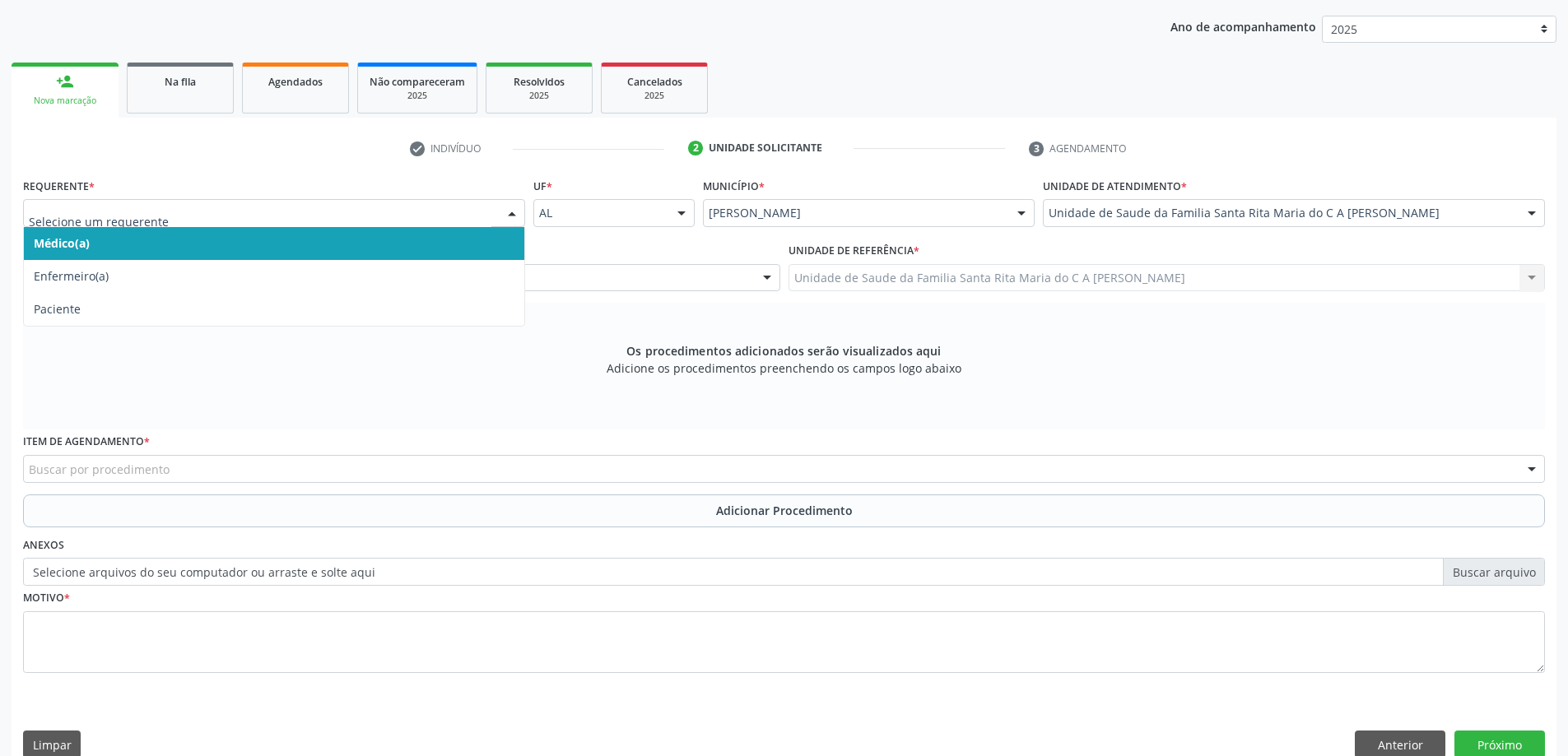
click at [161, 242] on span "Médico(a)" at bounding box center [273, 244] width 500 height 33
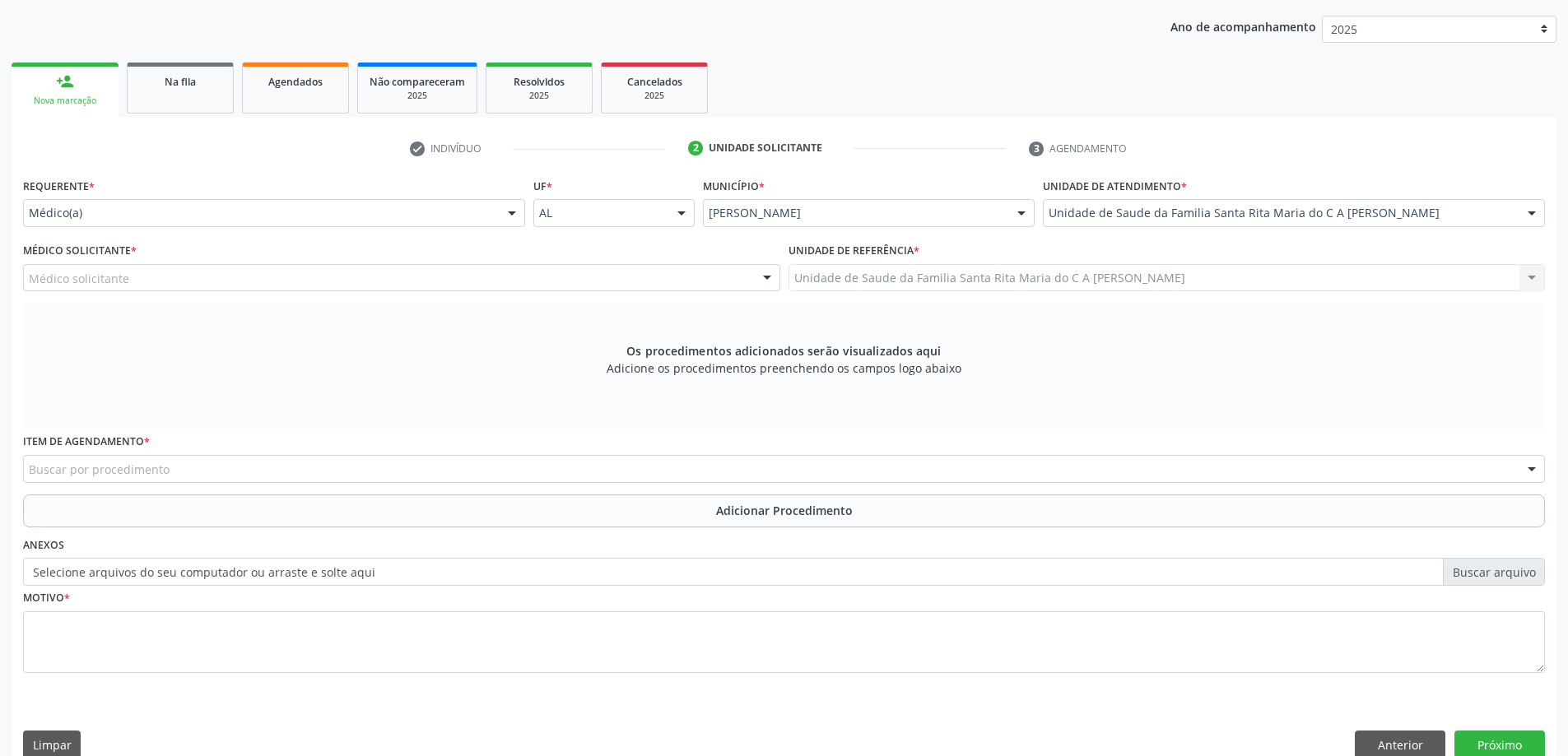
click at [165, 273] on div "Médico solicitante" at bounding box center [401, 278] width 757 height 28
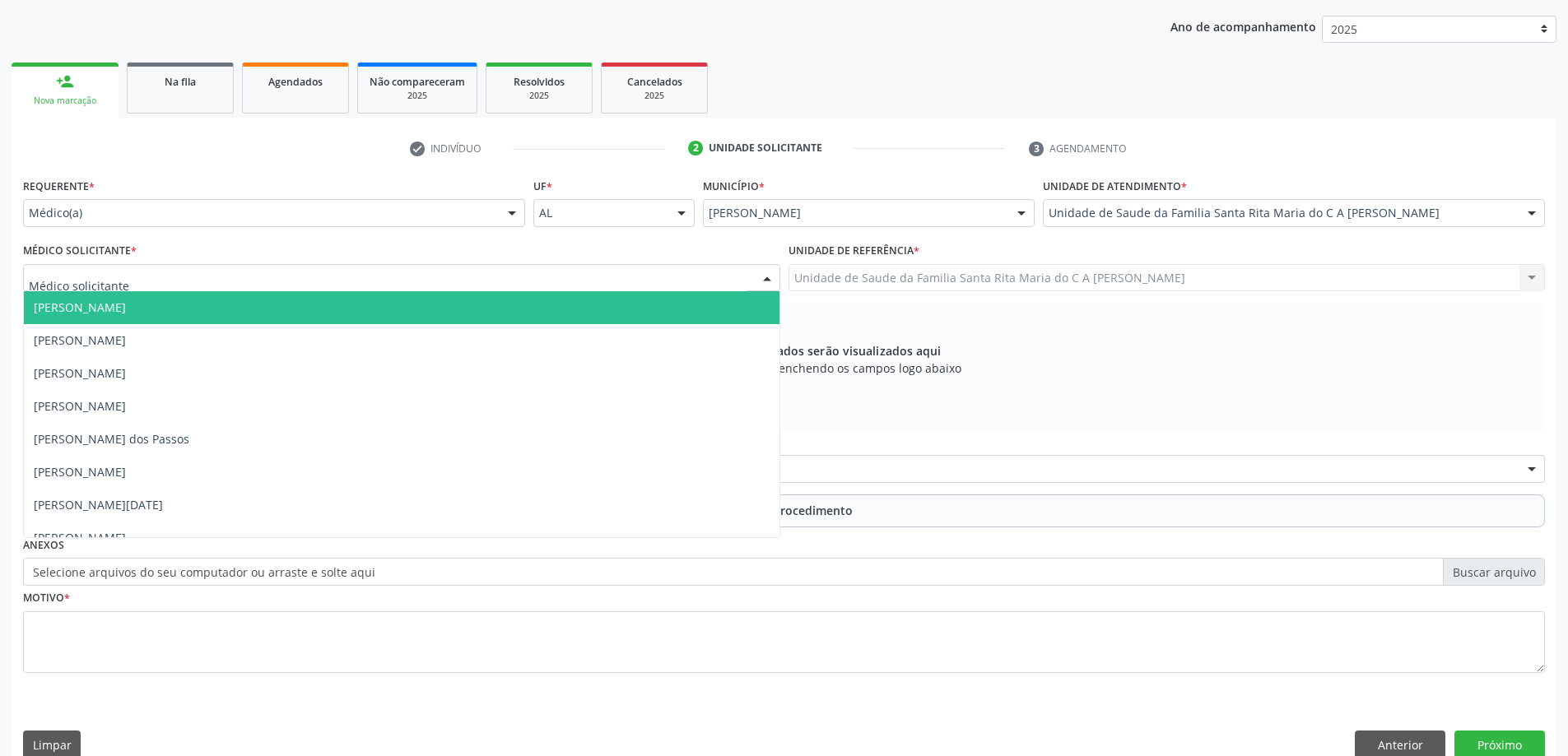
click at [150, 311] on span "[PERSON_NAME]" at bounding box center [401, 308] width 755 height 33
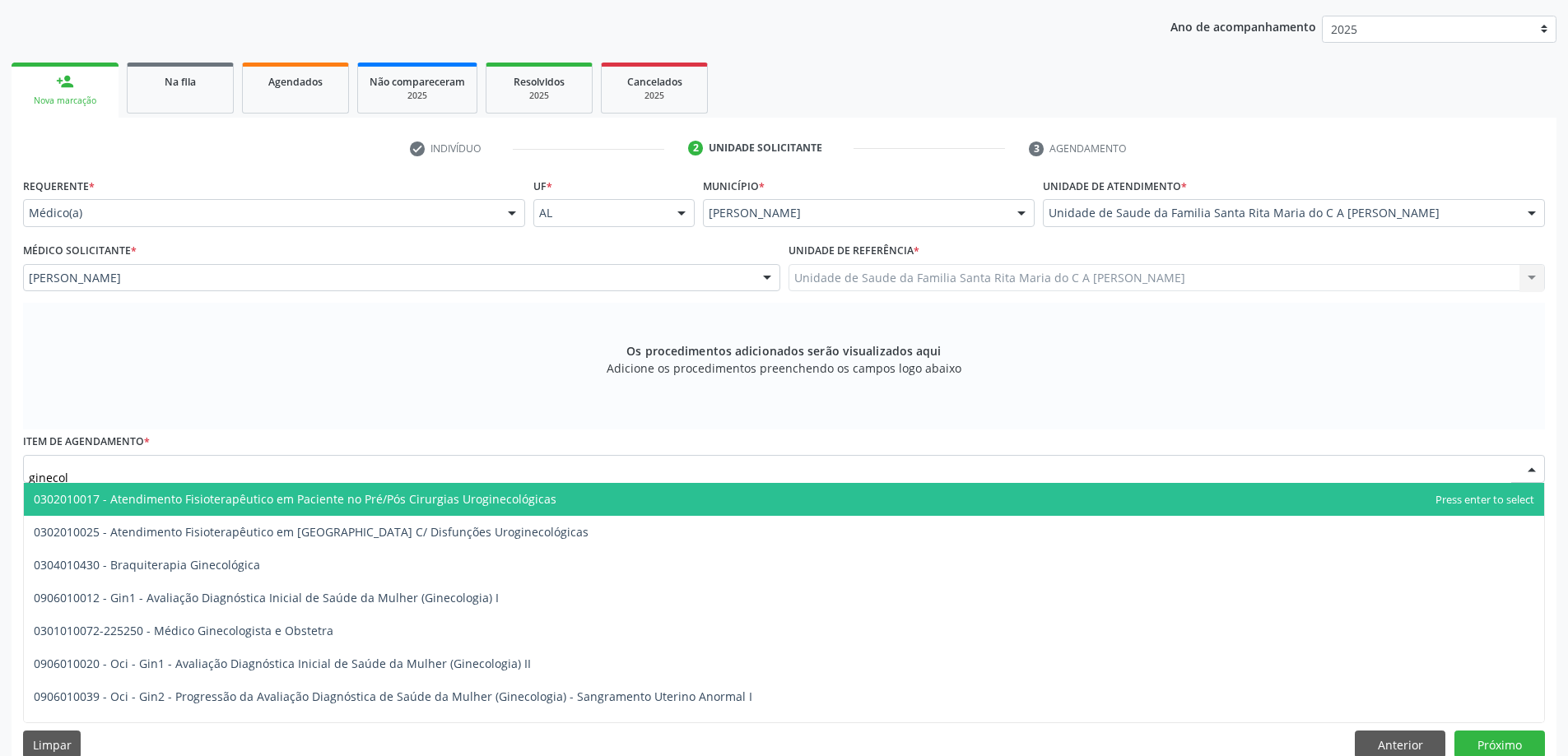
type input "ginecolo"
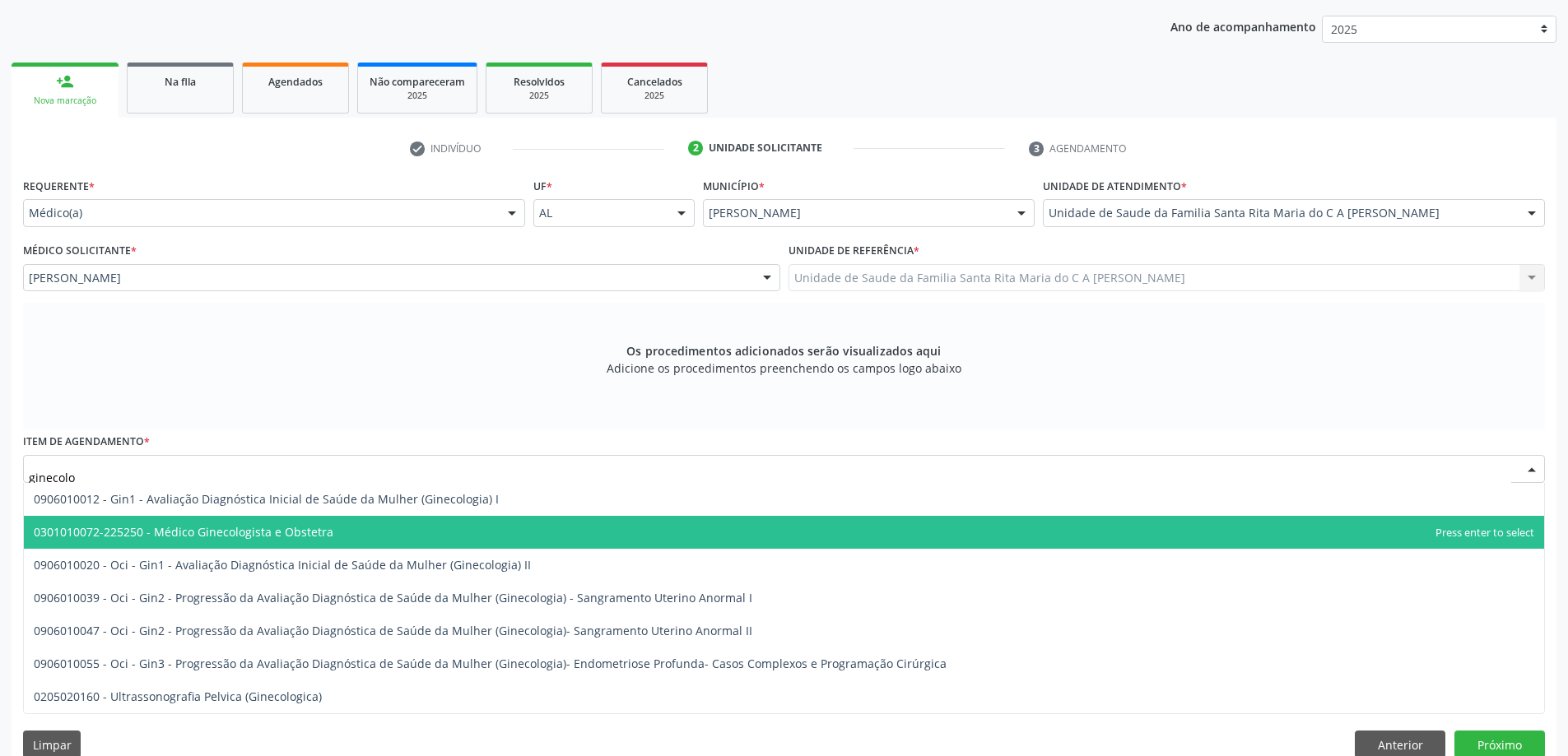
click at [246, 536] on span "0301010072-225250 - Médico Ginecologista e Obstetra" at bounding box center [183, 531] width 299 height 16
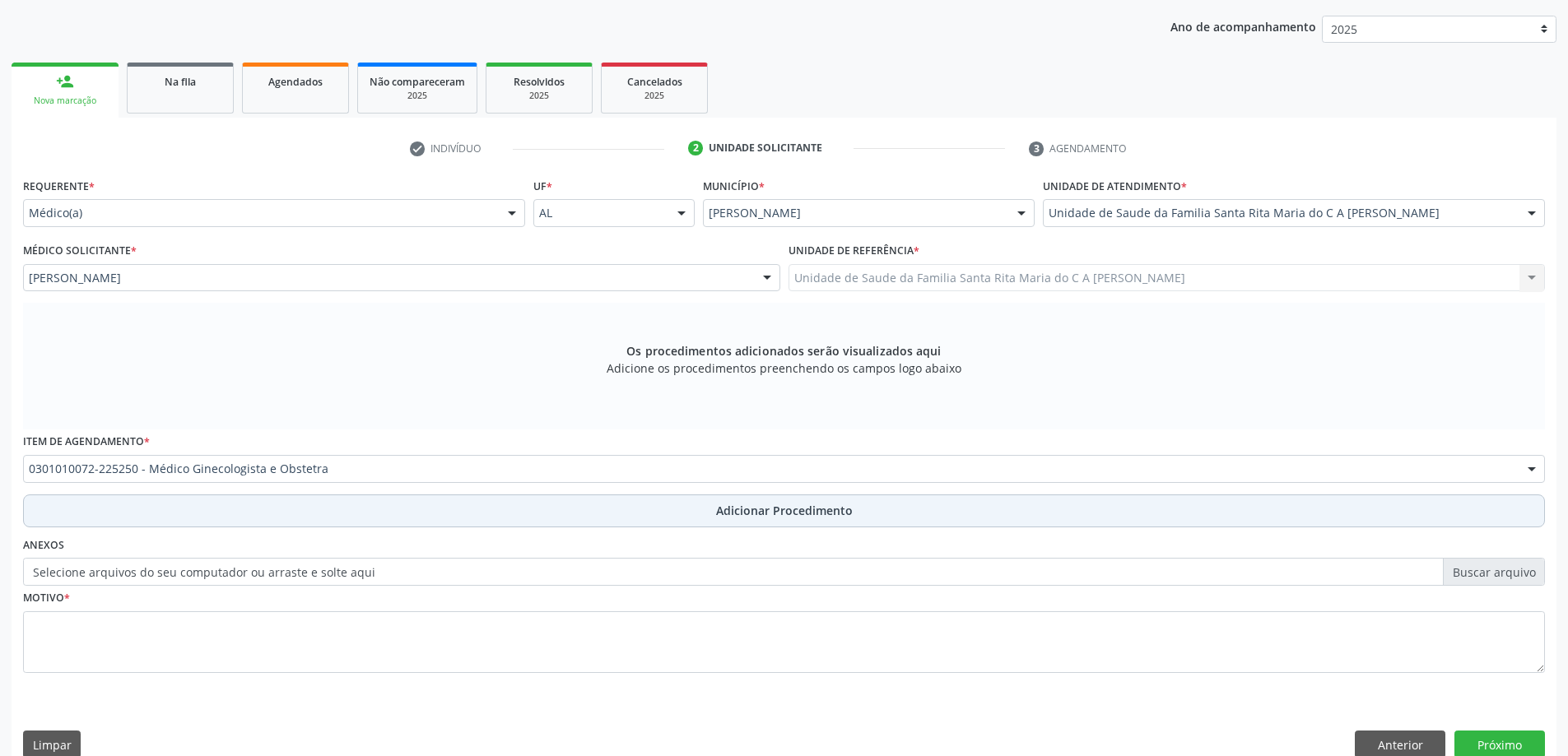
click at [255, 506] on button "Adicionar Procedimento" at bounding box center [784, 511] width 1521 height 33
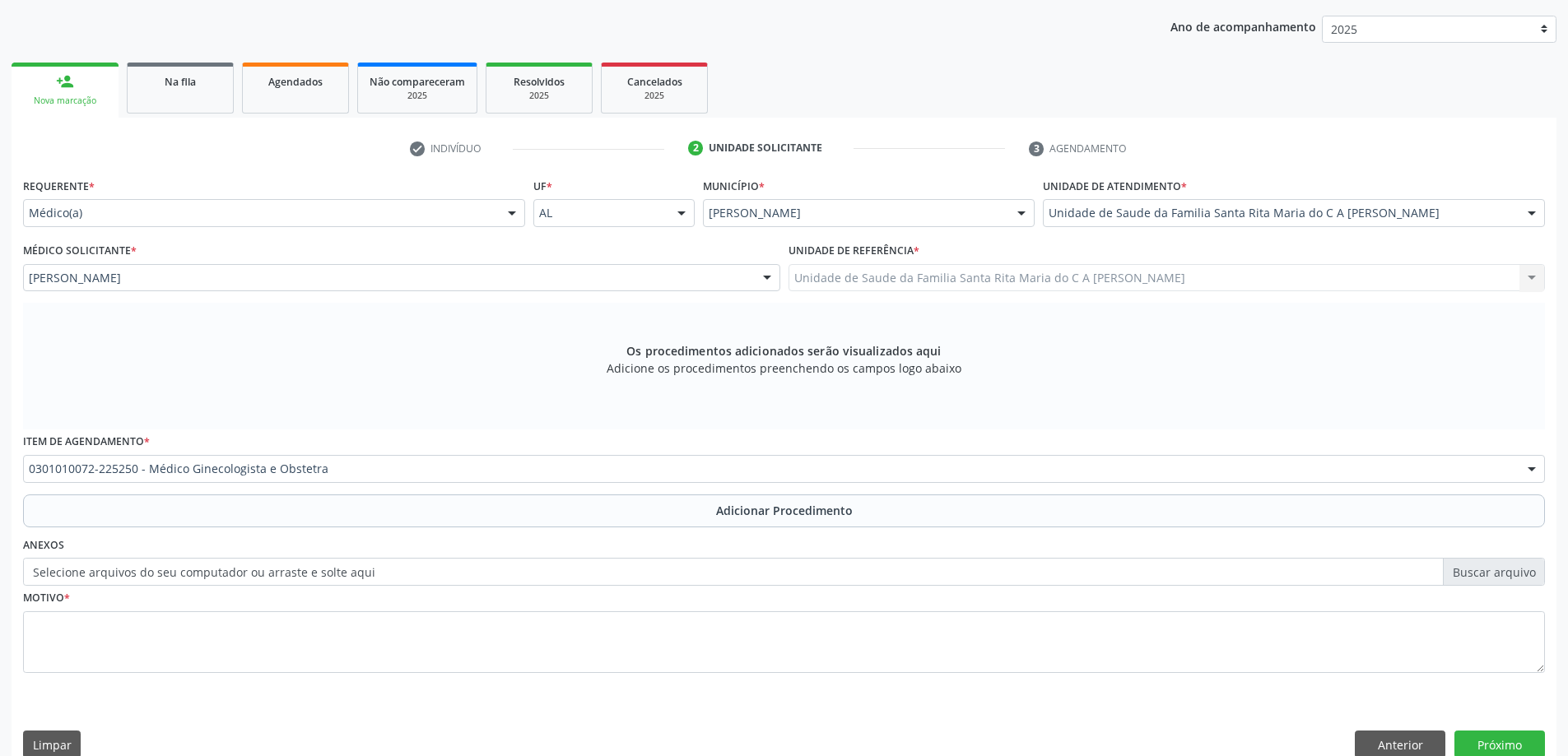
scroll to position [170, 0]
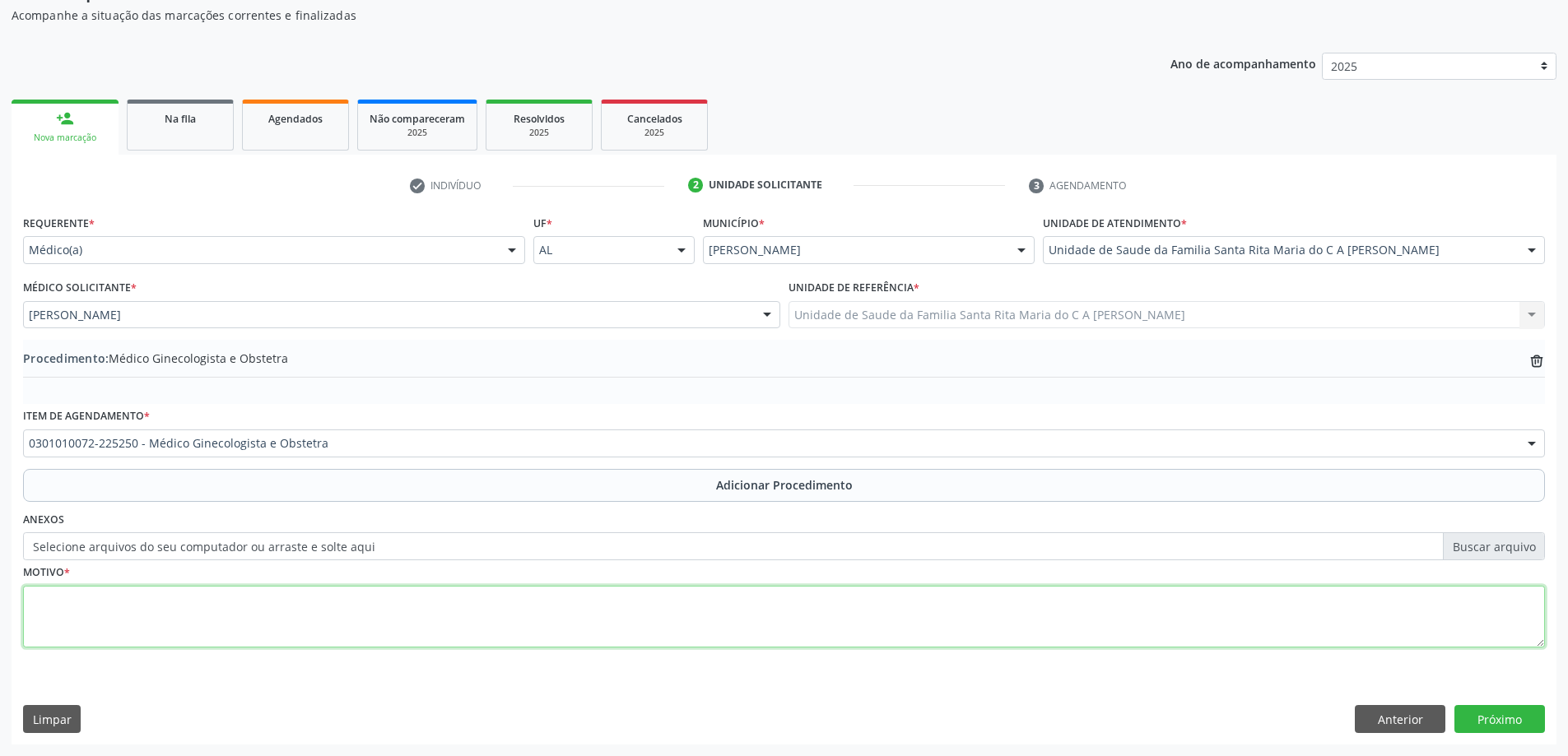
click at [158, 606] on textarea at bounding box center [784, 617] width 1521 height 62
type textarea "avaliação"
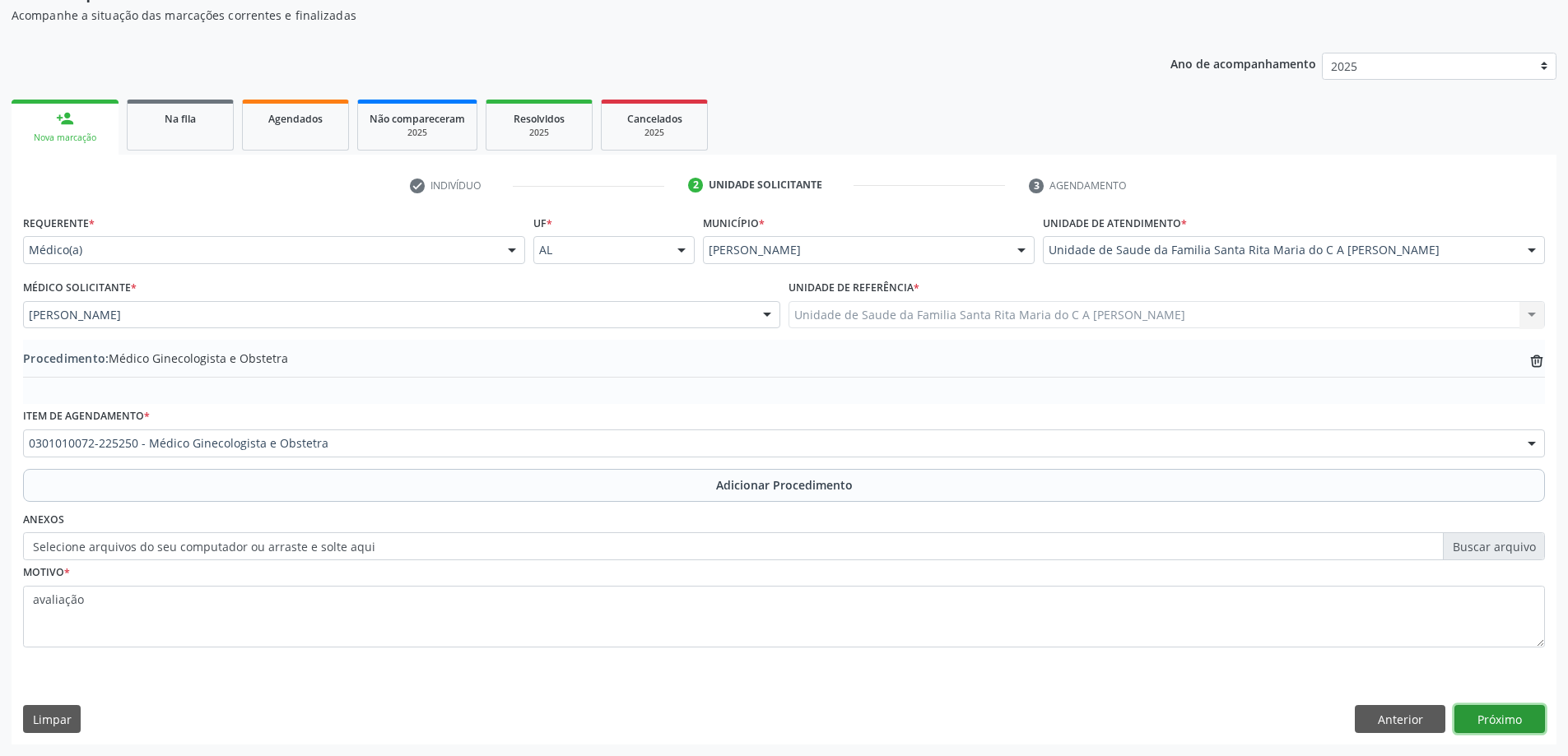
click at [1482, 715] on button "Próximo" at bounding box center [1499, 719] width 91 height 28
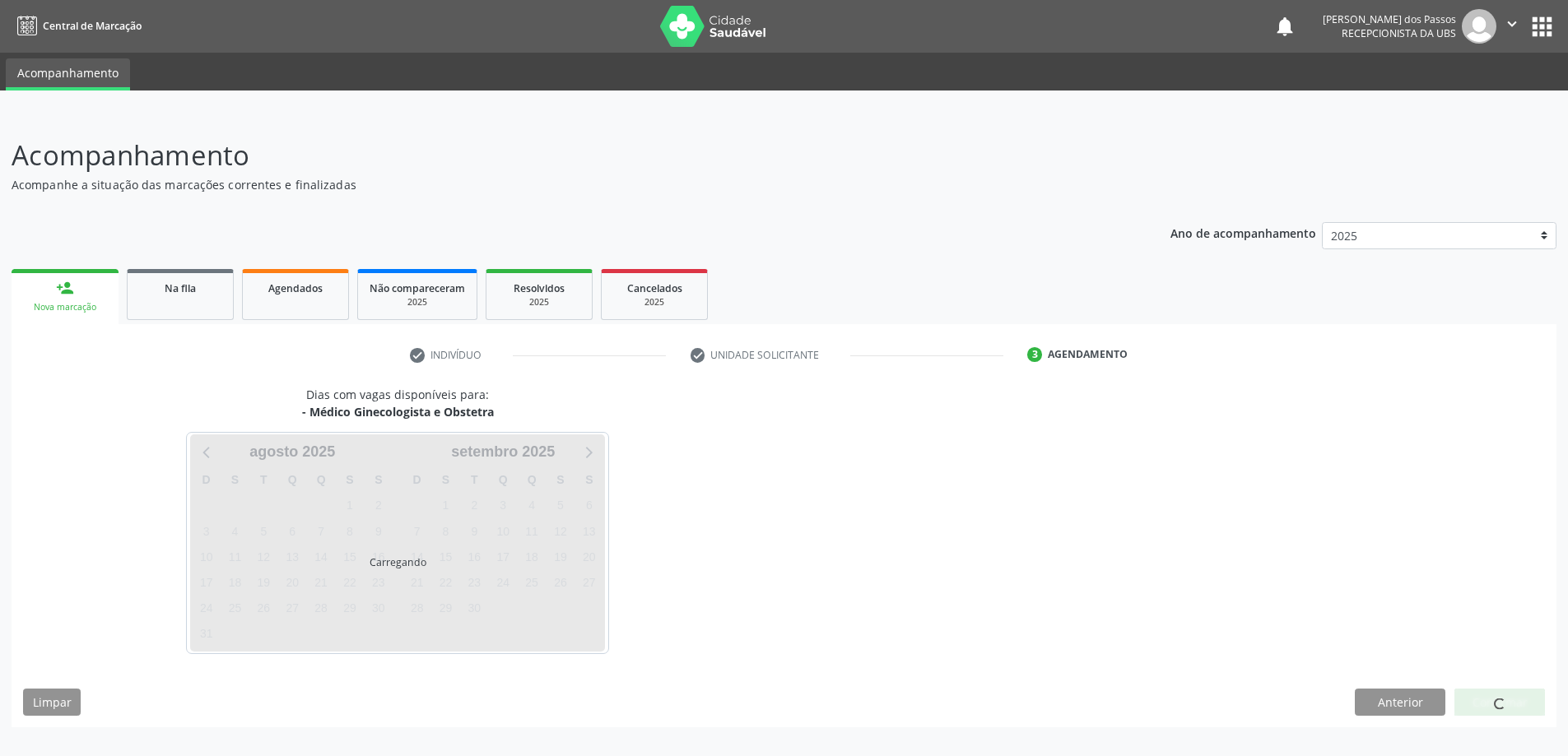
scroll to position [0, 0]
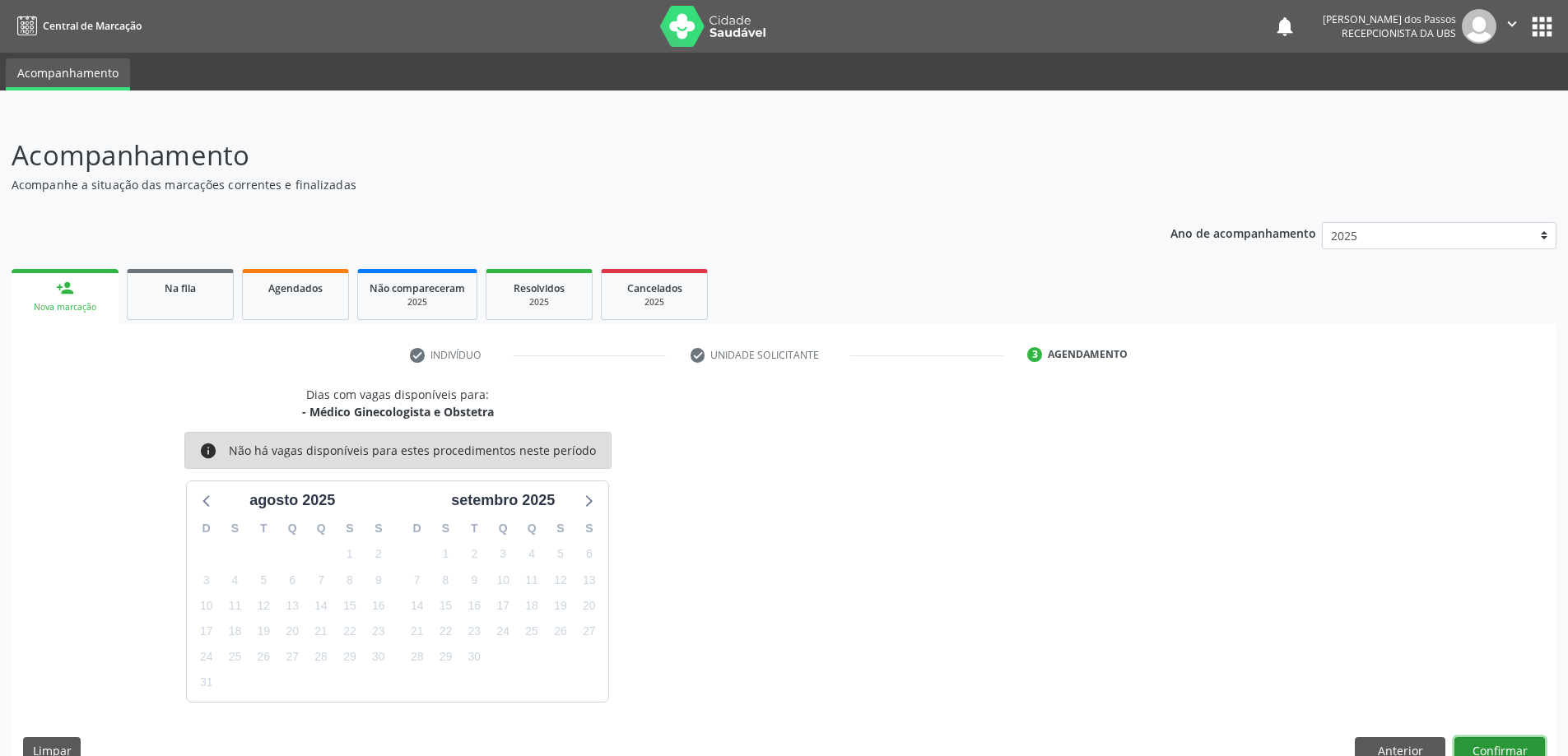
click at [1499, 746] on button "Confirmar" at bounding box center [1499, 751] width 91 height 28
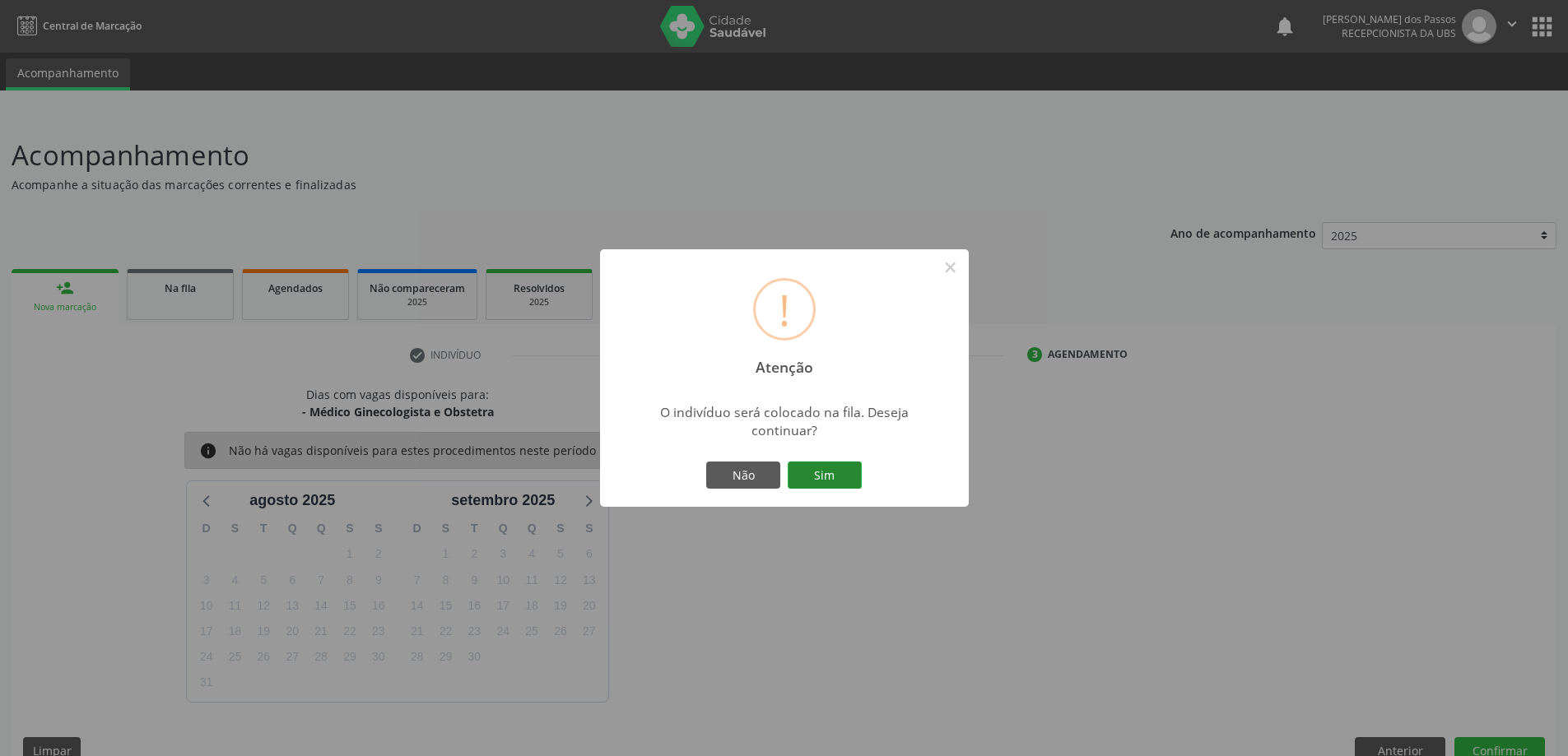
click at [812, 468] on button "Sim" at bounding box center [824, 475] width 74 height 28
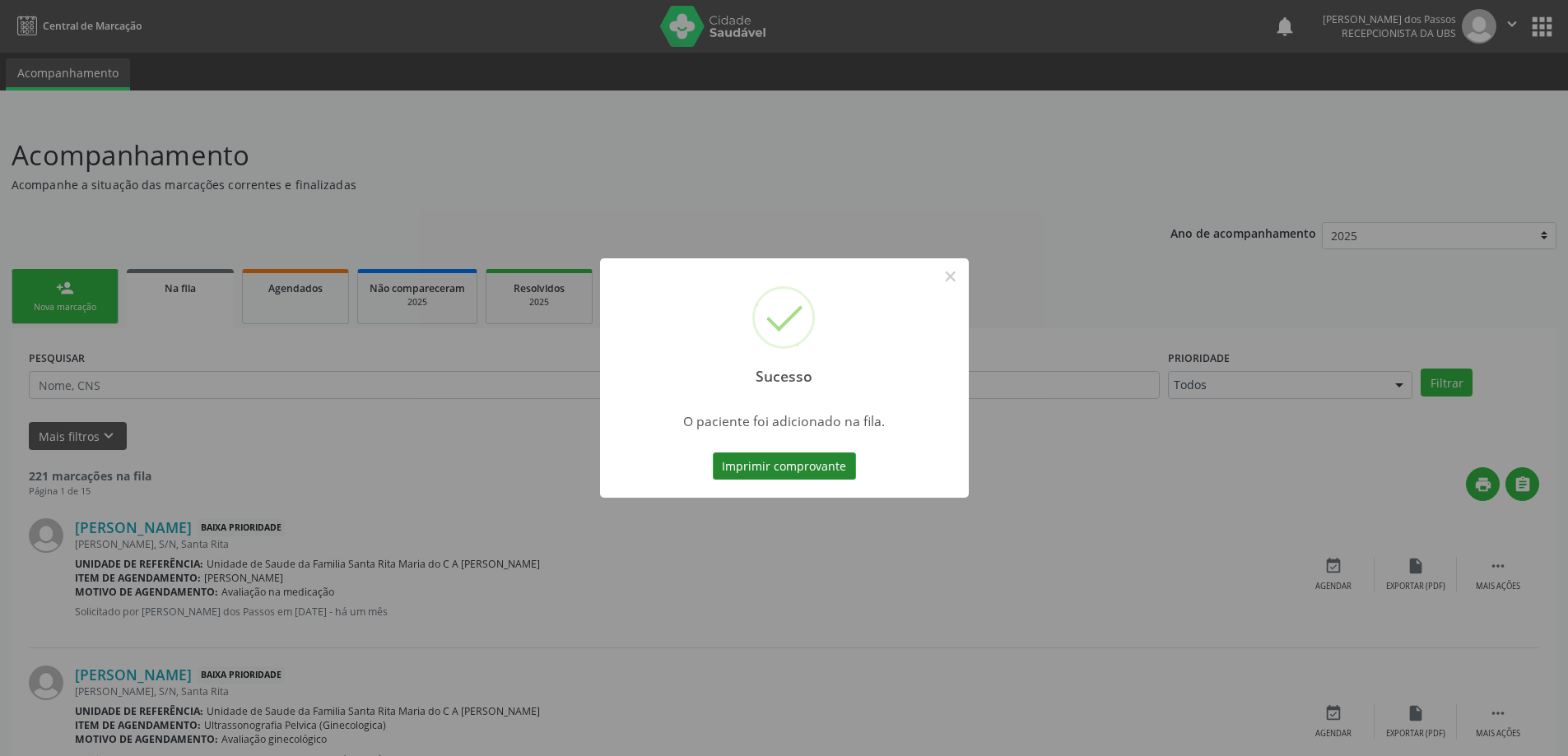
click at [768, 461] on button "Imprimir comprovante" at bounding box center [784, 466] width 143 height 28
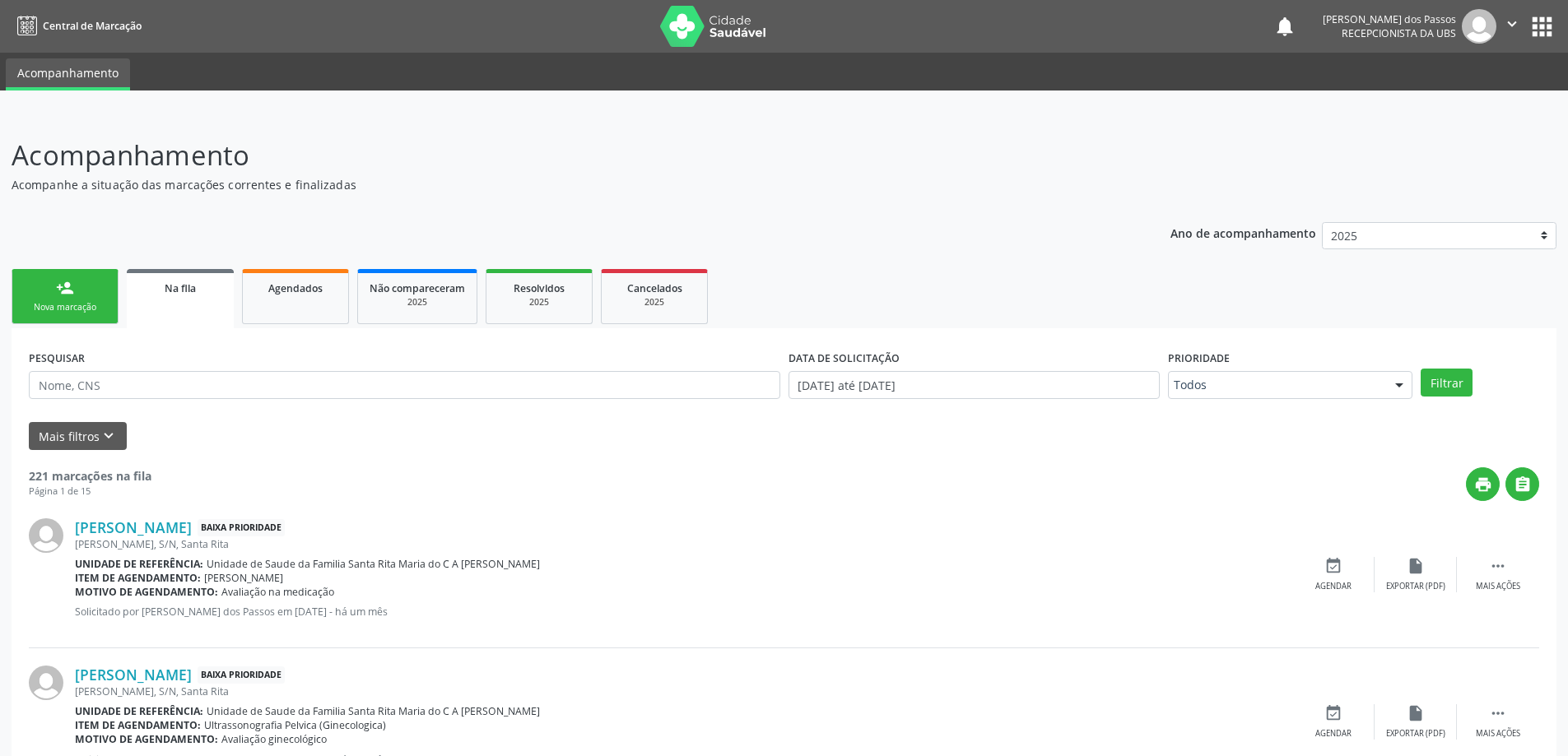
click at [79, 299] on link "person_add Nova marcação" at bounding box center [65, 296] width 107 height 55
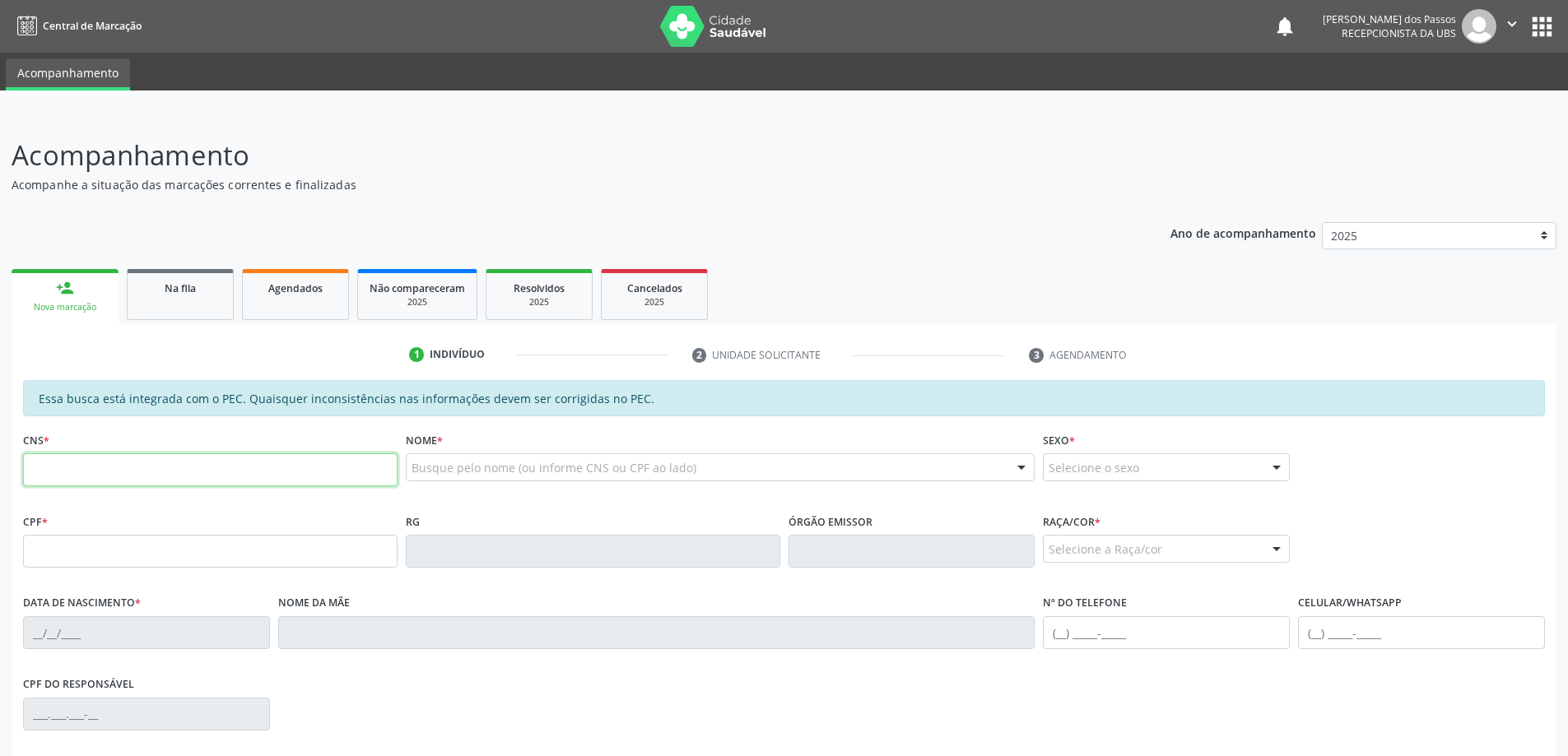
click at [60, 465] on input "text" at bounding box center [210, 470] width 374 height 33
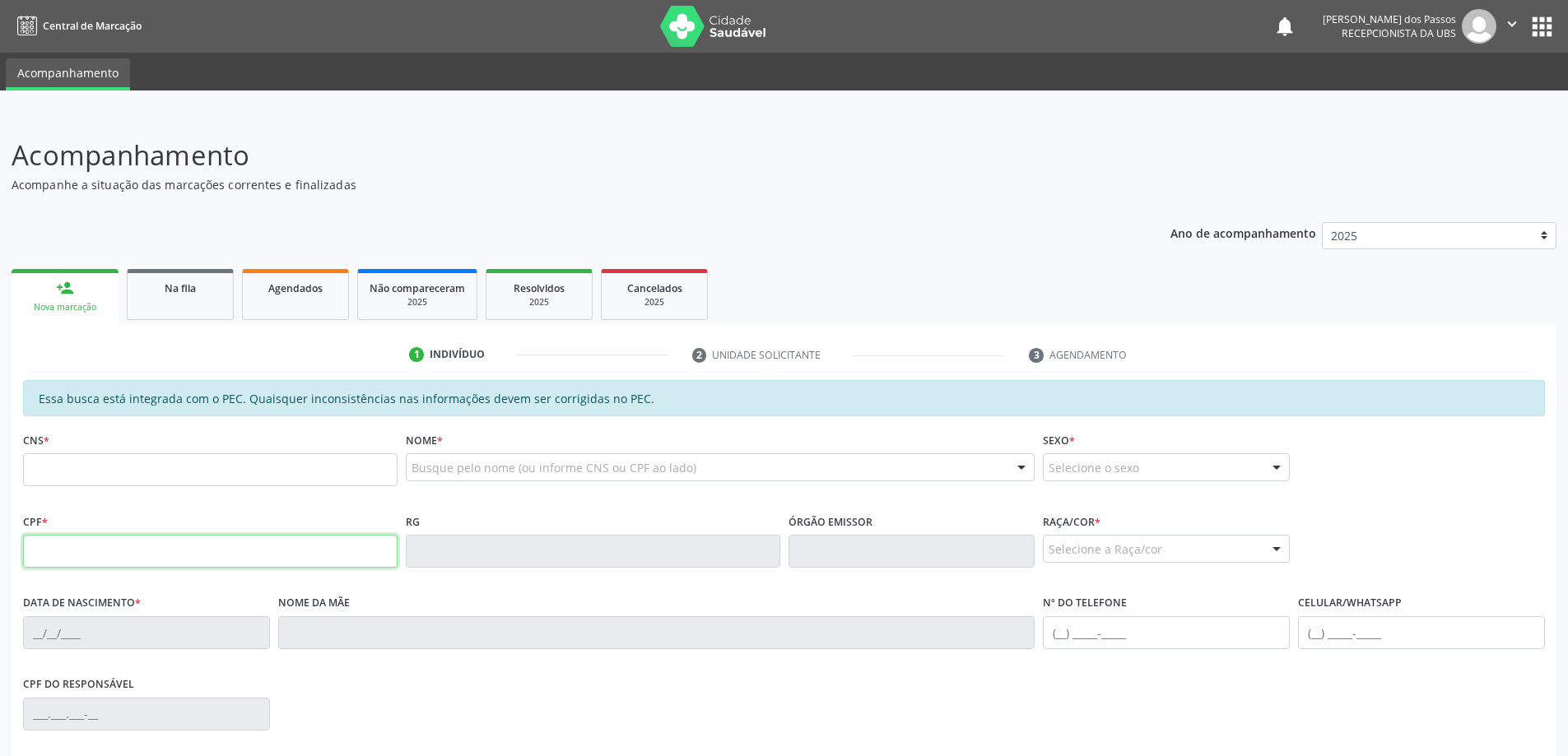
click at [53, 547] on input "text" at bounding box center [210, 551] width 374 height 33
type input "119.059.424-27"
type input "700 7099 6778 3077"
type input "[DATE]"
type input "[PERSON_NAME]"
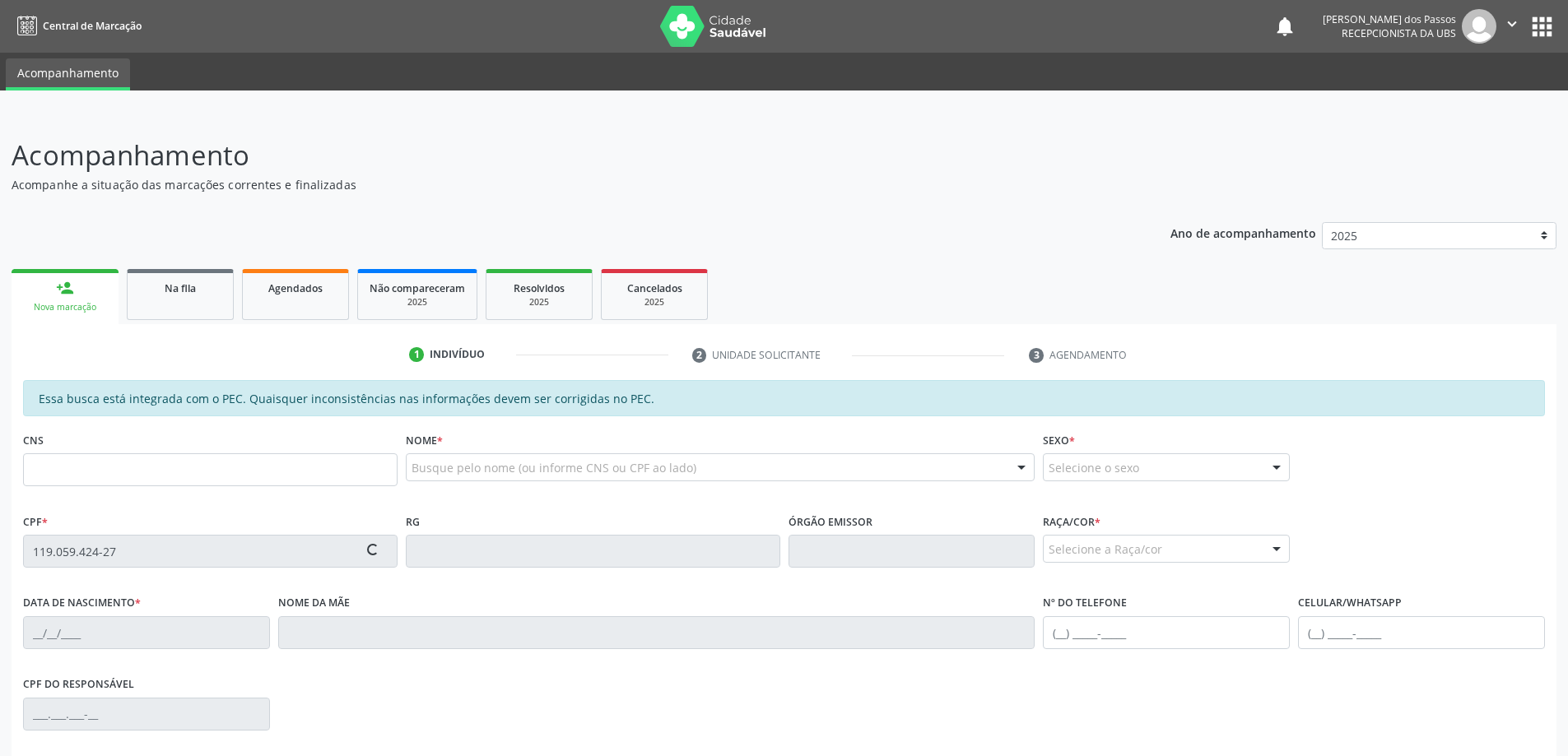
type input "[PHONE_NUMBER]"
type input "S/N"
click at [72, 540] on input "text" at bounding box center [210, 551] width 374 height 33
click at [123, 548] on input "text" at bounding box center [210, 551] width 374 height 33
type input "119.059.424-27"
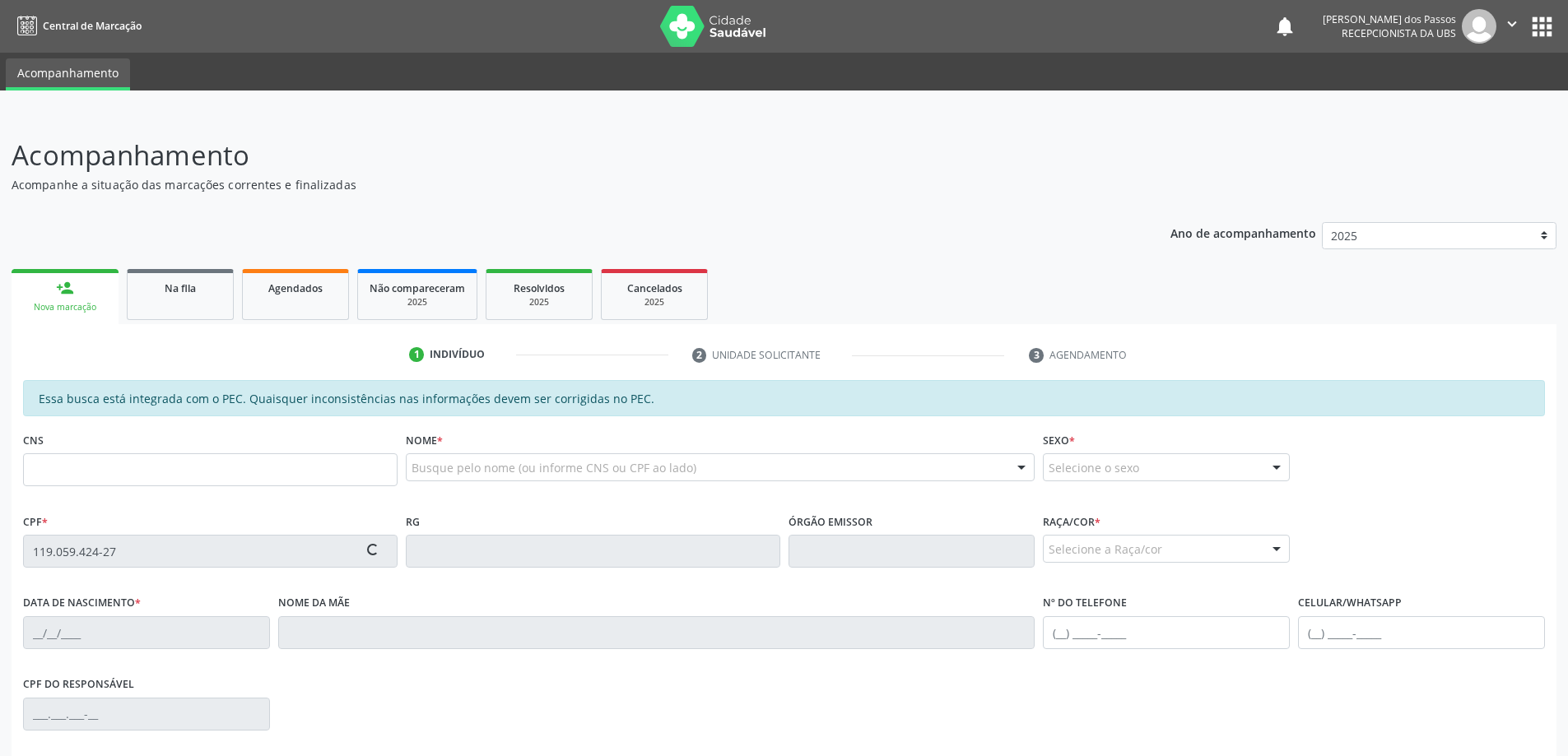
type input "700 7099 6778 3077"
type input "[DATE]"
type input "[PERSON_NAME]"
type input "[PHONE_NUMBER]"
type input "S/N"
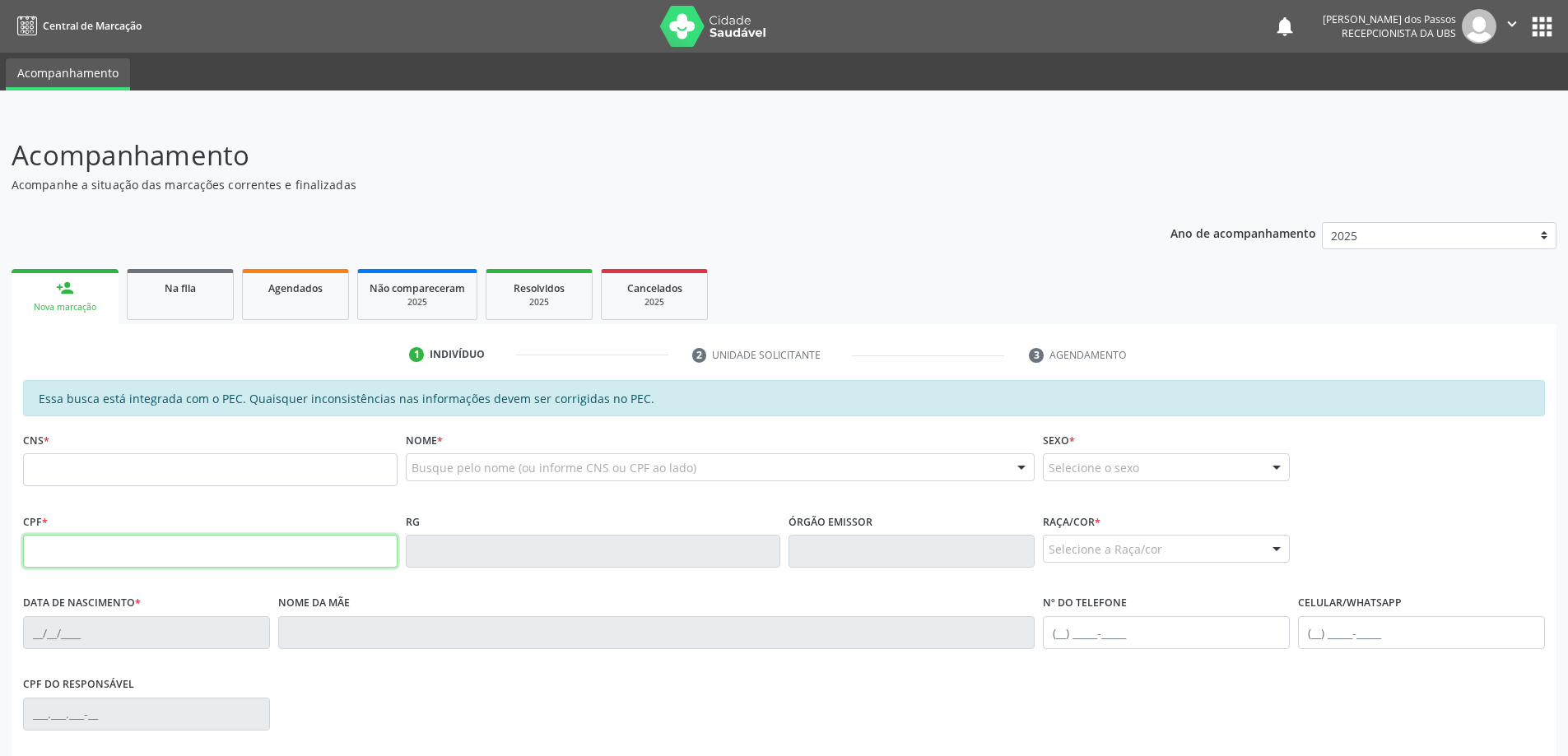
click at [92, 552] on input "text" at bounding box center [210, 551] width 374 height 33
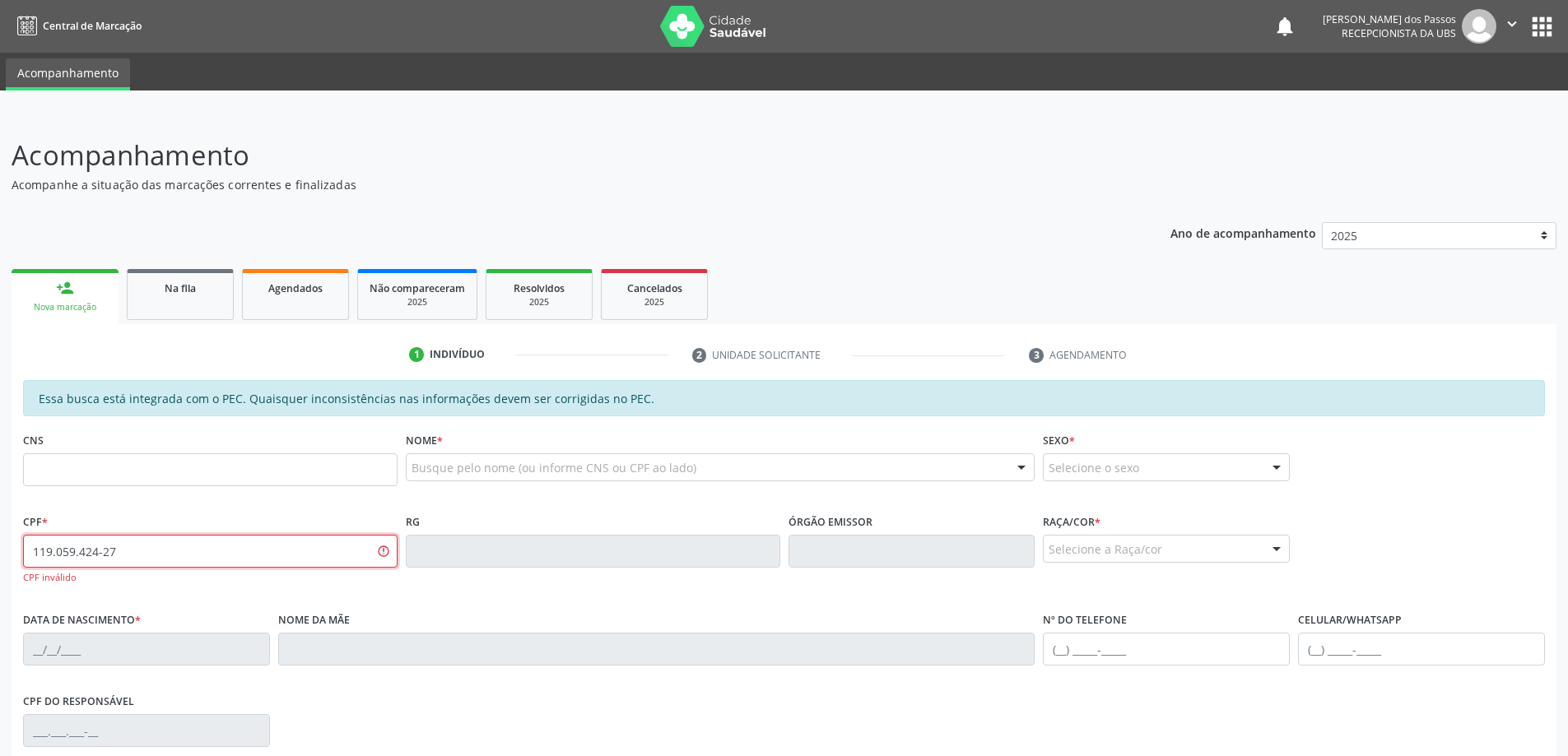
type input "119.059.424-27"
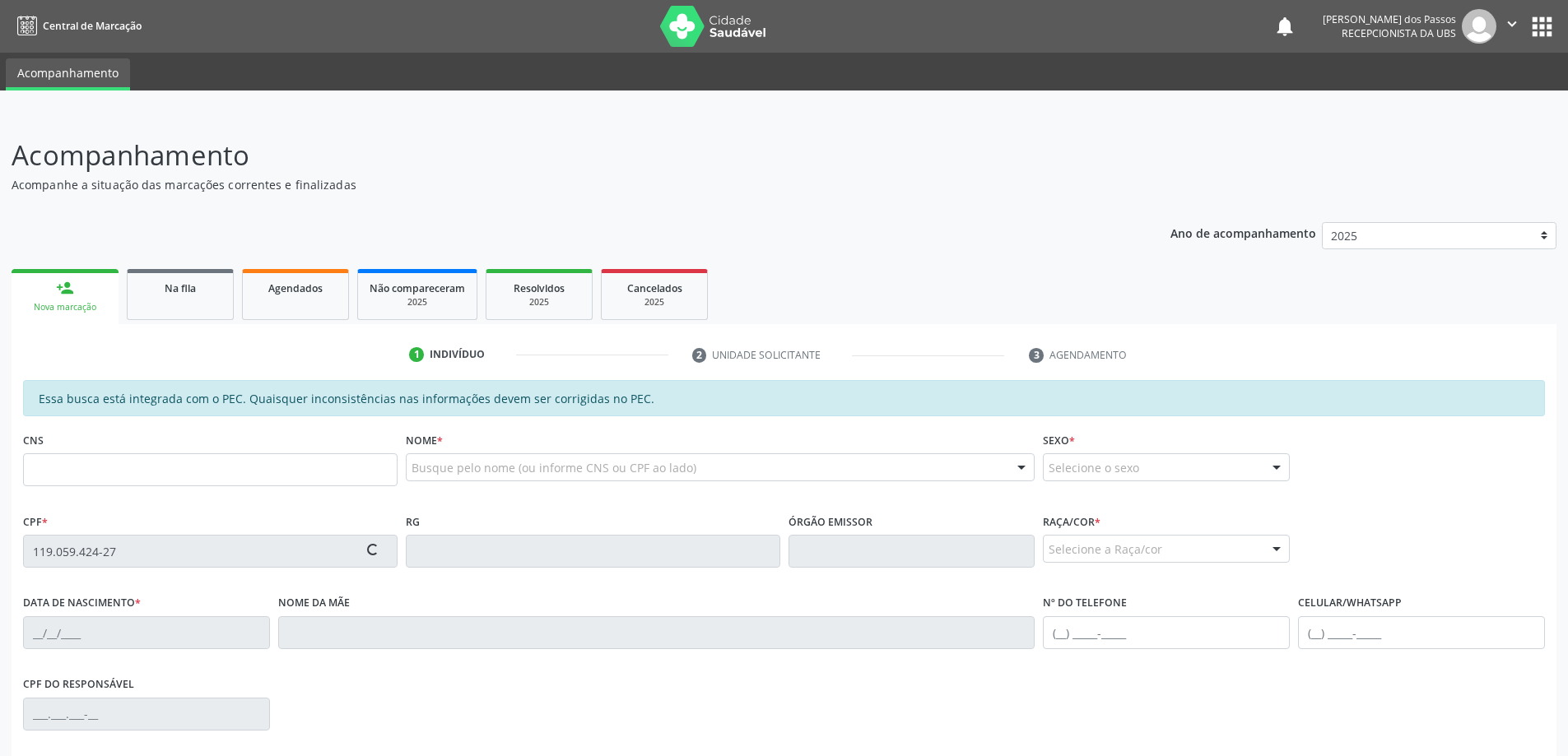
type input "700 7099 6778 3077"
type input "[DATE]"
type input "[PERSON_NAME]"
type input "[PHONE_NUMBER]"
type input "S/N"
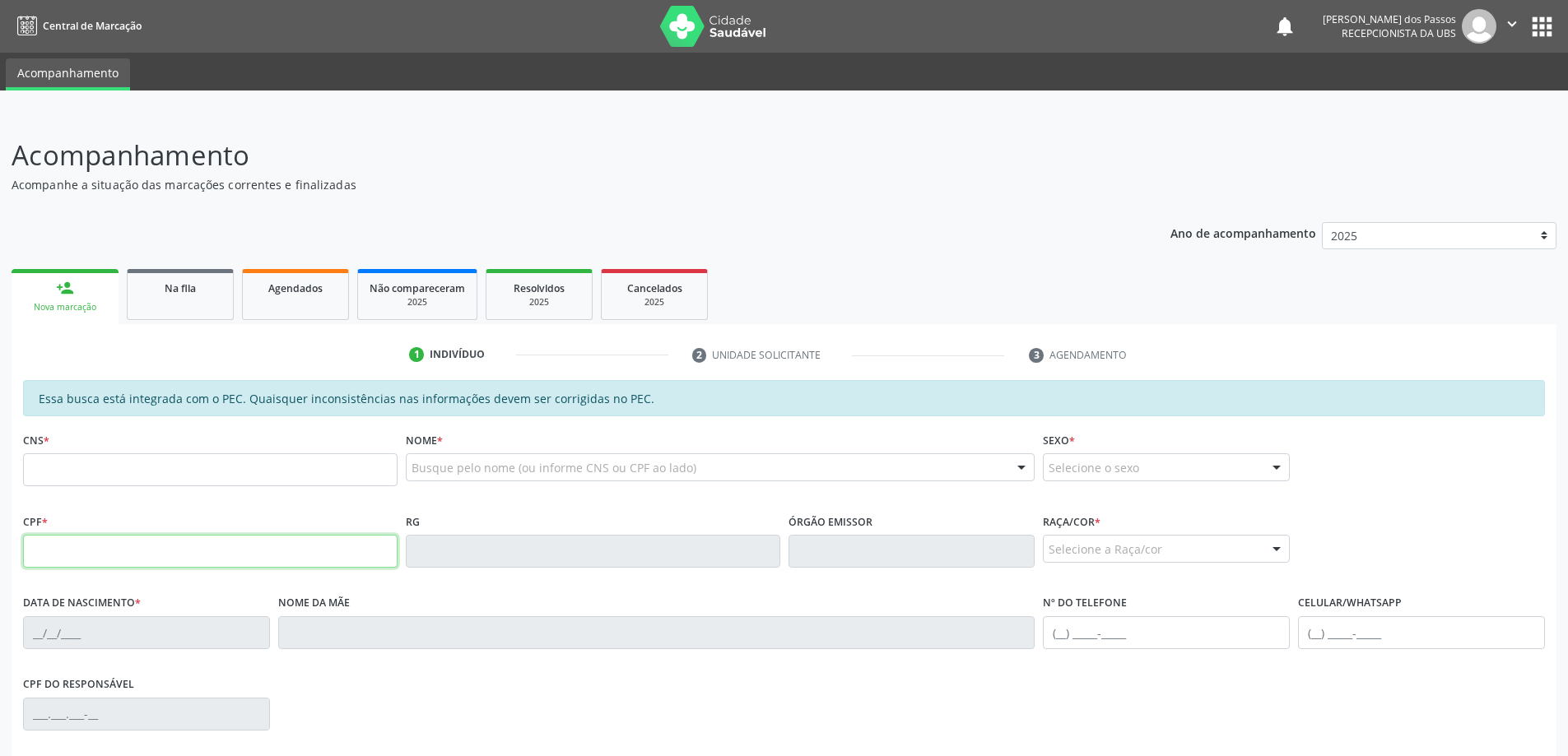
click at [47, 560] on input "text" at bounding box center [210, 551] width 374 height 33
click at [85, 551] on input "text" at bounding box center [210, 551] width 374 height 33
type input "119.059.424-27"
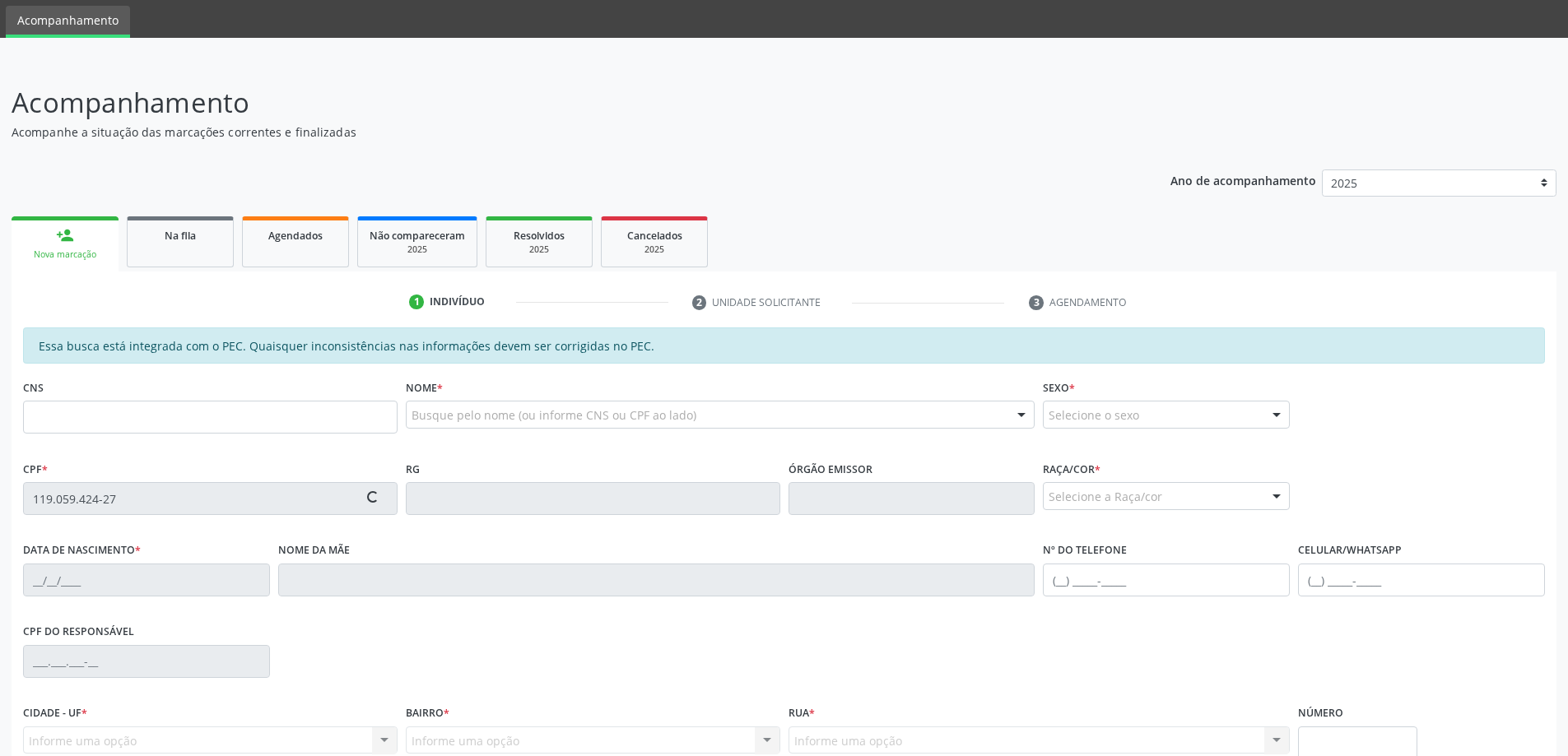
type input "700 7099 6778 3077"
type input "[DATE]"
type input "[PERSON_NAME]"
type input "[PHONE_NUMBER]"
type input "S/N"
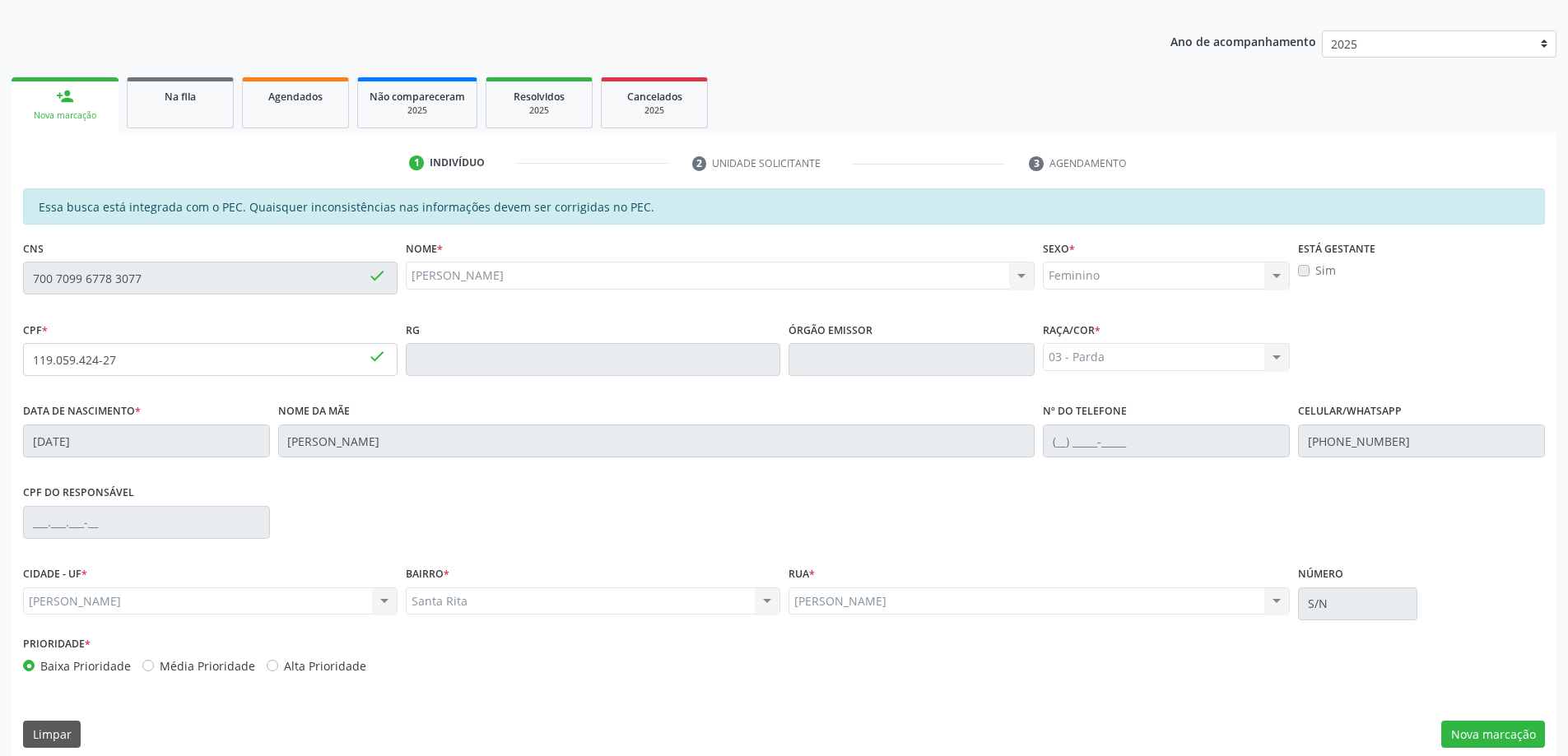
scroll to position [206, 0]
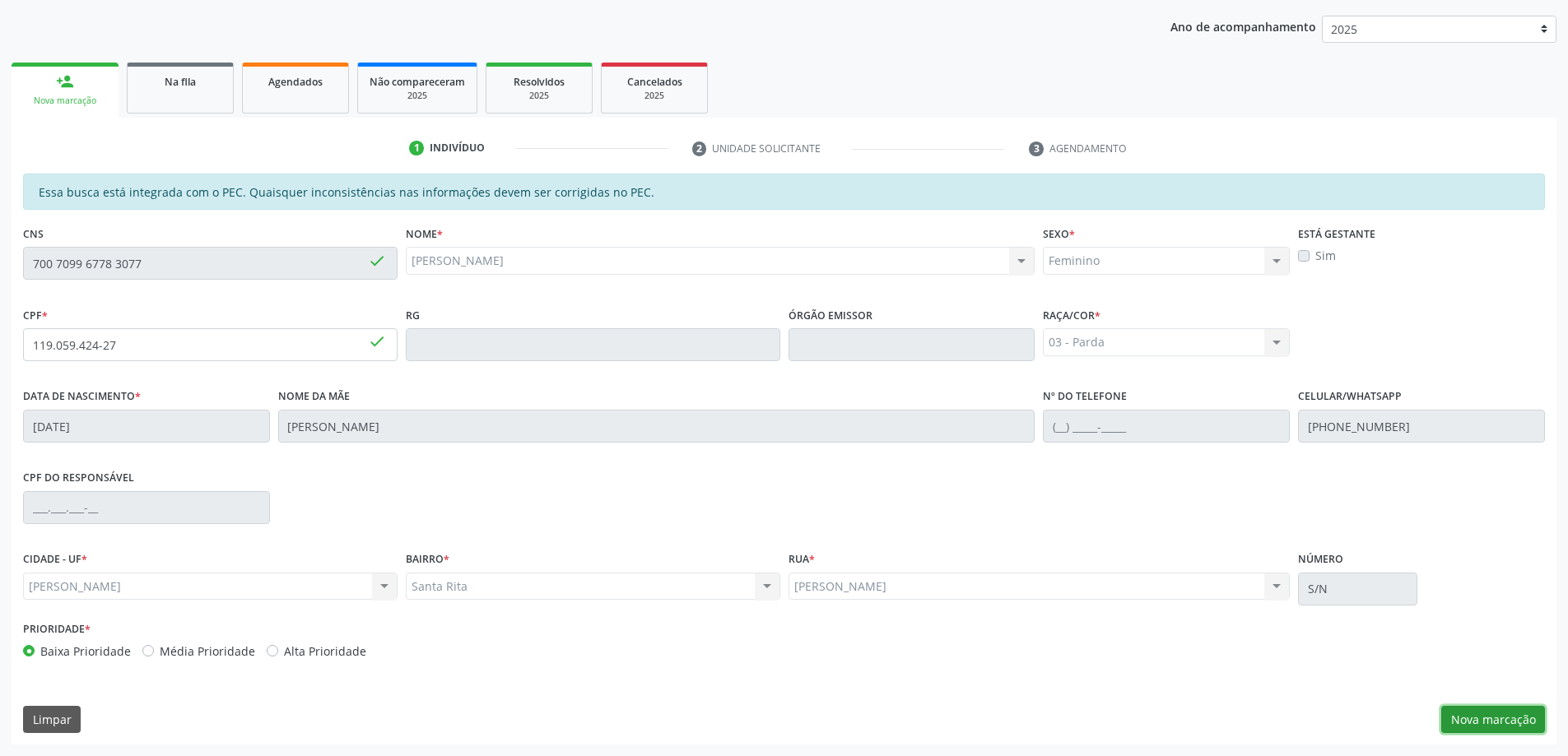
click at [1498, 722] on button "Nova marcação" at bounding box center [1492, 720] width 104 height 28
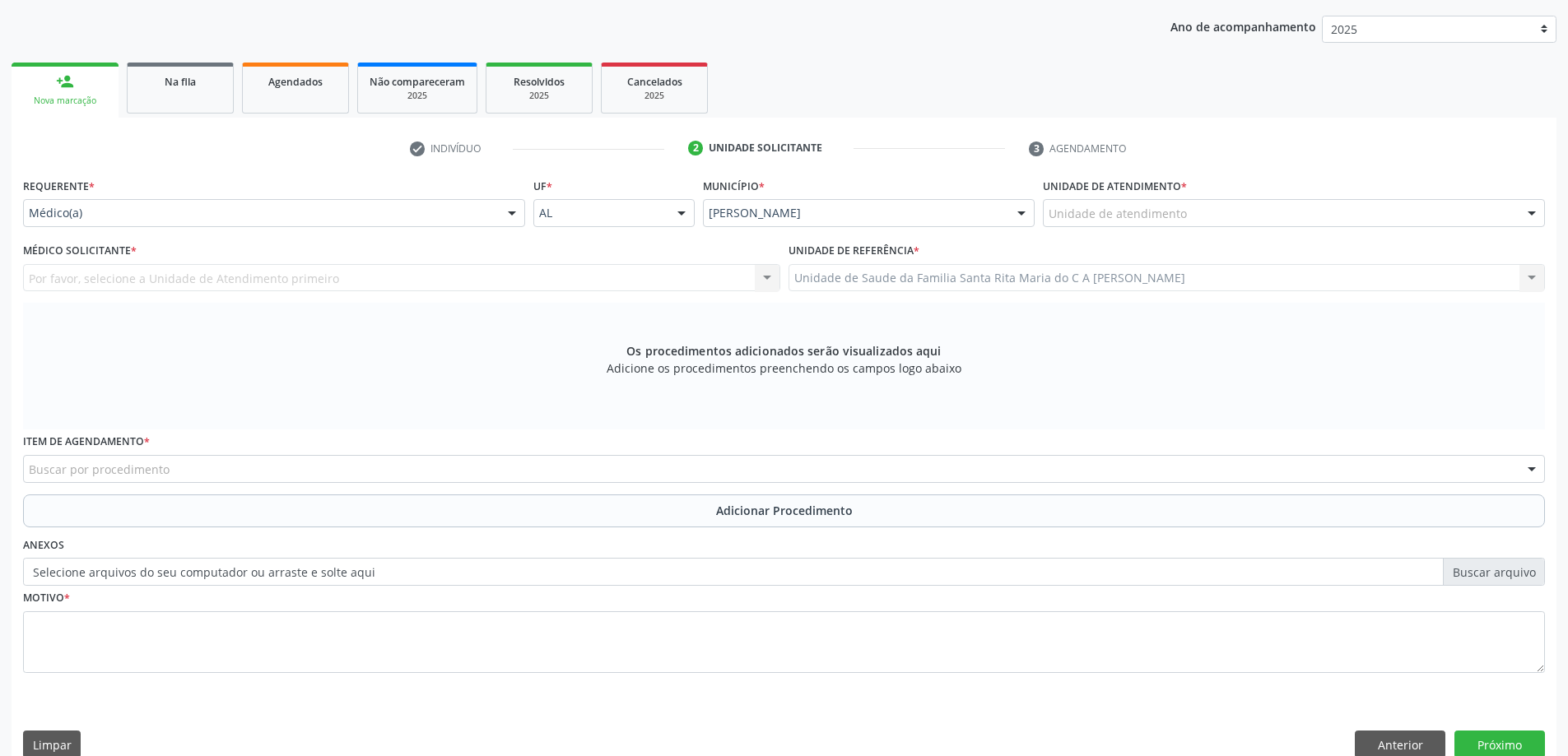
click at [1344, 209] on div "Unidade de atendimento" at bounding box center [1293, 213] width 502 height 28
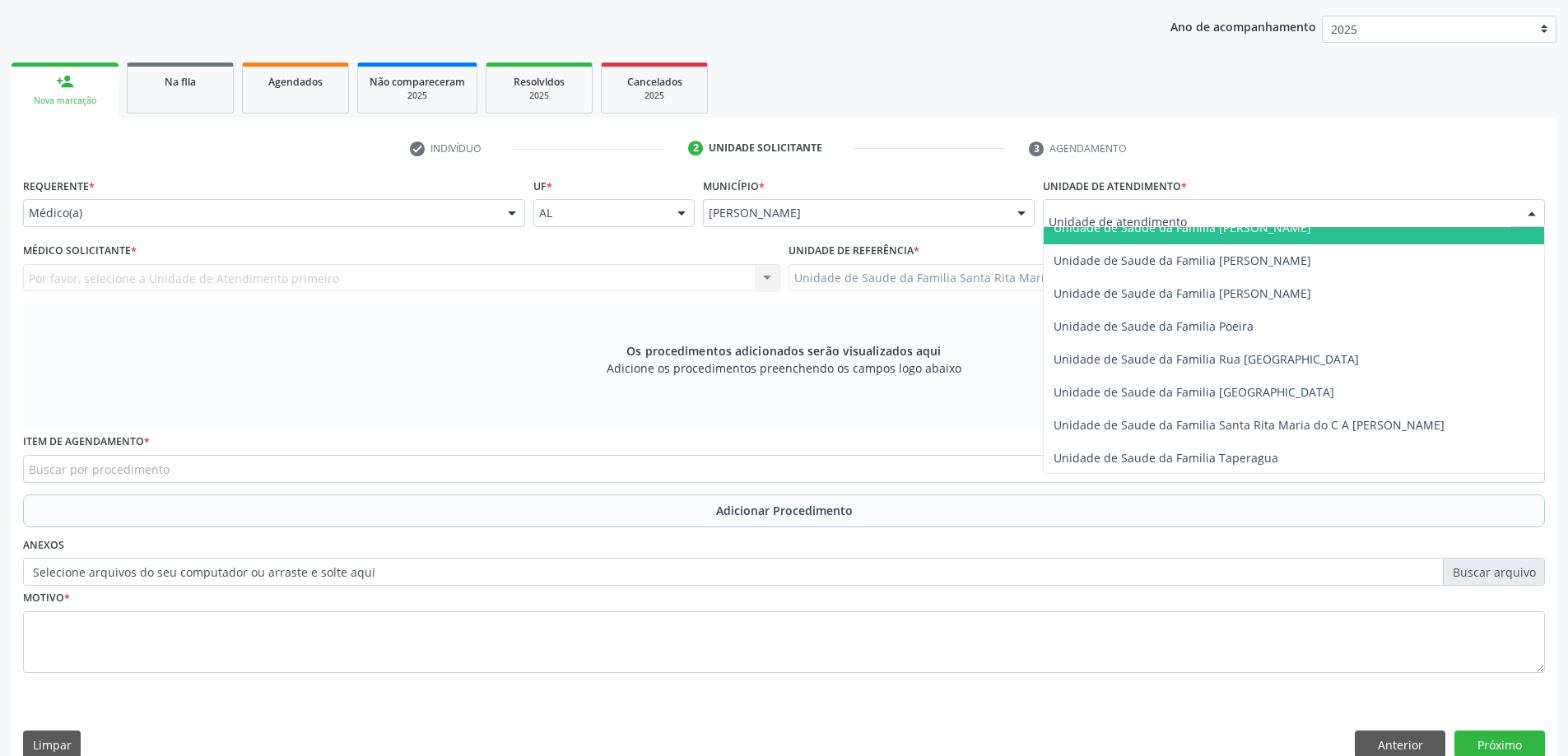
scroll to position [987, 0]
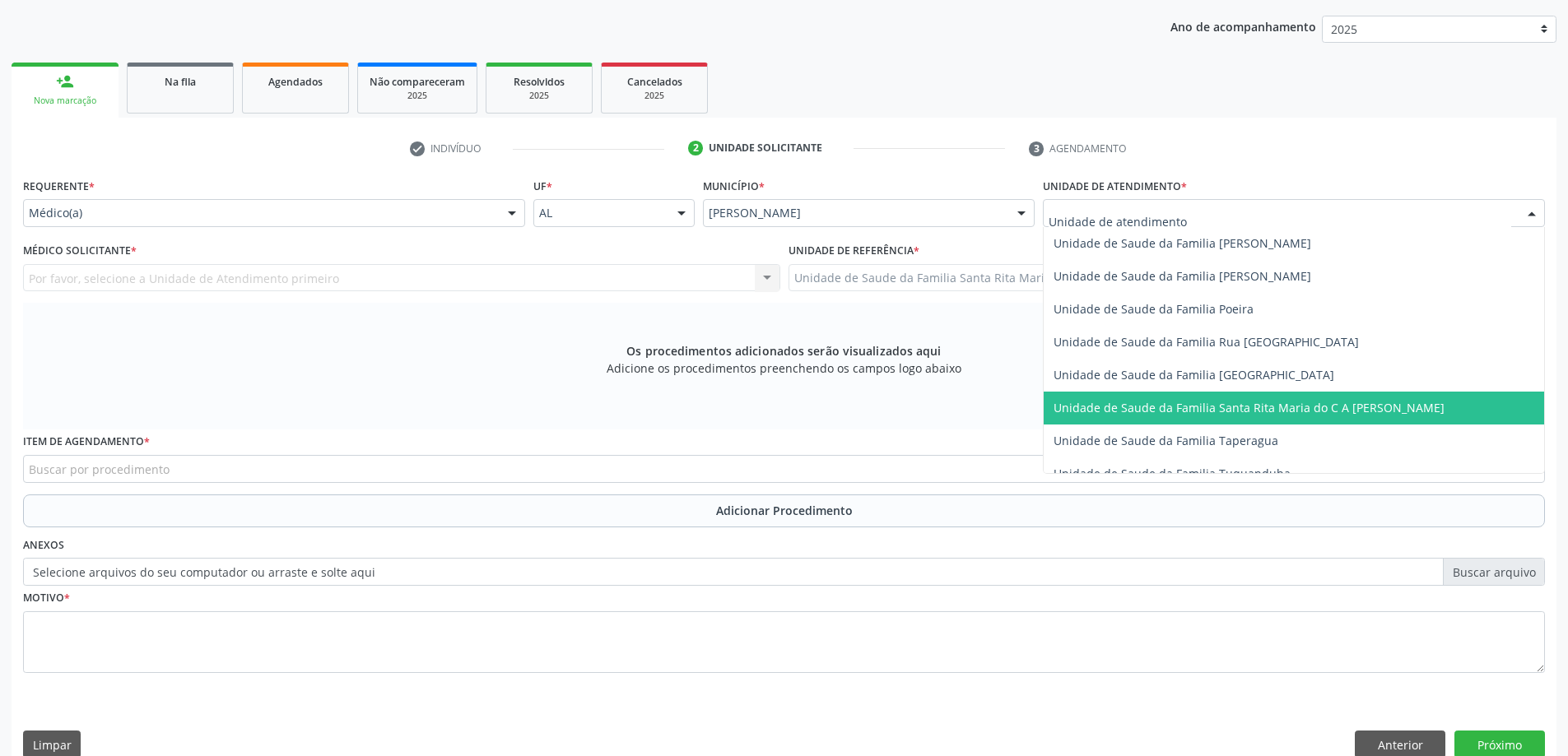
click at [1298, 401] on span "Unidade de Saude da Familia Santa Rita Maria do C A [PERSON_NAME]" at bounding box center [1249, 407] width 391 height 16
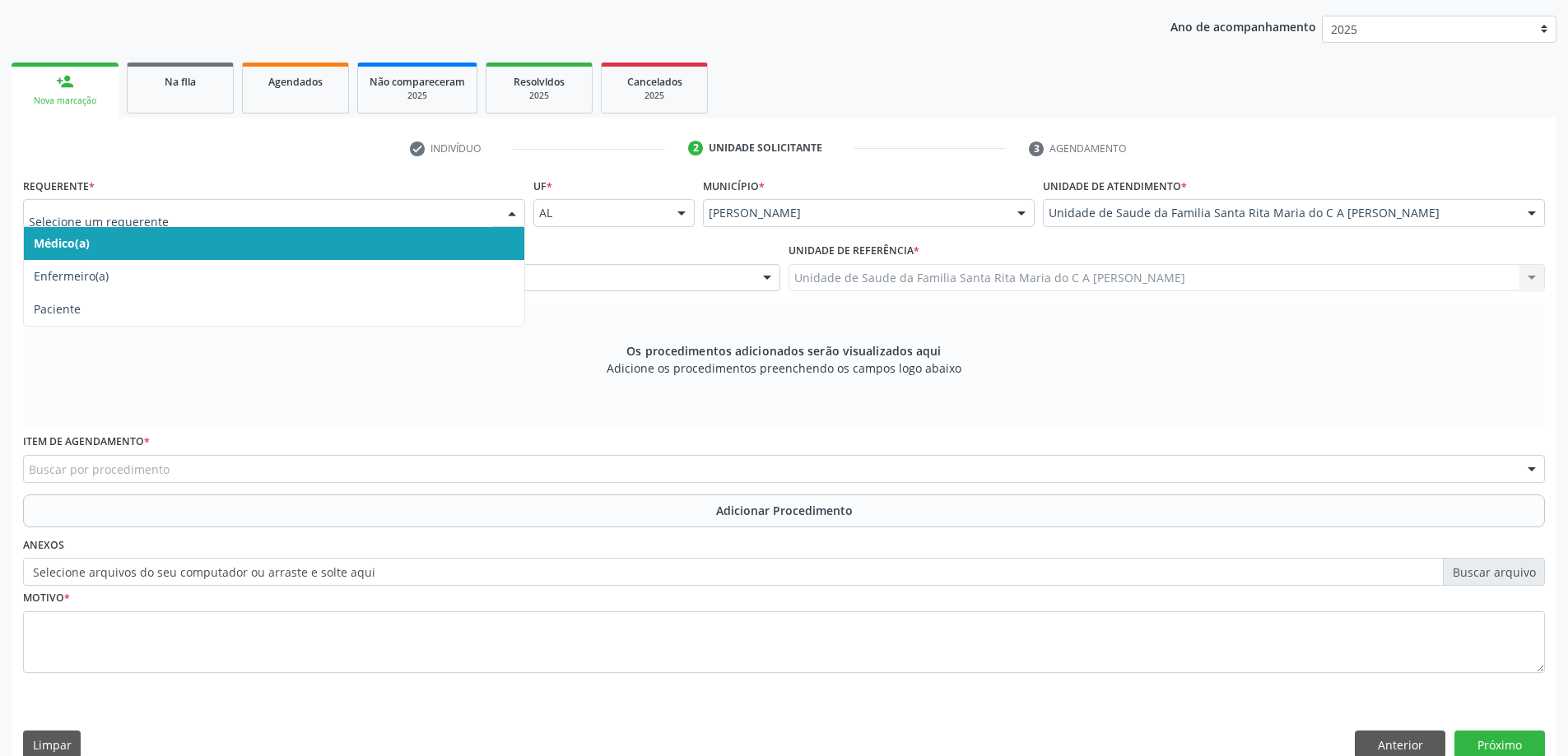
click at [398, 243] on span "Médico(a)" at bounding box center [273, 244] width 500 height 33
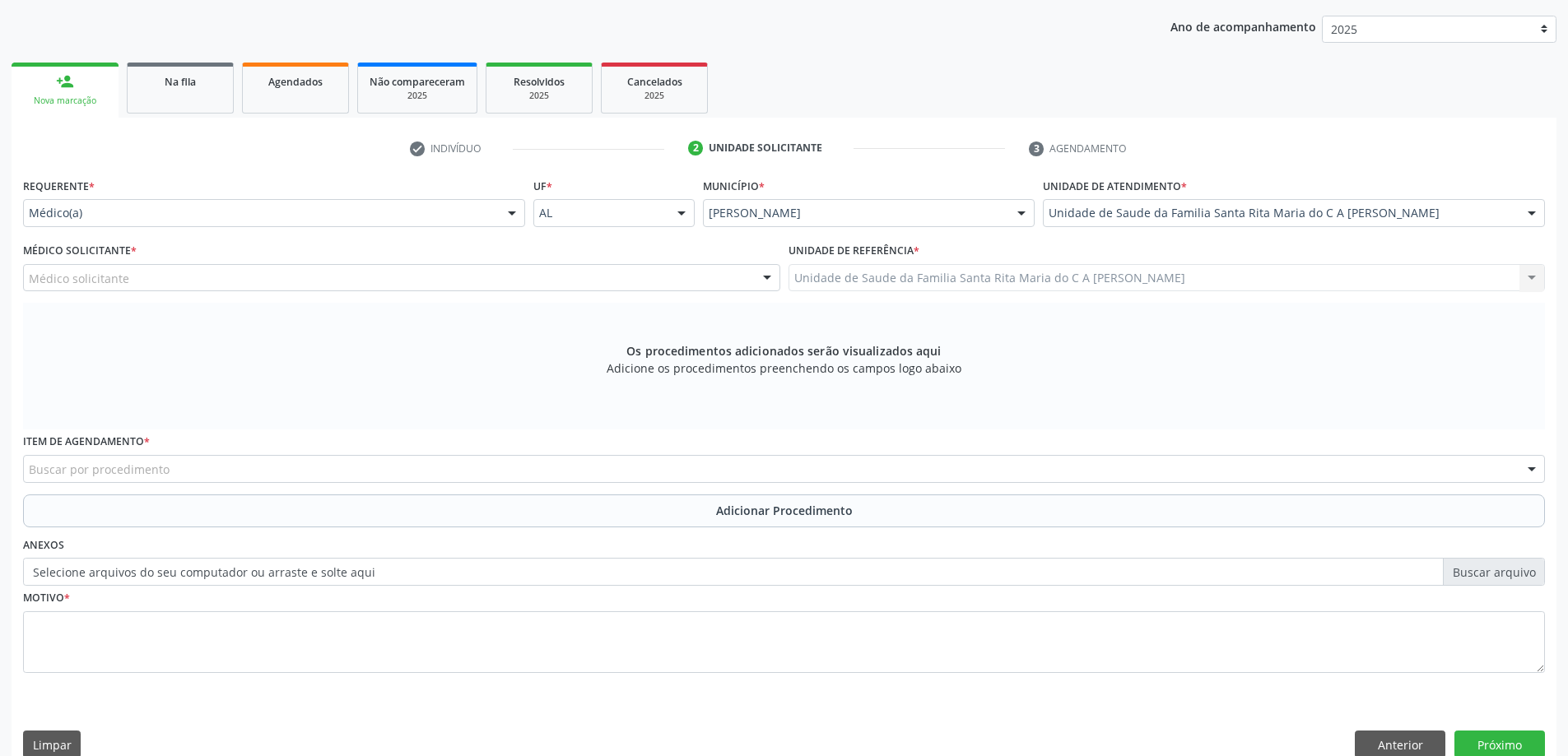
click at [289, 277] on div "Médico solicitante" at bounding box center [401, 278] width 757 height 28
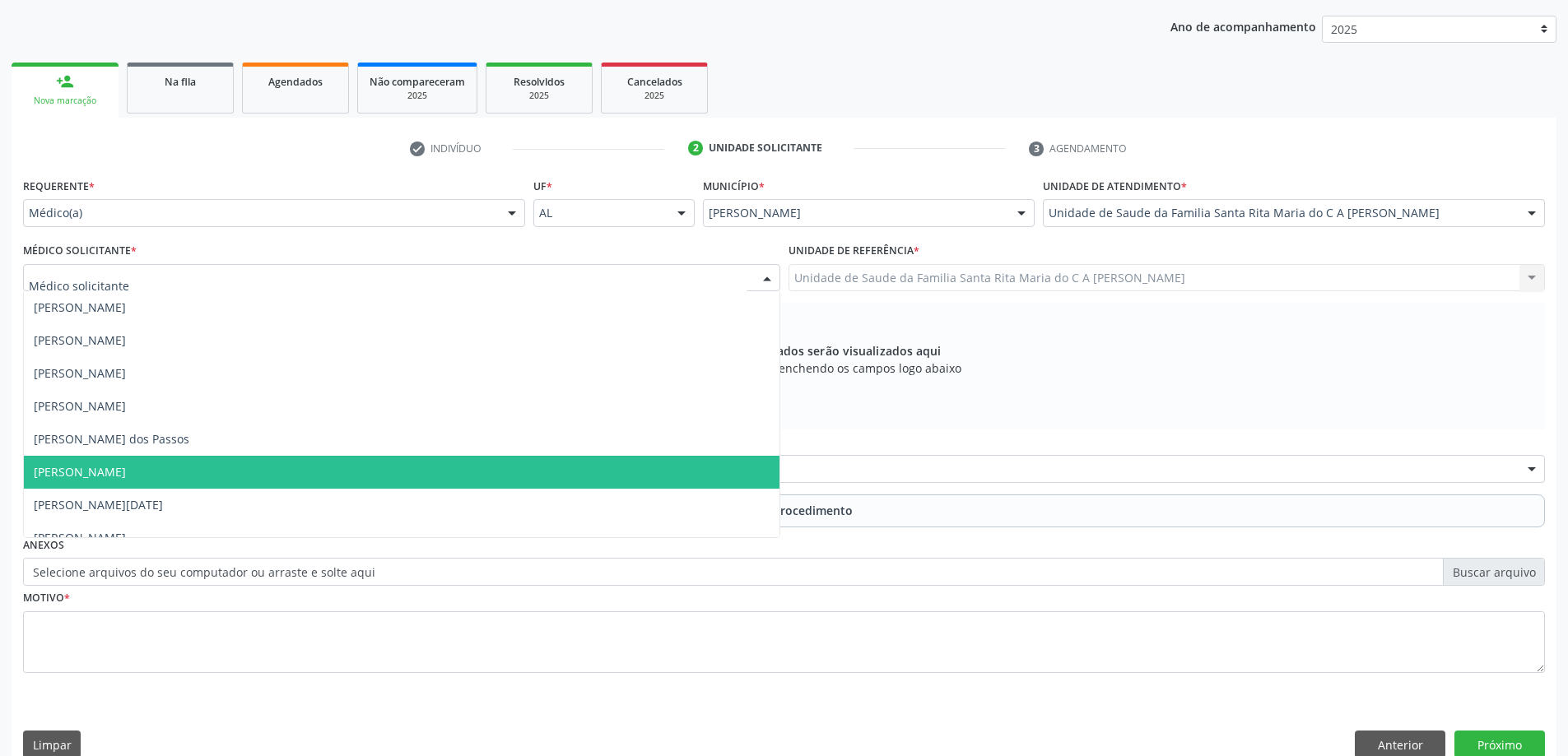
drag, startPoint x: 209, startPoint y: 465, endPoint x: 208, endPoint y: 457, distance: 8.1
click at [209, 464] on span "[PERSON_NAME]" at bounding box center [401, 472] width 755 height 33
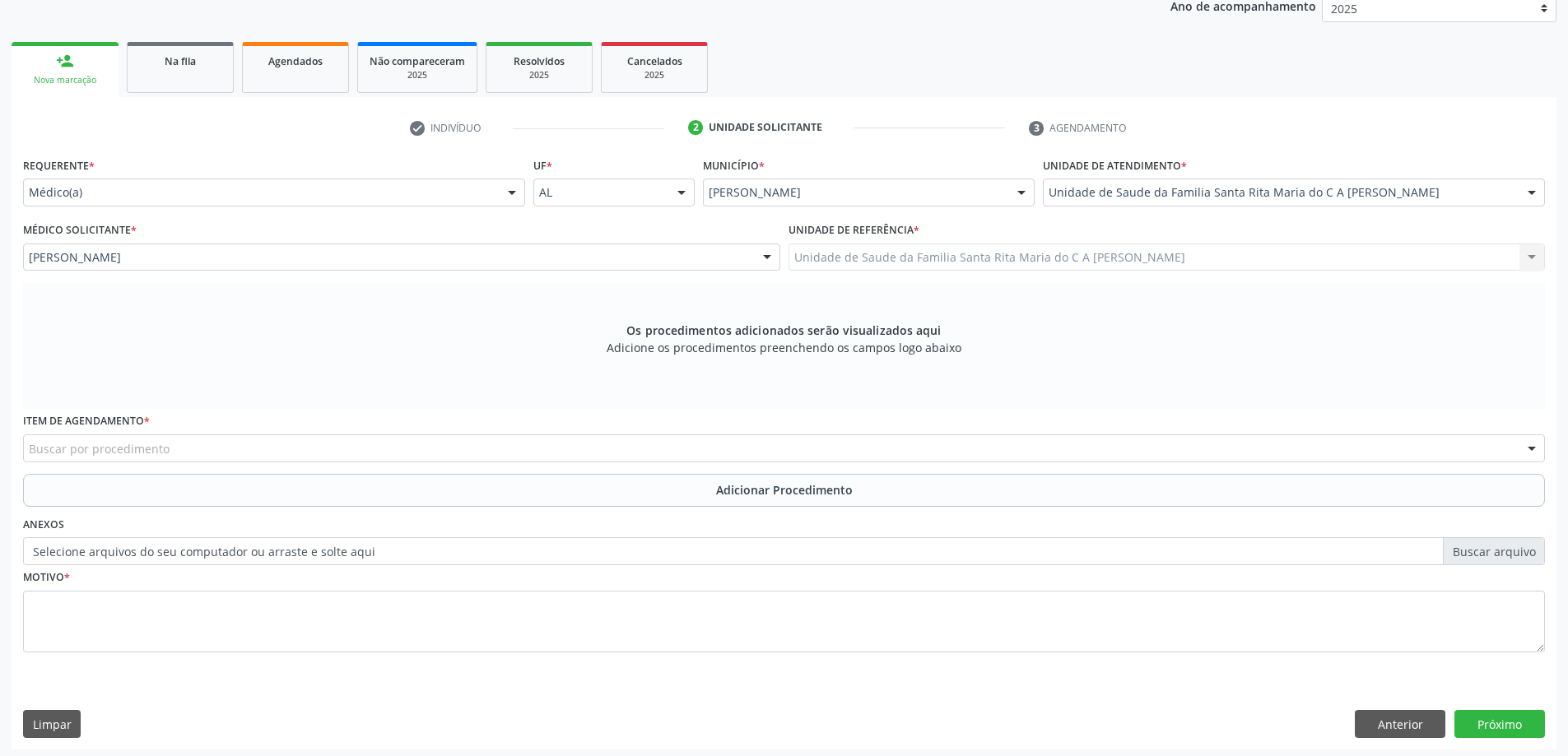
scroll to position [232, 0]
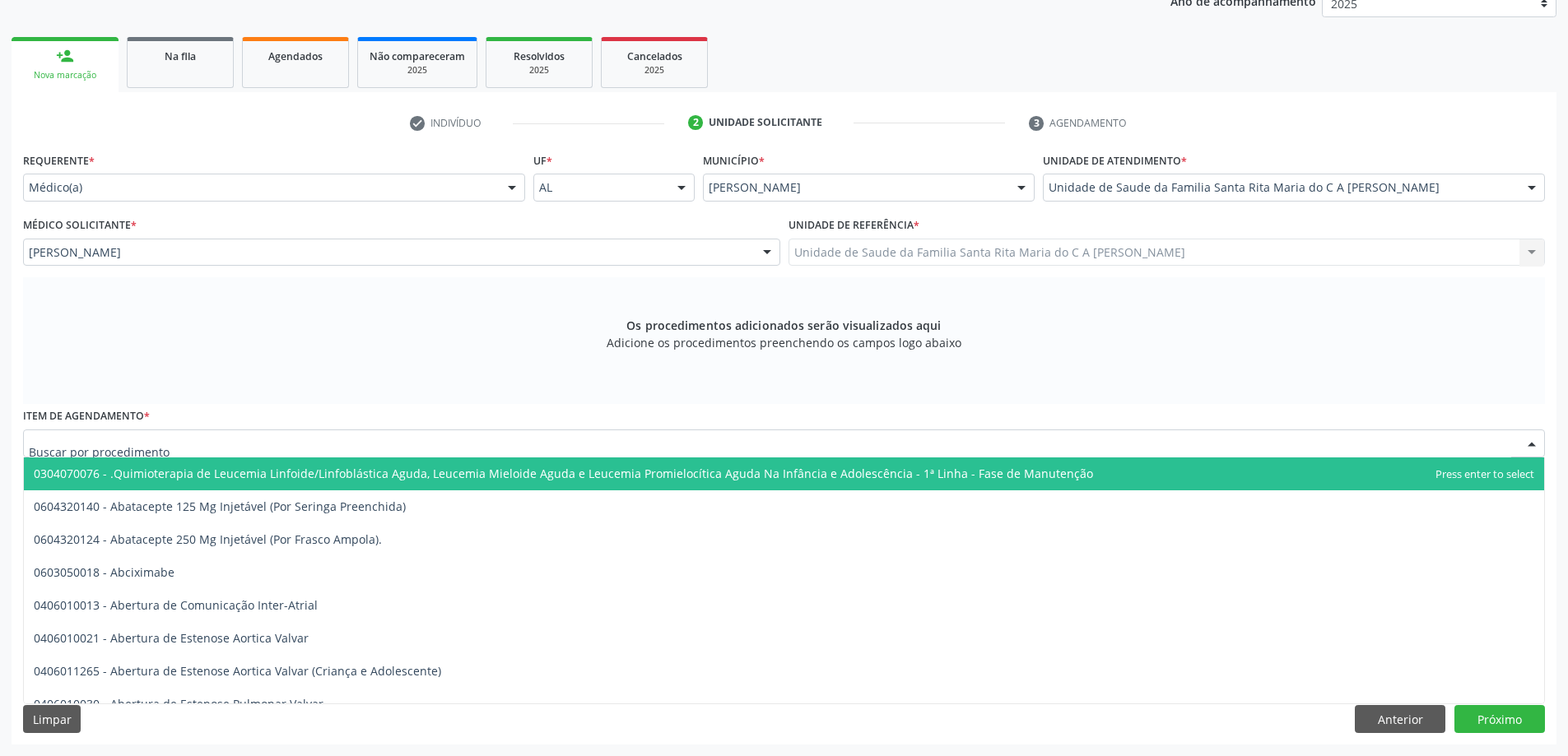
click at [189, 443] on div at bounding box center [784, 443] width 1521 height 28
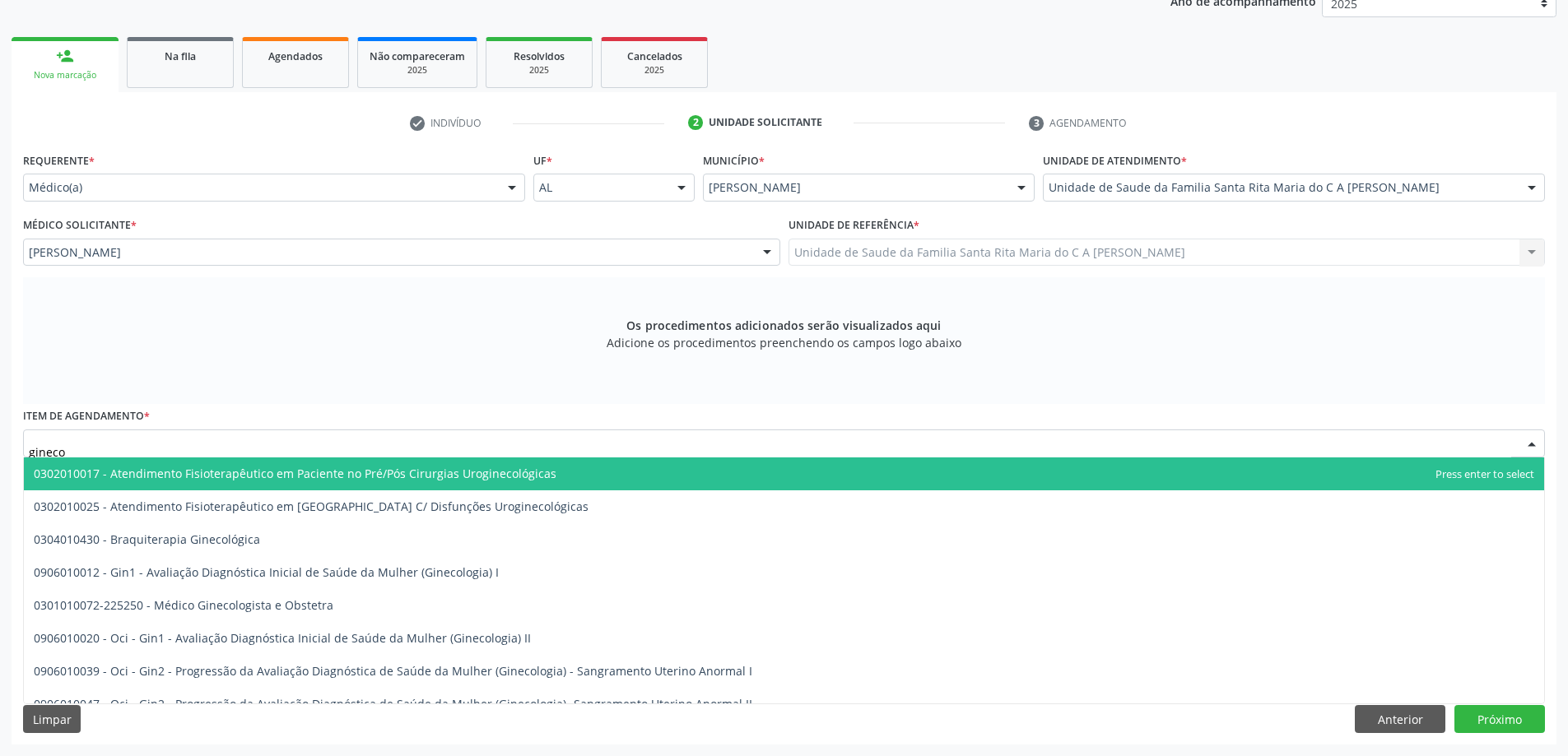
type input "ginecol"
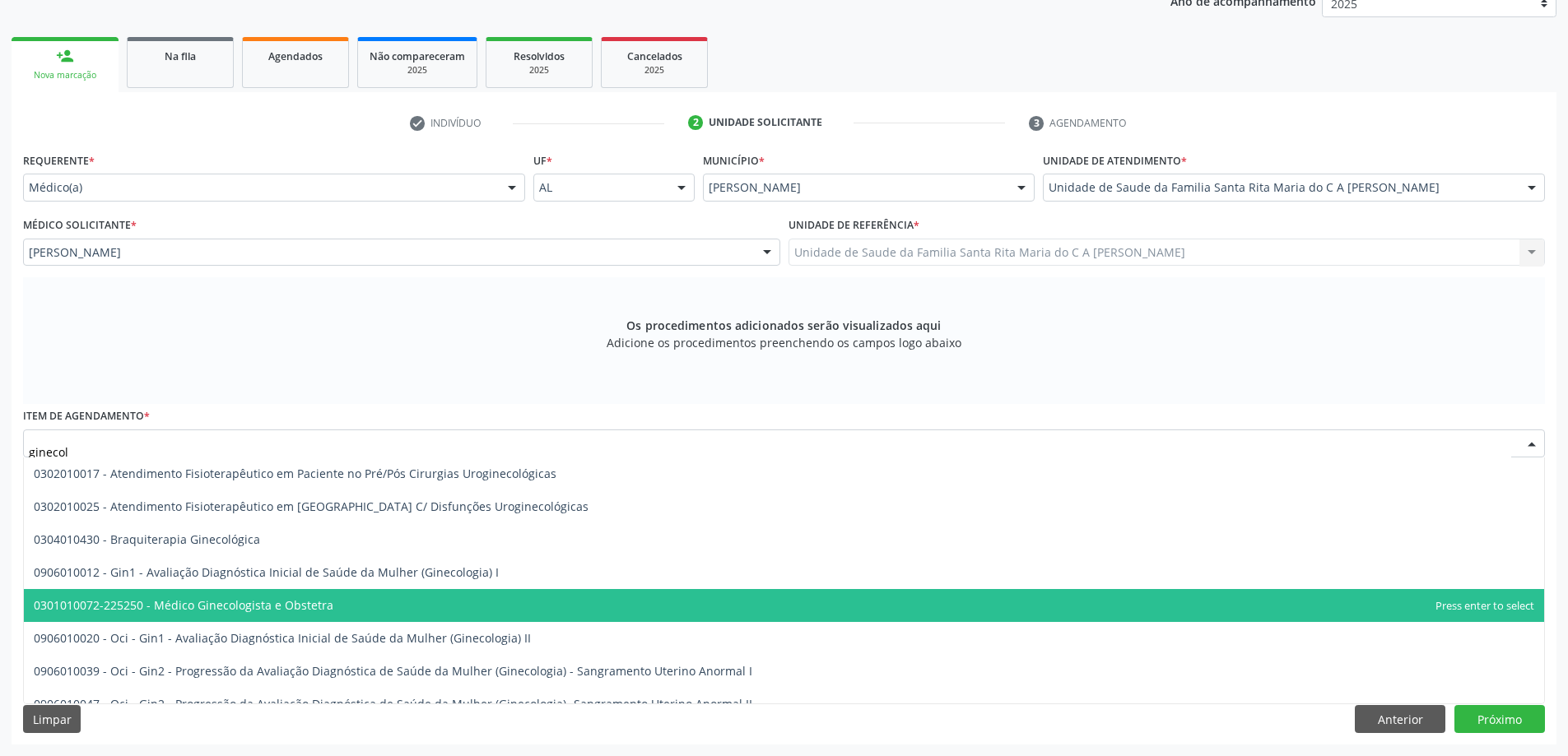
click at [228, 606] on span "0301010072-225250 - Médico Ginecologista e Obstetra" at bounding box center [183, 605] width 299 height 16
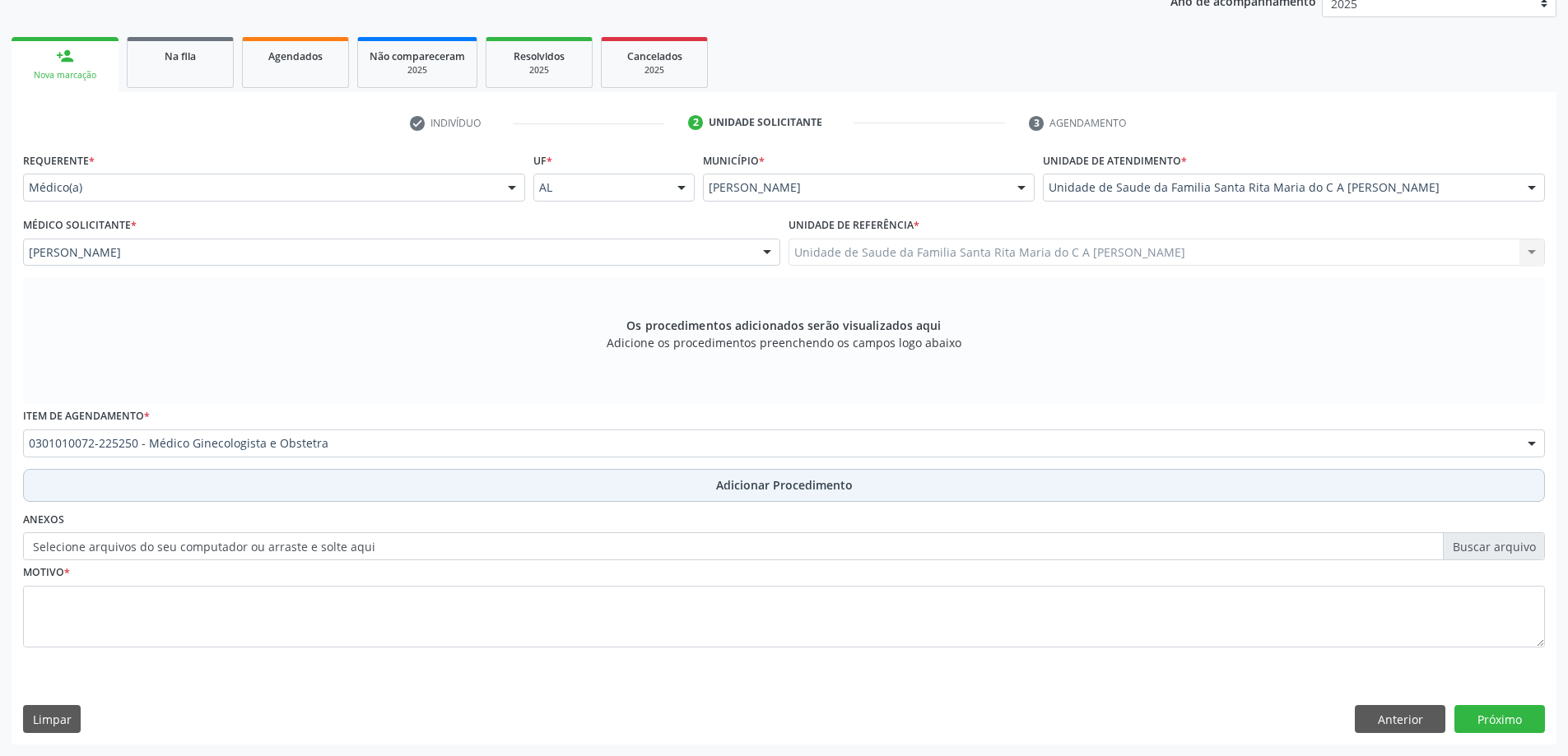
click at [244, 486] on button "Adicionar Procedimento" at bounding box center [784, 485] width 1521 height 33
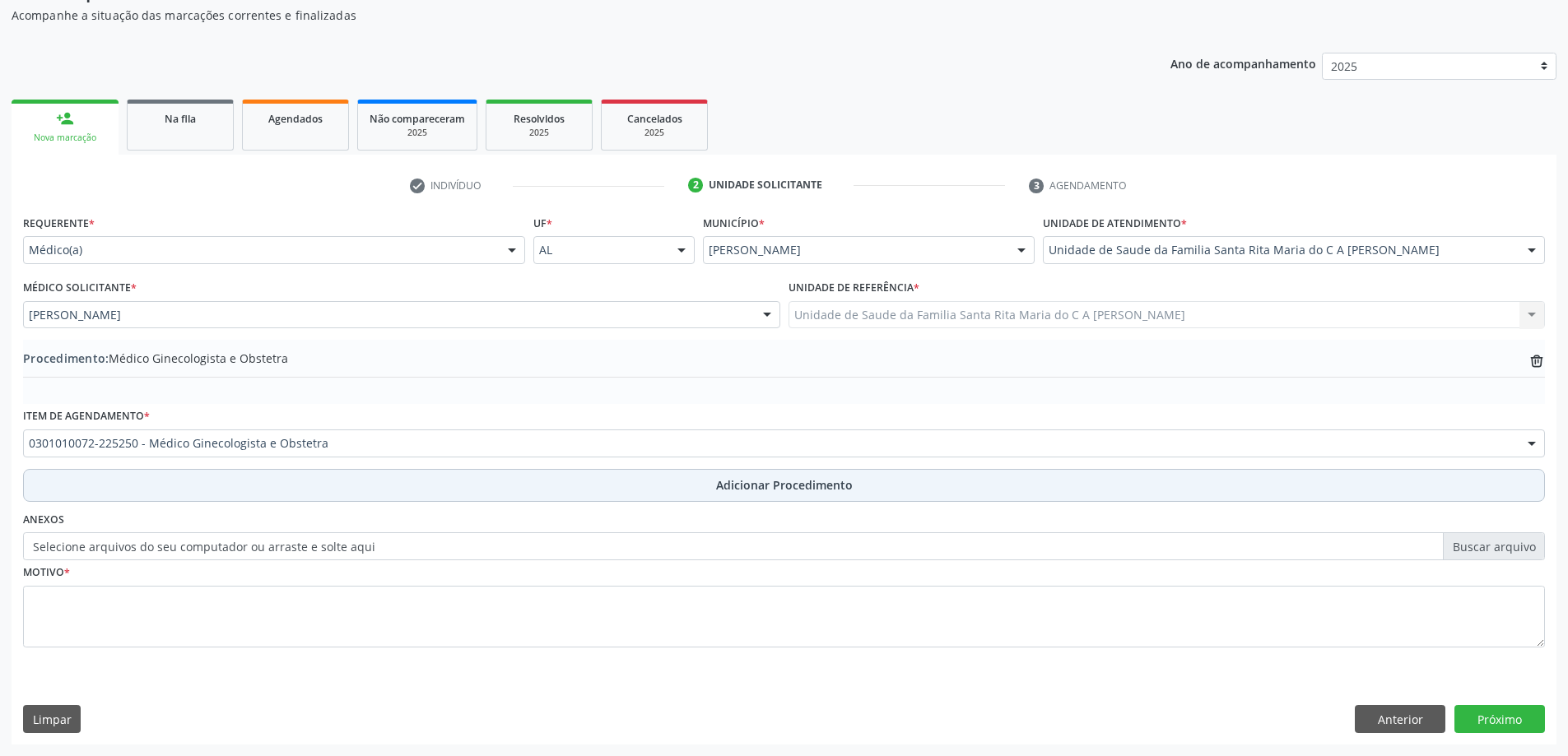
scroll to position [170, 0]
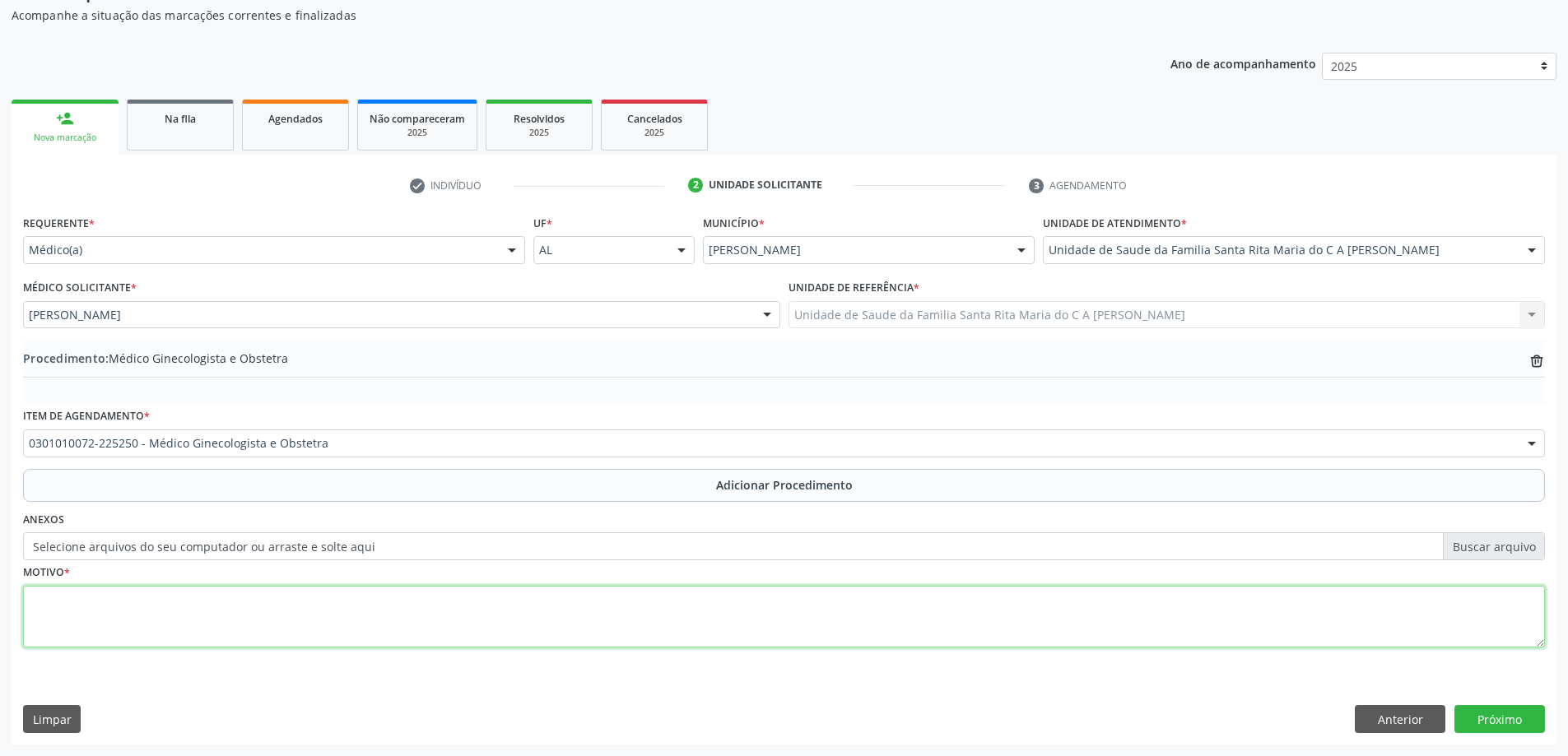
click at [199, 604] on textarea at bounding box center [784, 617] width 1521 height 62
type textarea "avaliação"
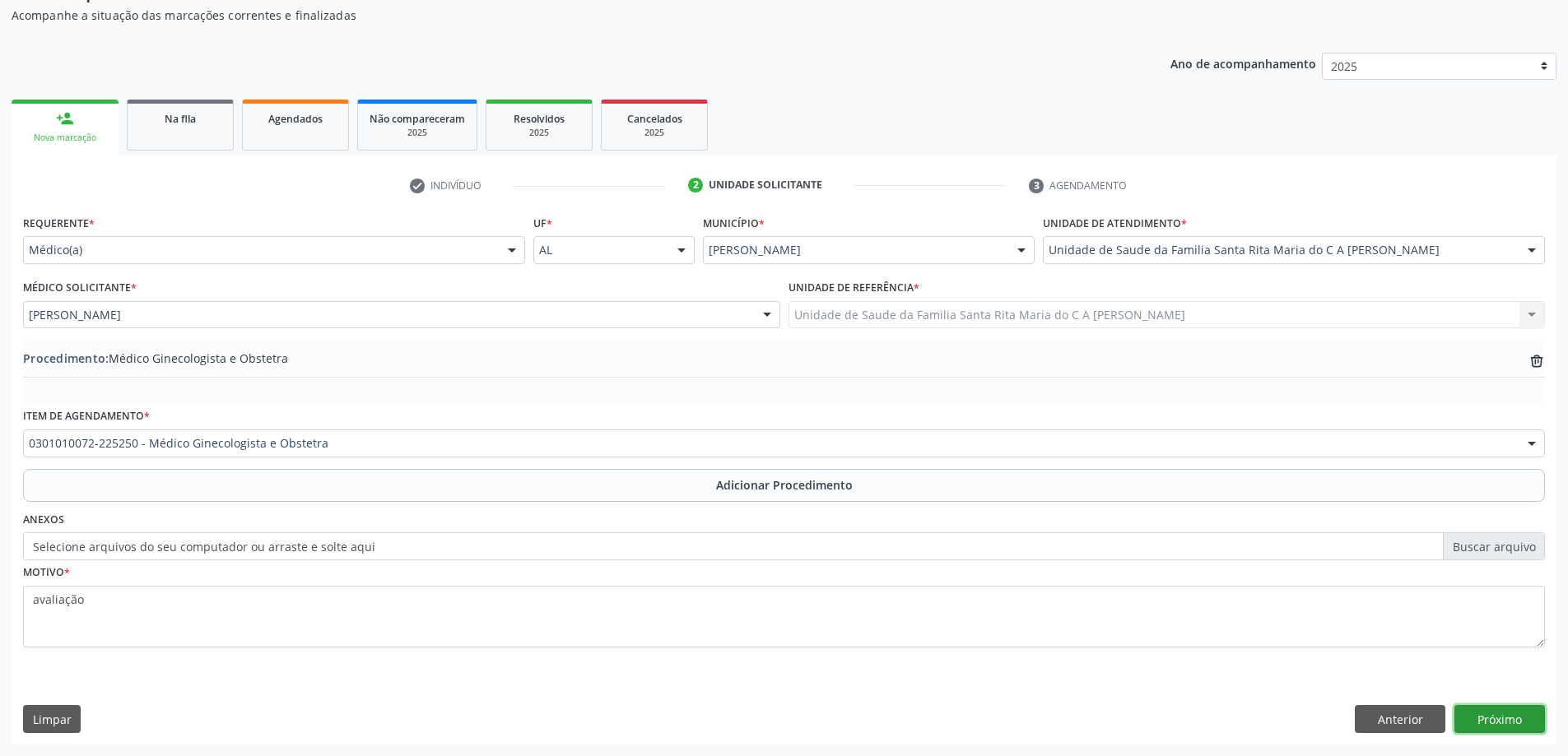
click at [1499, 724] on button "Próximo" at bounding box center [1499, 719] width 91 height 28
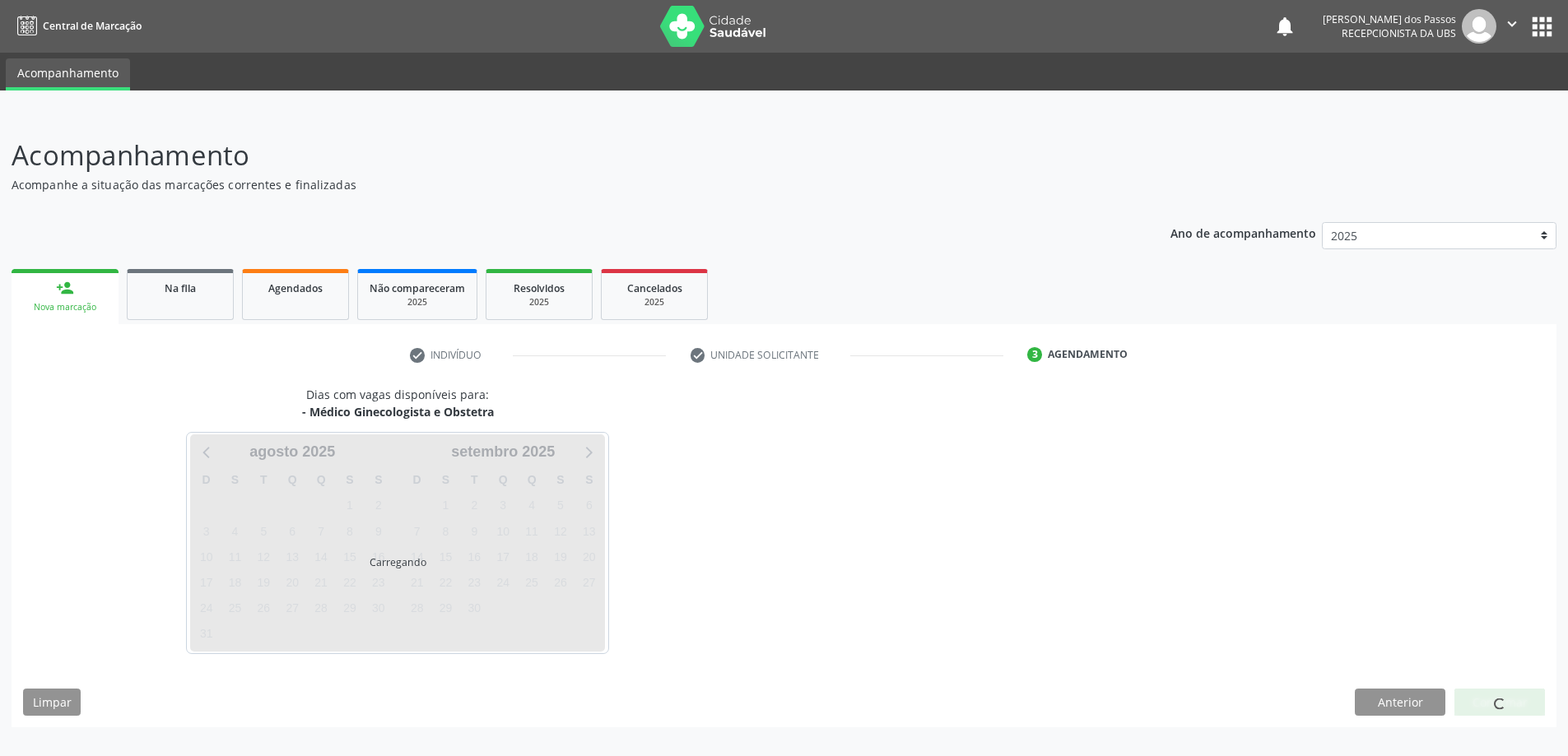
scroll to position [0, 0]
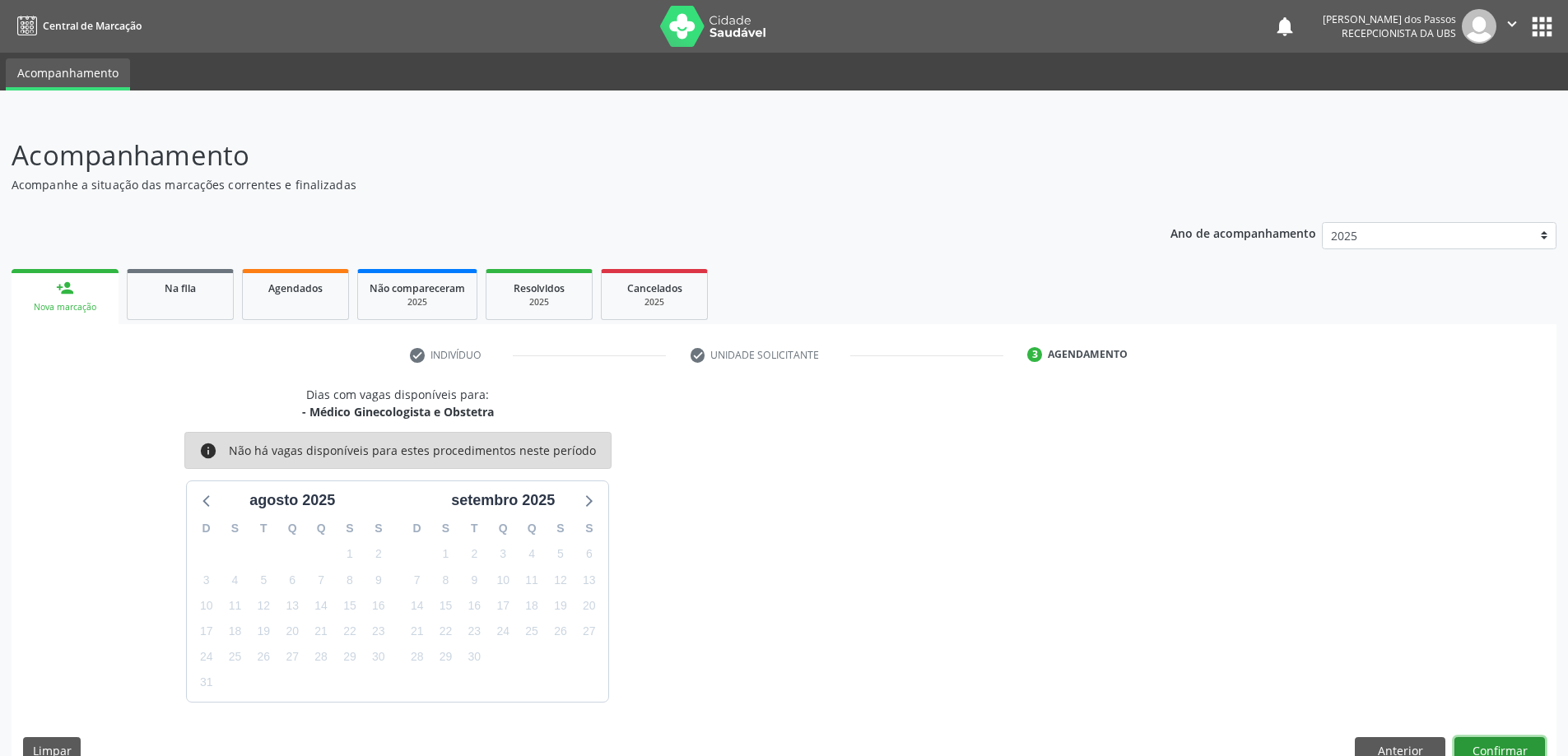
click at [1501, 750] on button "Confirmar" at bounding box center [1499, 751] width 91 height 28
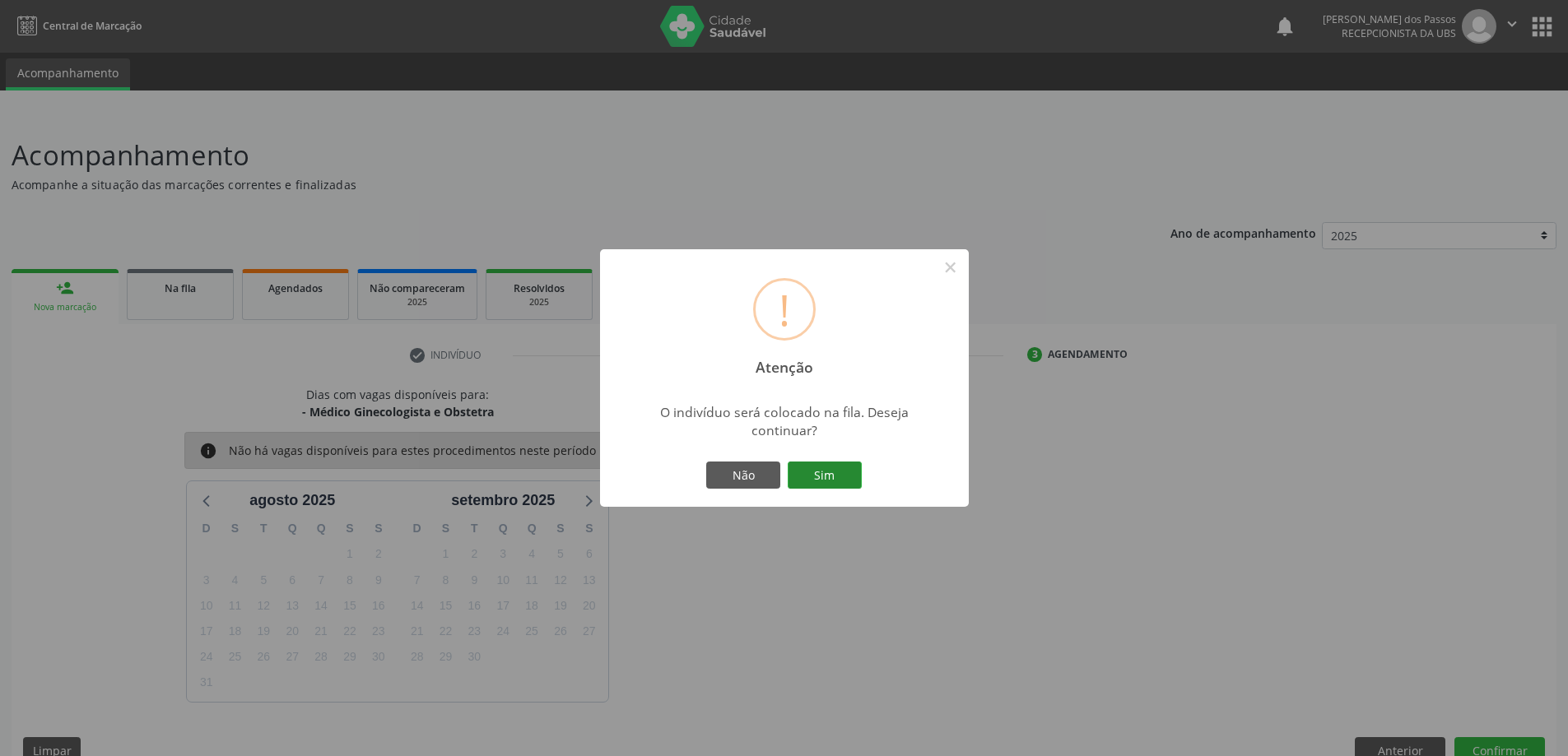
click at [831, 476] on button "Sim" at bounding box center [824, 475] width 74 height 28
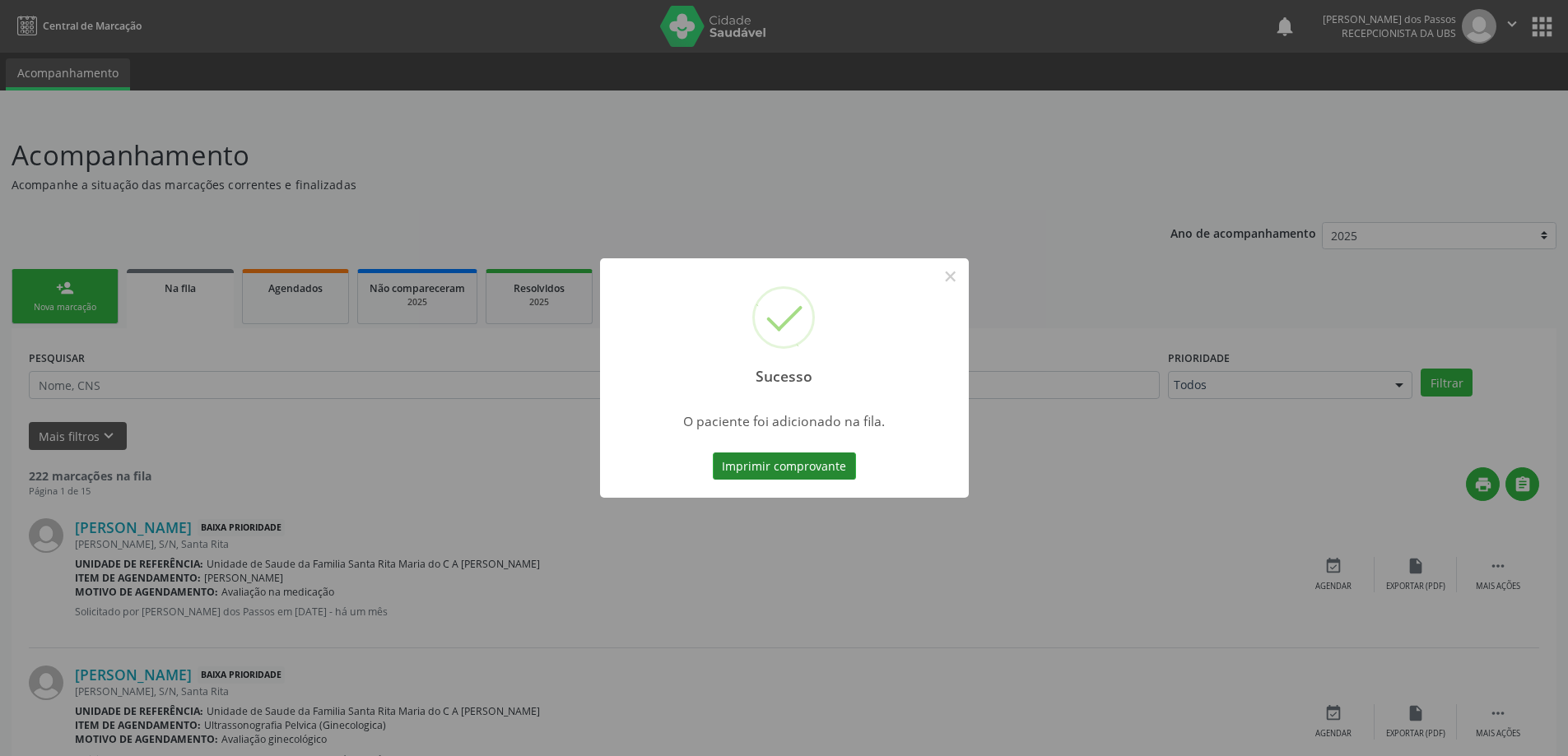
click at [828, 472] on button "Imprimir comprovante" at bounding box center [784, 466] width 143 height 28
